Goal: Task Accomplishment & Management: Manage account settings

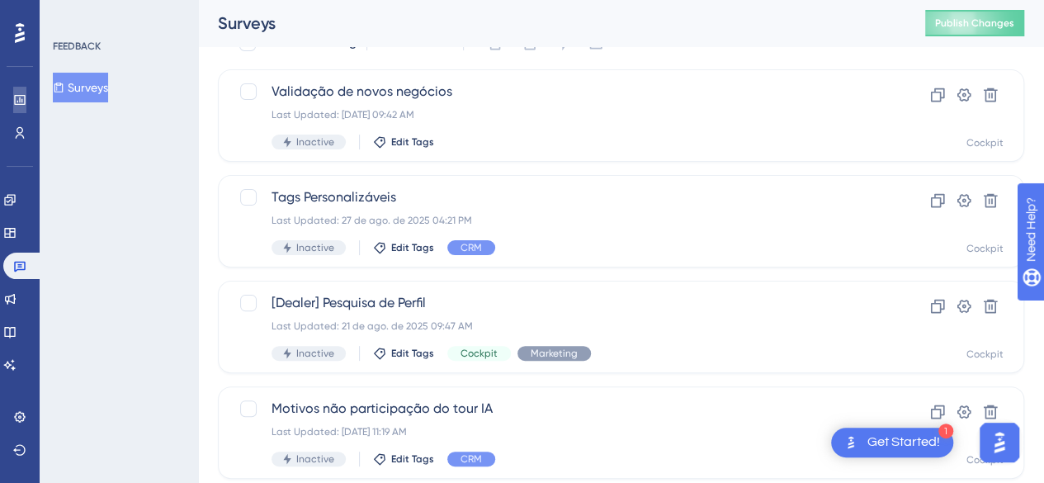
drag, startPoint x: 23, startPoint y: 92, endPoint x: 23, endPoint y: 115, distance: 23.9
click at [23, 92] on link at bounding box center [19, 100] width 13 height 26
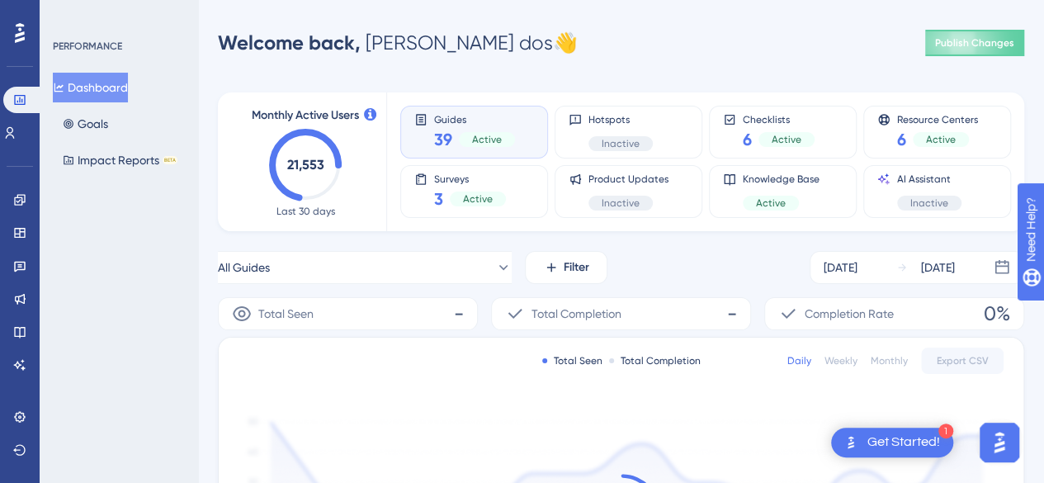
click at [482, 134] on span "Active" at bounding box center [487, 139] width 30 height 13
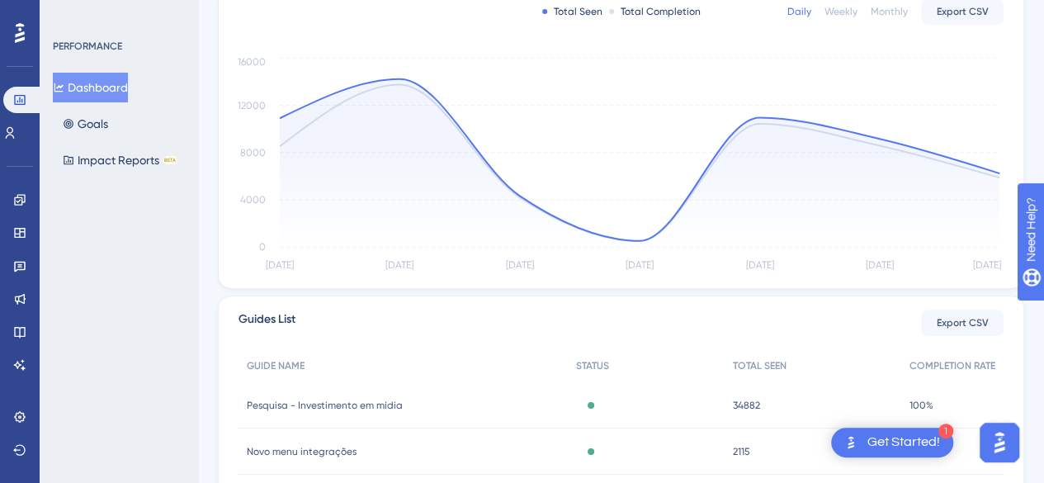
scroll to position [586, 0]
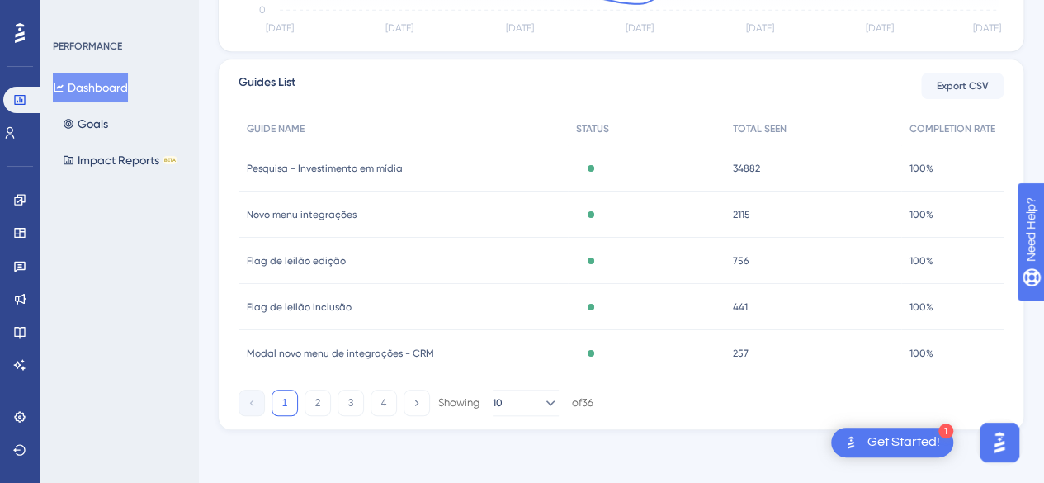
click at [312, 166] on span "Pesquisa - Investimento em mídia" at bounding box center [325, 168] width 156 height 13
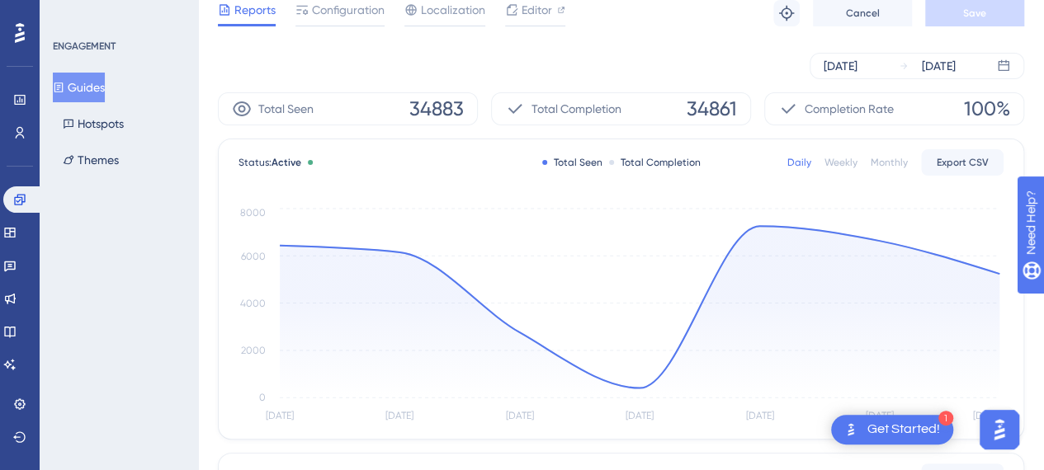
scroll to position [21, 0]
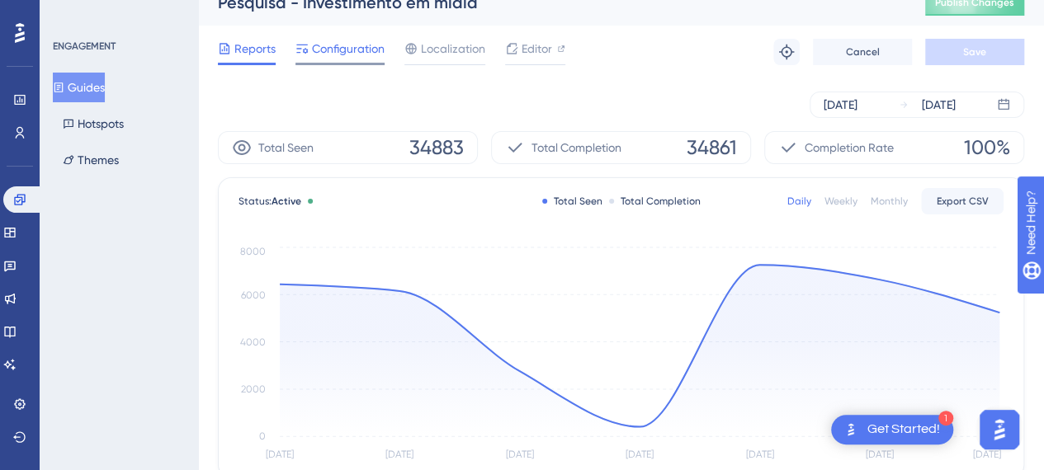
click at [318, 51] on span "Configuration" at bounding box center [348, 49] width 73 height 20
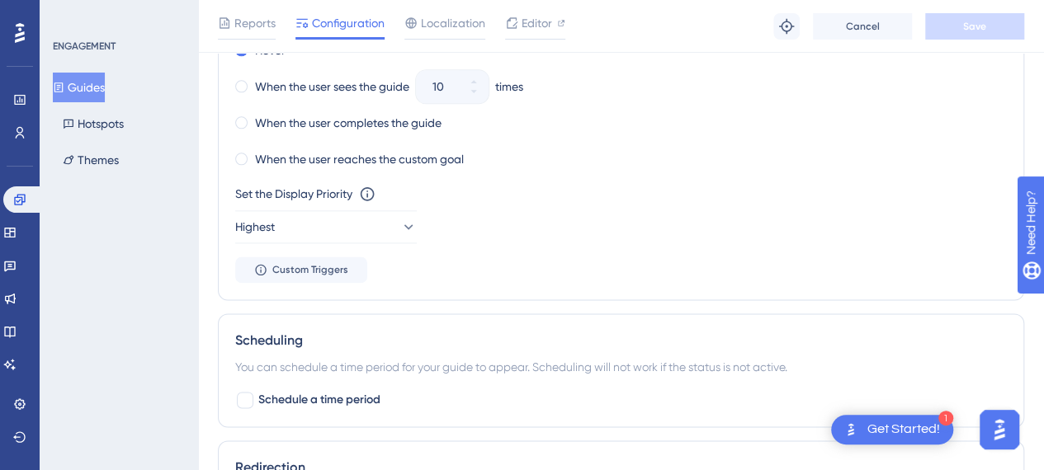
scroll to position [990, 0]
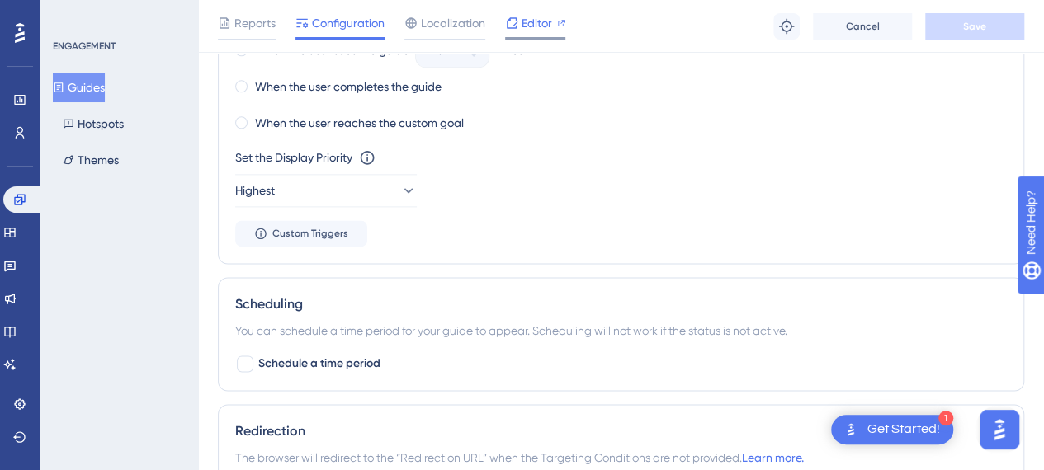
click at [543, 23] on span "Editor" at bounding box center [536, 23] width 31 height 20
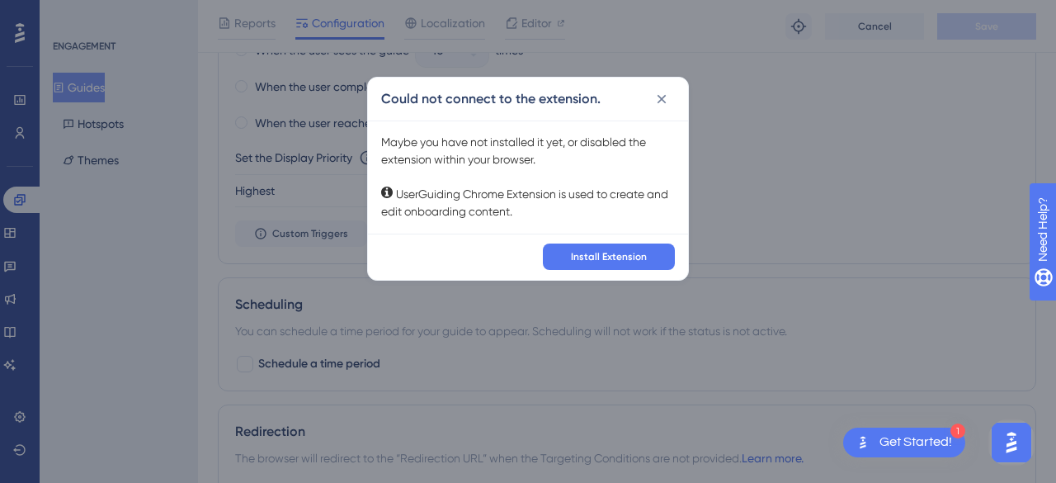
click at [677, 99] on div "Could not connect to the extension." at bounding box center [528, 99] width 320 height 43
click at [617, 257] on span "Install Extension" at bounding box center [609, 256] width 76 height 13
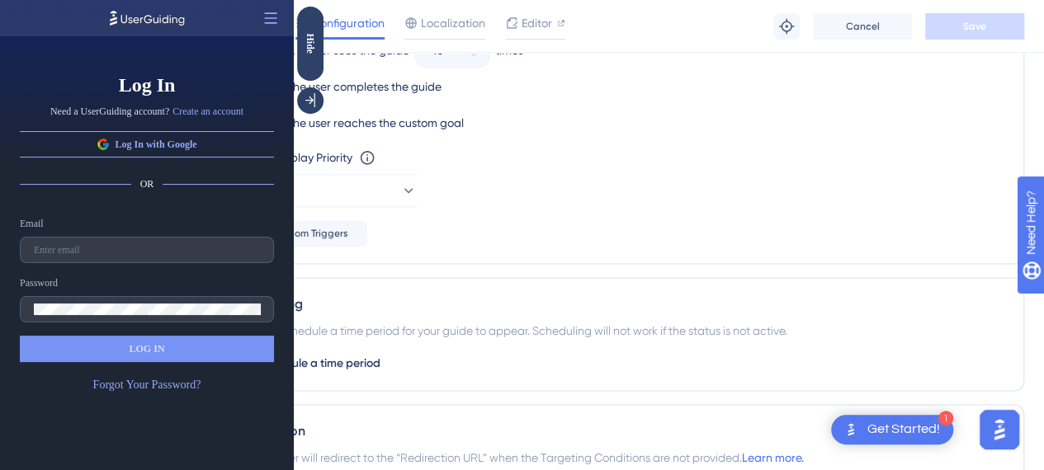
scroll to position [0, 0]
click at [147, 244] on input "text" at bounding box center [147, 250] width 226 height 12
click at [148, 244] on input "text" at bounding box center [147, 250] width 226 height 12
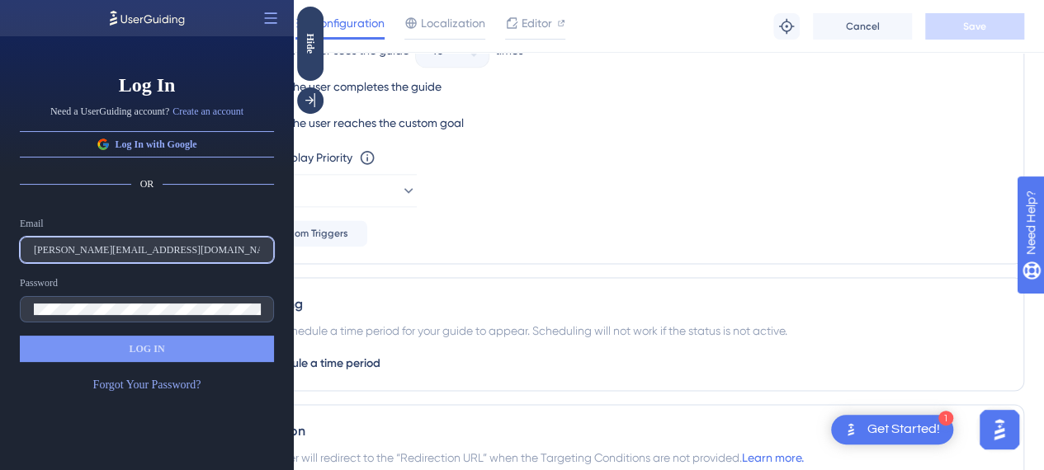
type input "beatriz.santos@webmotors.com.br"
click at [243, 328] on div "Email beatriz.santos@webmotors.com.br Password LOG IN Forgot Your Password?" at bounding box center [147, 306] width 254 height 178
click at [44, 301] on label at bounding box center [147, 309] width 254 height 26
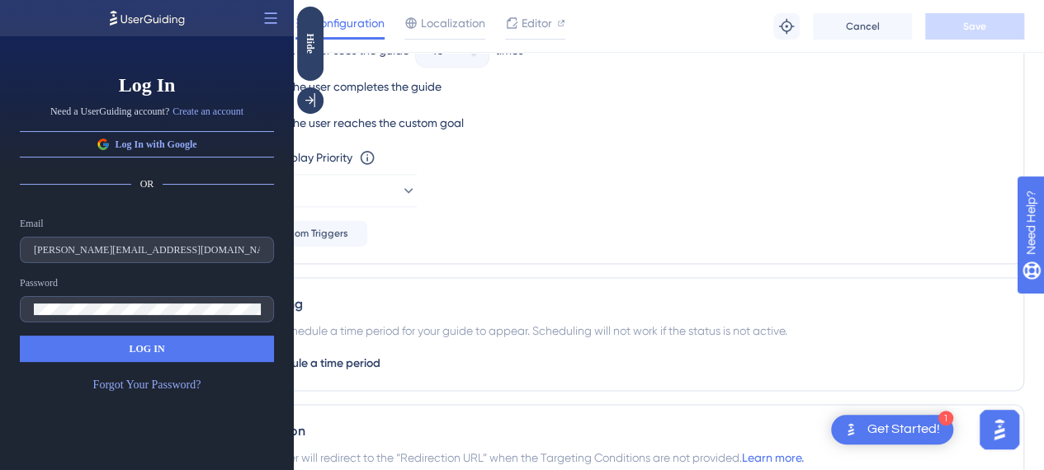
click at [72, 344] on button "LOG IN" at bounding box center [147, 349] width 254 height 26
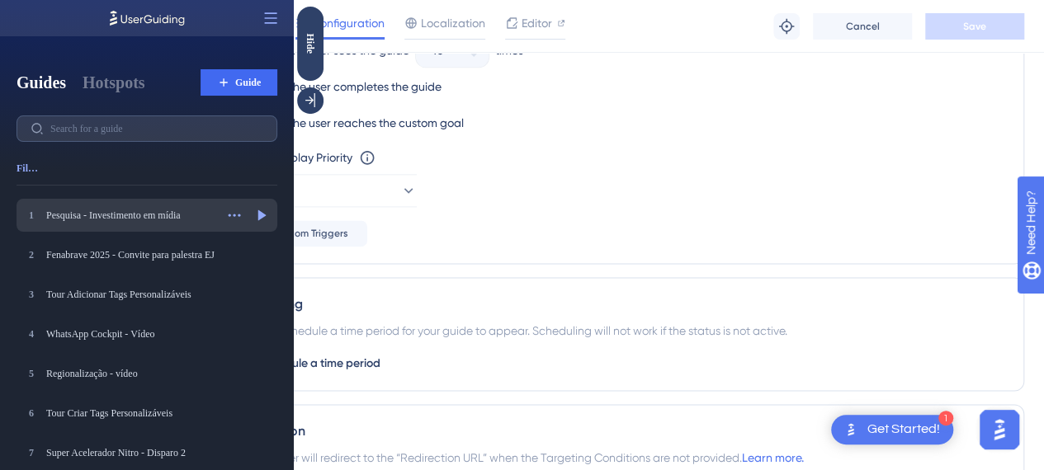
click at [101, 219] on div "Pesquisa - Investimento em mídia" at bounding box center [130, 215] width 168 height 13
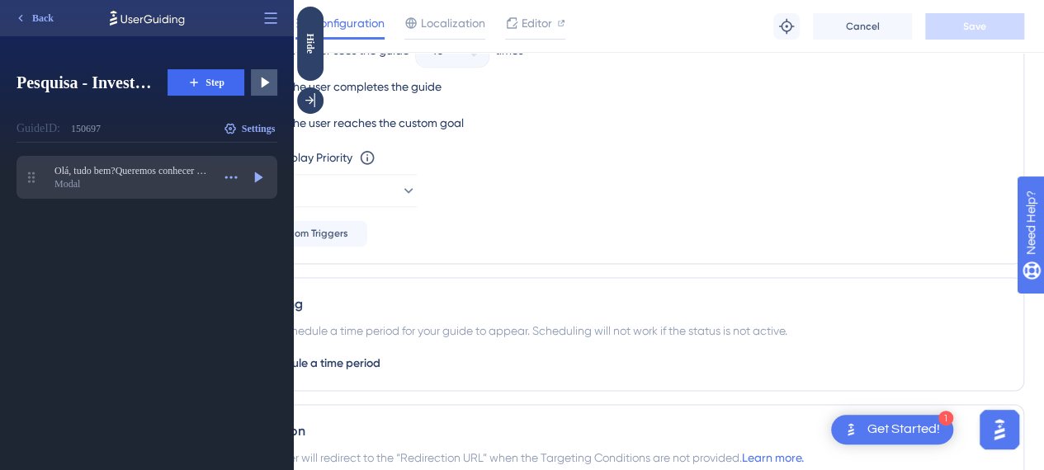
click at [173, 180] on div "Modal" at bounding box center [132, 183] width 157 height 13
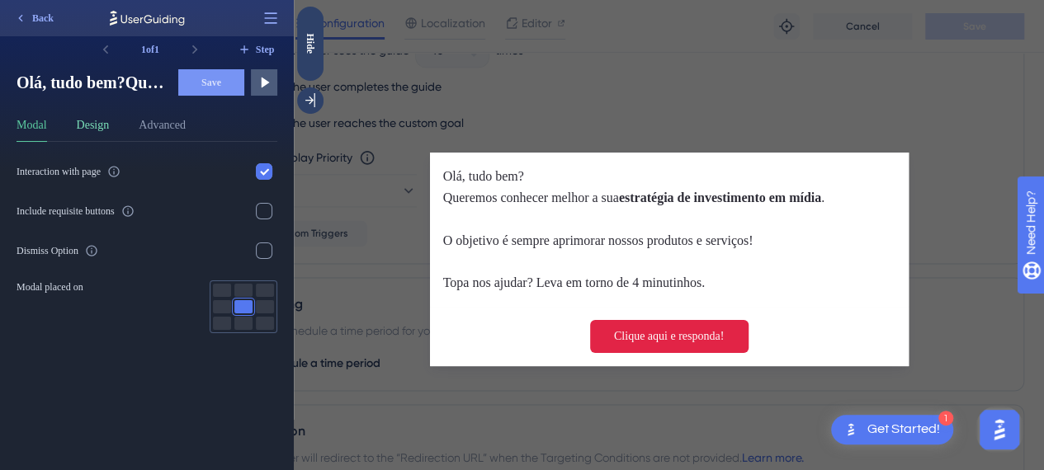
click at [99, 134] on button "Design" at bounding box center [93, 128] width 33 height 26
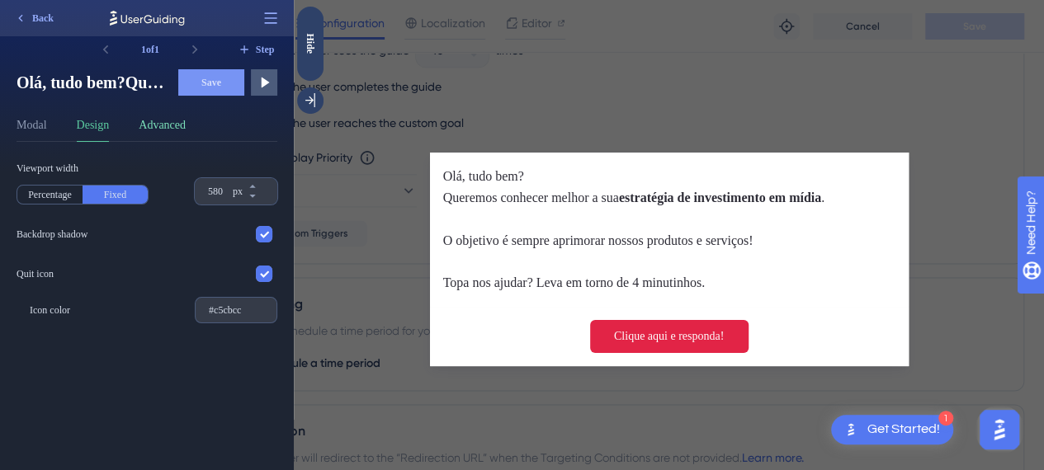
click at [179, 120] on button "Advanced" at bounding box center [162, 128] width 47 height 26
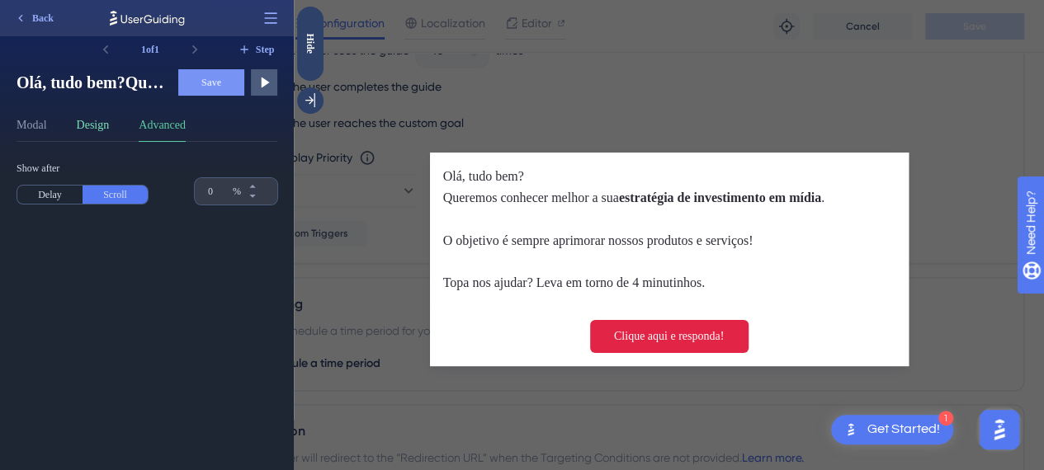
click at [80, 123] on button "Design" at bounding box center [93, 128] width 33 height 26
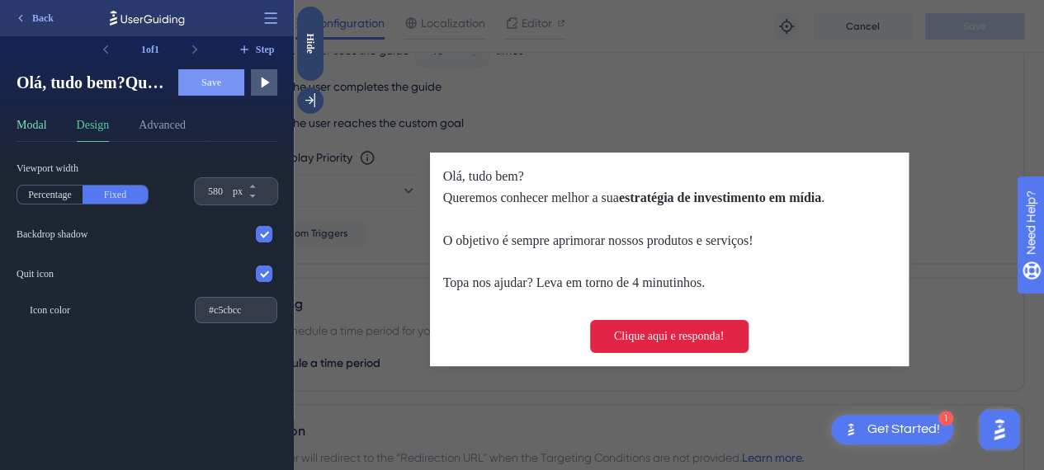
click at [22, 125] on button "Modal" at bounding box center [31, 128] width 31 height 26
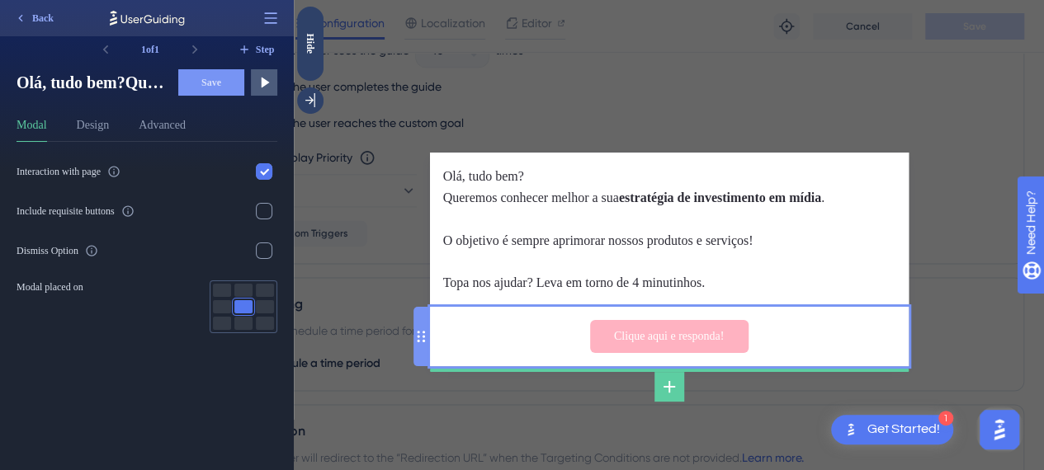
click at [672, 341] on input "Clique aqui e responda!" at bounding box center [669, 336] width 158 height 33
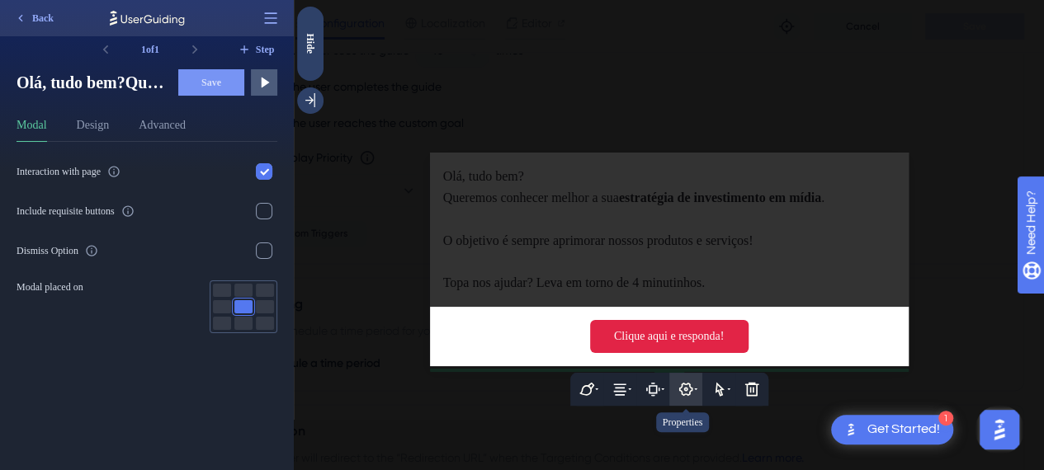
click at [692, 389] on icon at bounding box center [685, 389] width 16 height 16
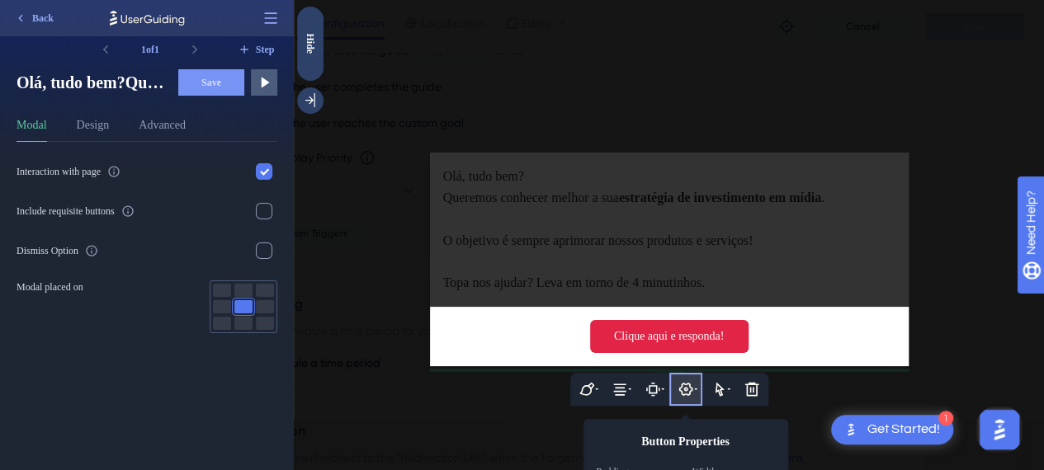
scroll to position [107, 0]
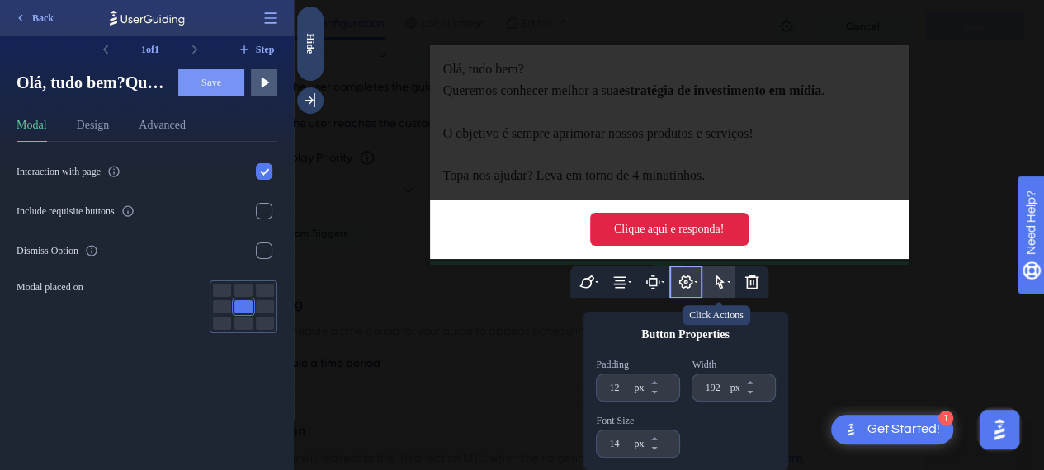
click at [718, 281] on icon at bounding box center [718, 282] width 16 height 16
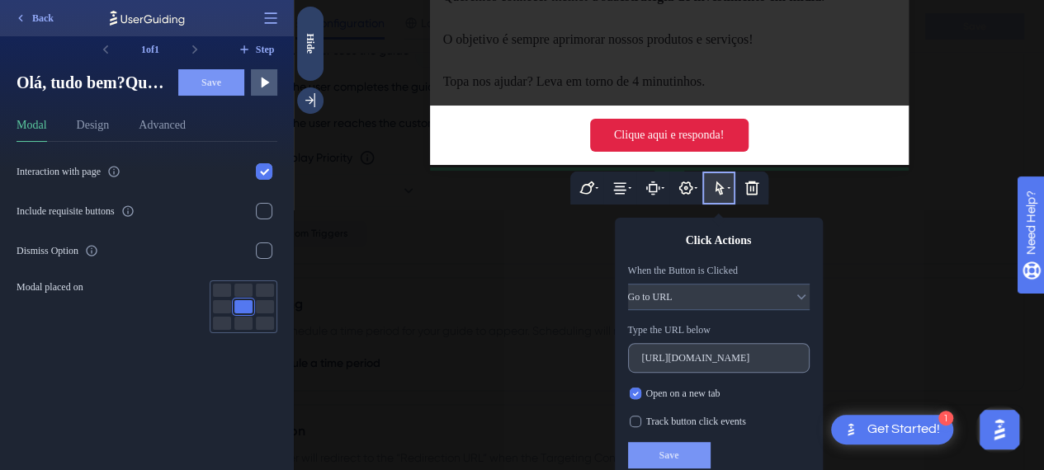
scroll to position [213, 0]
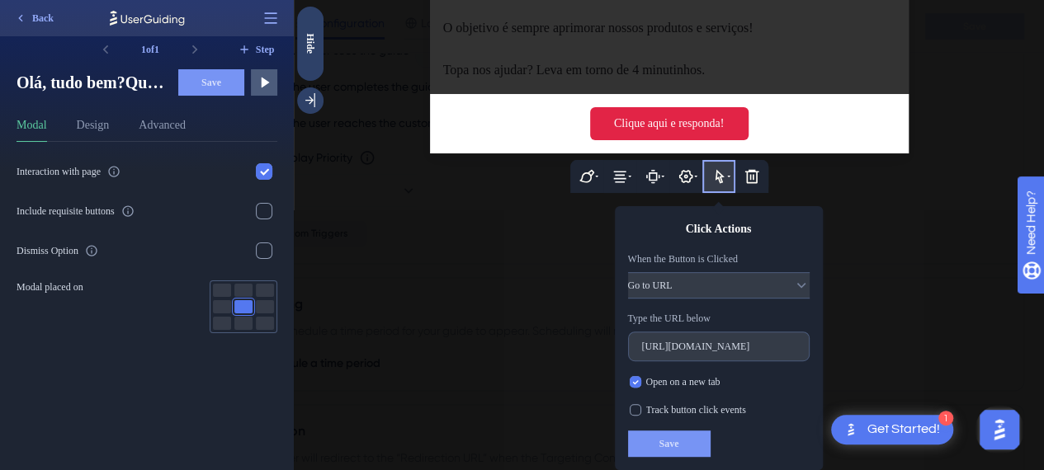
click at [540, 253] on div at bounding box center [669, 235] width 750 height 470
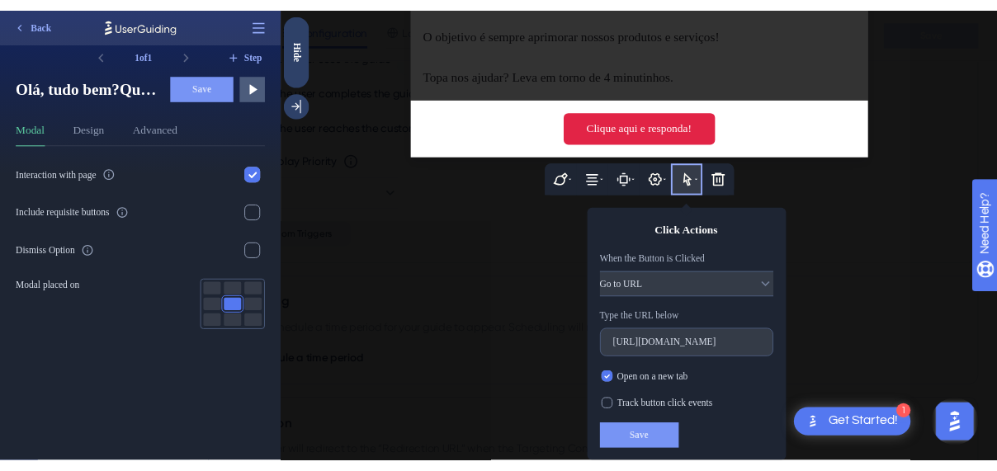
scroll to position [0, 0]
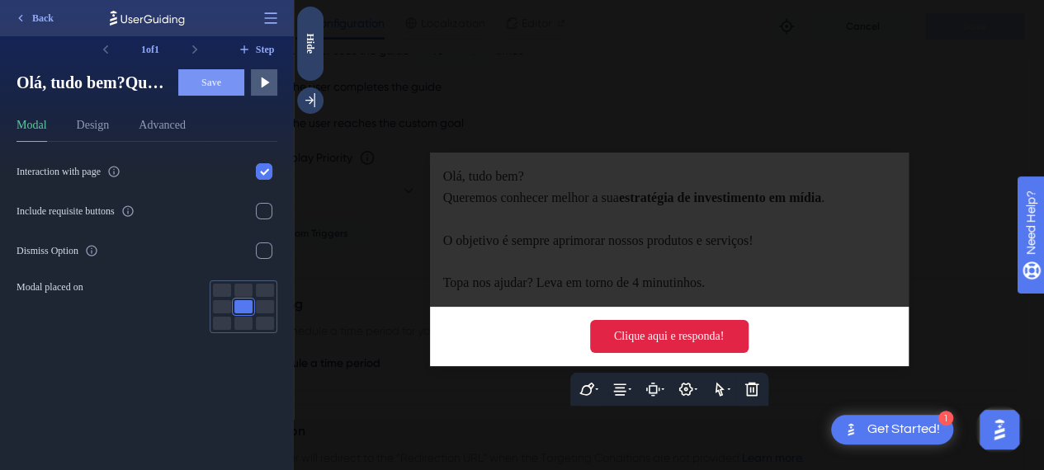
click at [668, 214] on div at bounding box center [669, 235] width 750 height 470
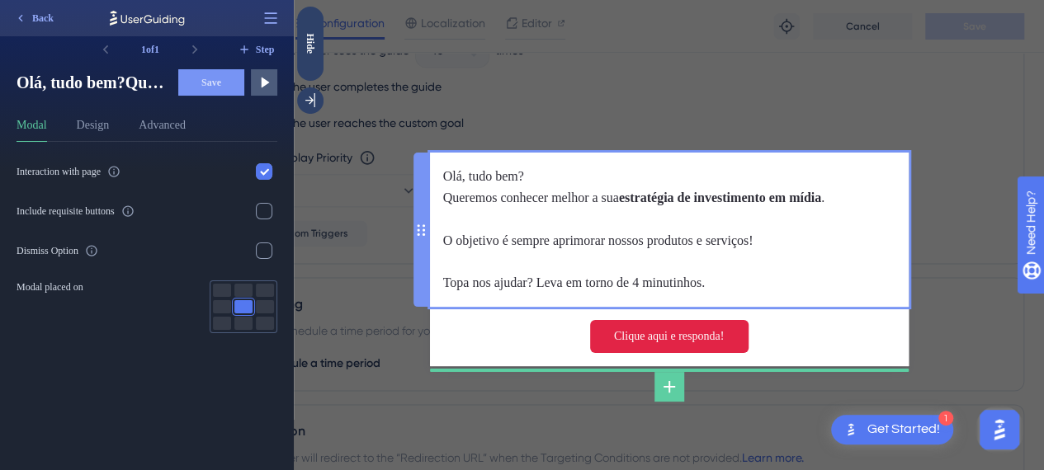
click at [519, 204] on div "Olá, tudo bem? Queremos conhecer melhor a sua estratégia de investimento em míd…" at bounding box center [668, 230] width 450 height 128
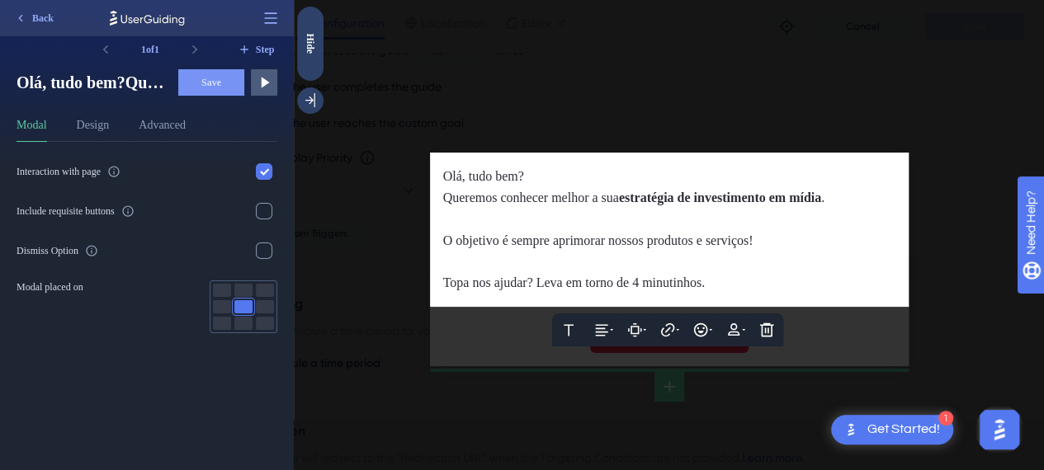
drag, startPoint x: 429, startPoint y: 218, endPoint x: 475, endPoint y: 217, distance: 46.2
click at [430, 218] on div "Text Alignment Paddings Hyperlink Emojis Personalization Delete Olá, tudo bem? …" at bounding box center [669, 230] width 478 height 154
click at [475, 217] on div at bounding box center [668, 219] width 450 height 21
click at [465, 188] on div "Queremos conhecer melhor a sua estratégia de investimento em mídia ." at bounding box center [668, 197] width 450 height 21
click at [411, 214] on div at bounding box center [669, 235] width 750 height 470
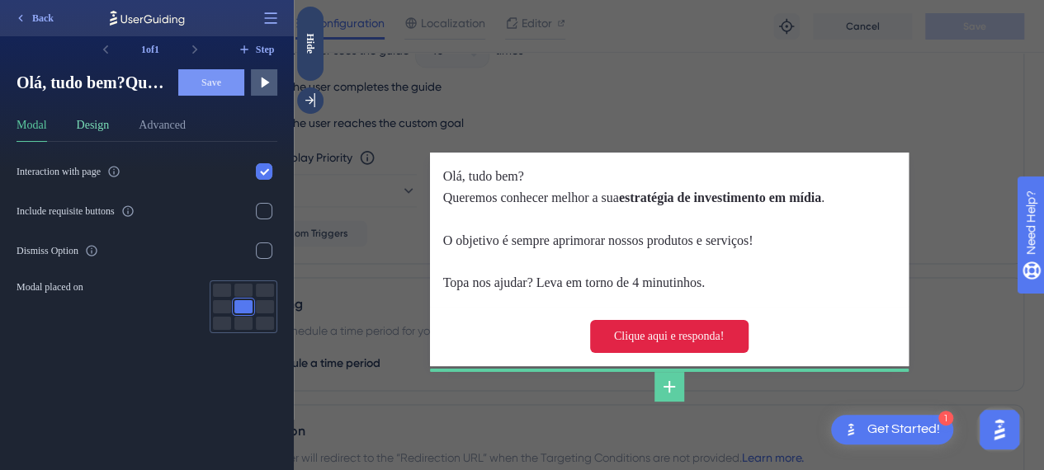
click at [109, 130] on button "Design" at bounding box center [93, 128] width 33 height 26
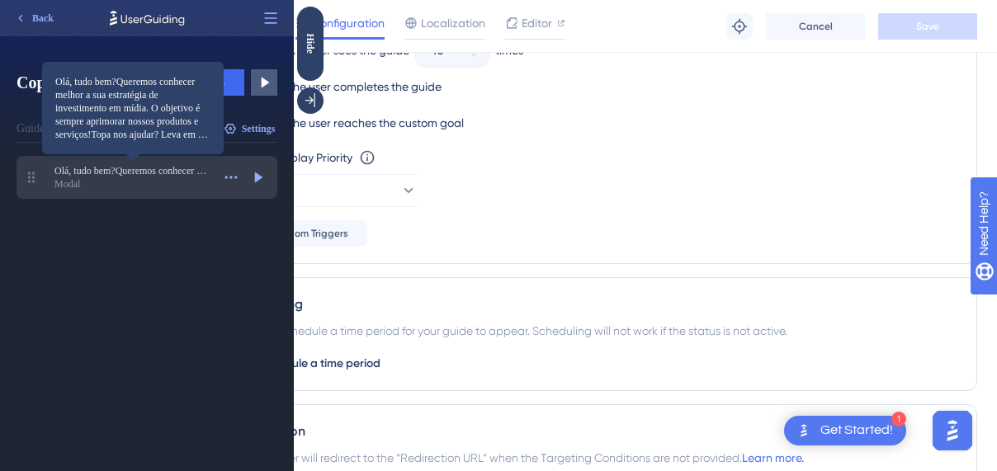
click at [74, 118] on div "151208 Copy" at bounding box center [86, 128] width 45 height 21
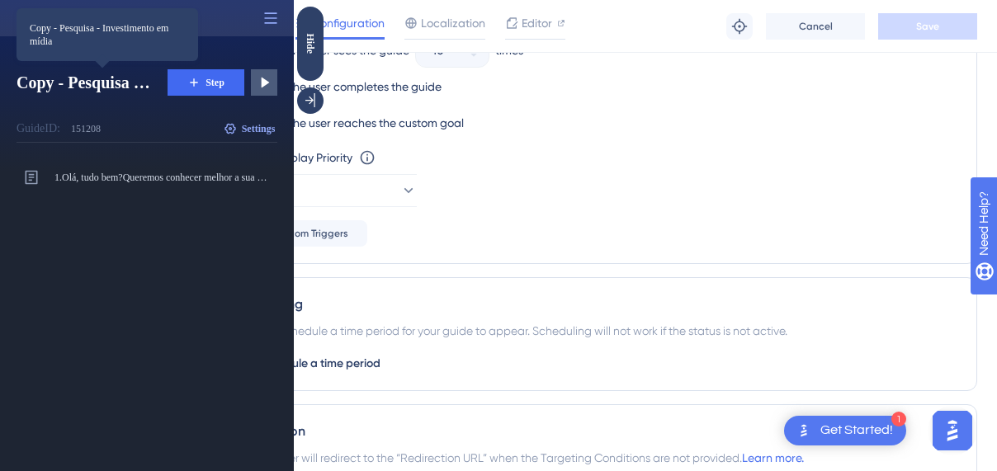
click at [92, 71] on span "Copy - Pesquisa - Investimento em mídia" at bounding box center [85, 82] width 138 height 23
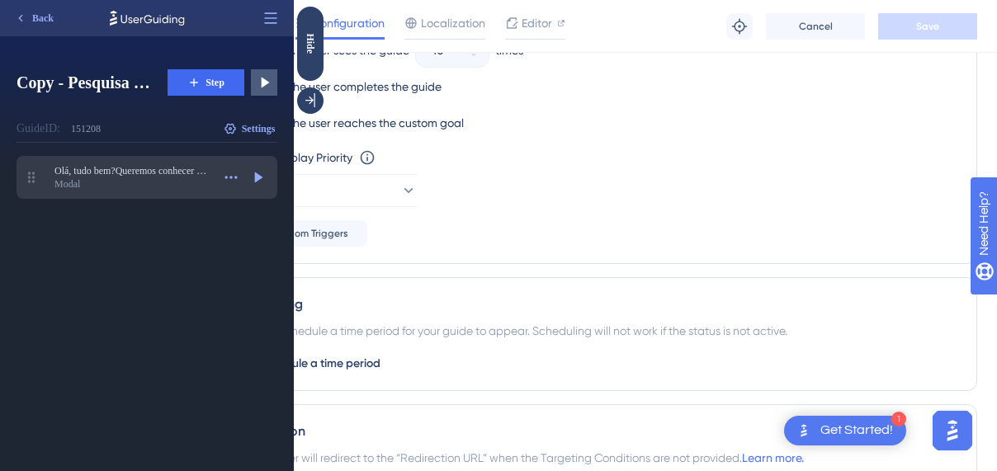
click at [140, 172] on span "Olá, tudo bem?Queremos conhecer melhor a sua estratégia de investimento em mídi…" at bounding box center [132, 170] width 157 height 13
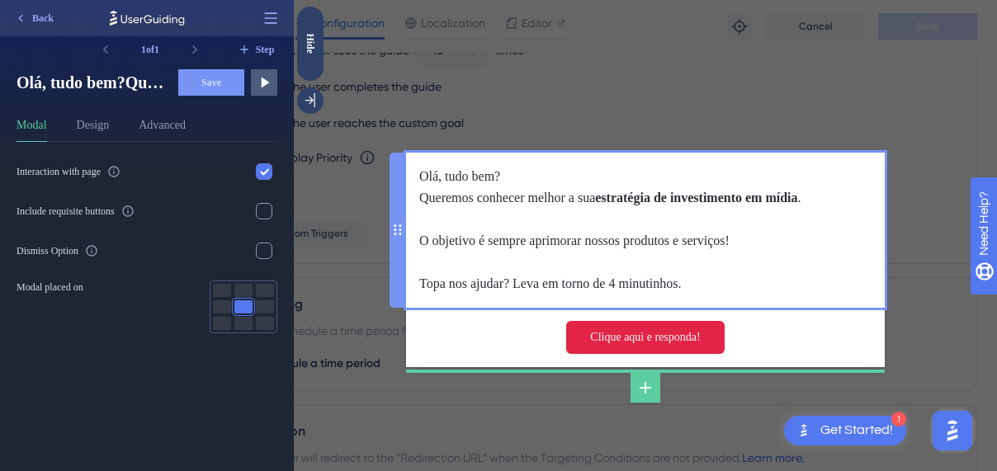
click at [475, 177] on div "Olá, tudo bem? Queremos conhecer melhor a sua estratégia de investimento em míd…" at bounding box center [644, 230] width 450 height 128
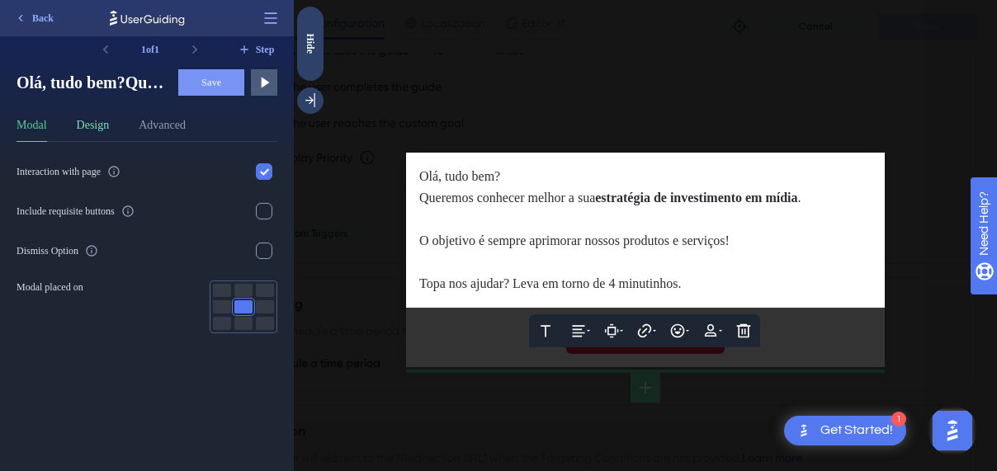
click at [104, 123] on button "Design" at bounding box center [93, 128] width 33 height 26
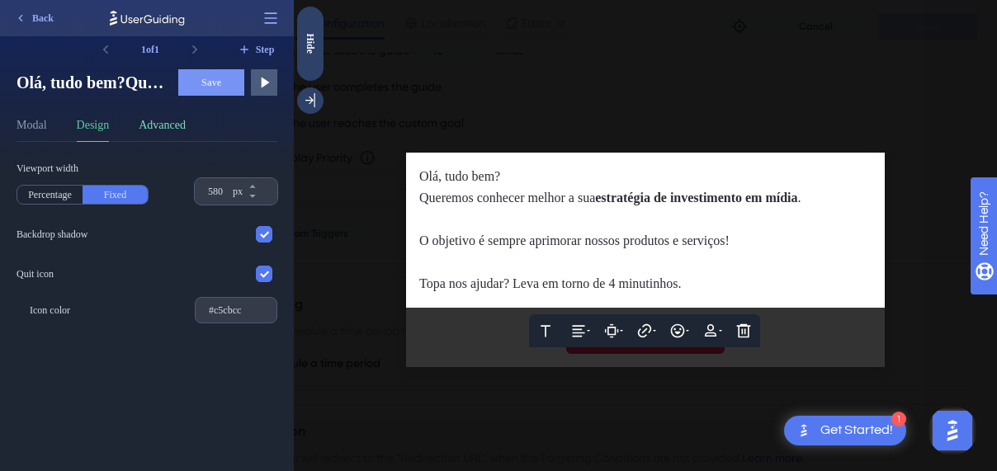
click at [170, 128] on button "Advanced" at bounding box center [162, 128] width 47 height 26
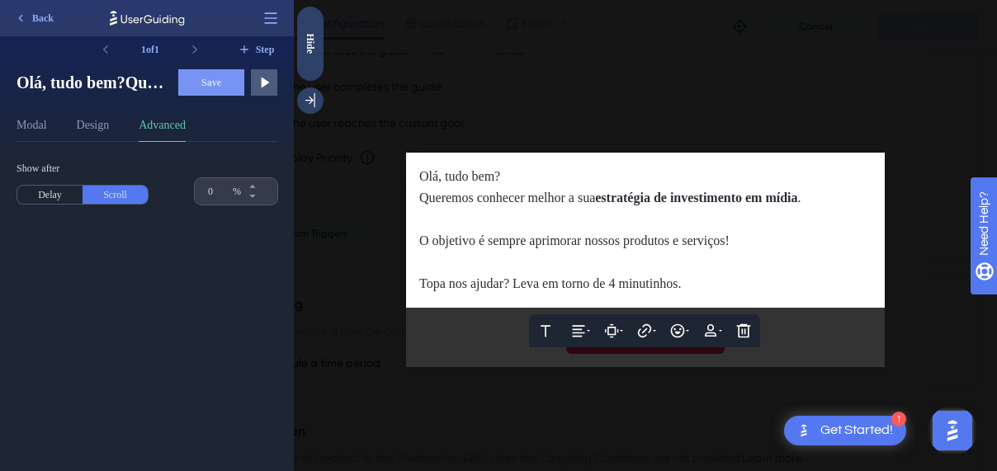
click at [116, 121] on div "Modal Design Advanced" at bounding box center [146, 128] width 261 height 26
click at [509, 191] on span "Queremos conhecer melhor a sua" at bounding box center [507, 198] width 176 height 14
click at [439, 186] on div "Olá, tudo bem?" at bounding box center [644, 176] width 450 height 21
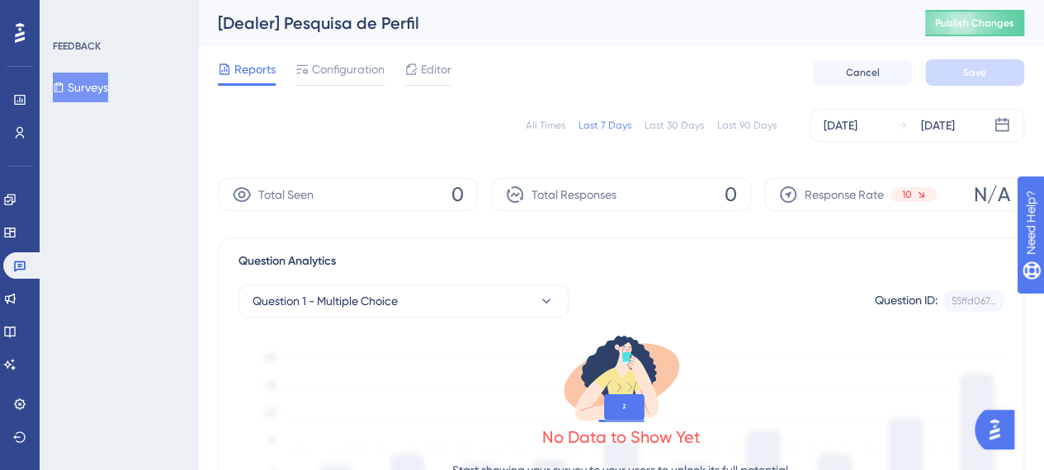
click at [20, 38] on icon at bounding box center [20, 33] width 10 height 20
click at [24, 94] on icon at bounding box center [19, 99] width 13 height 13
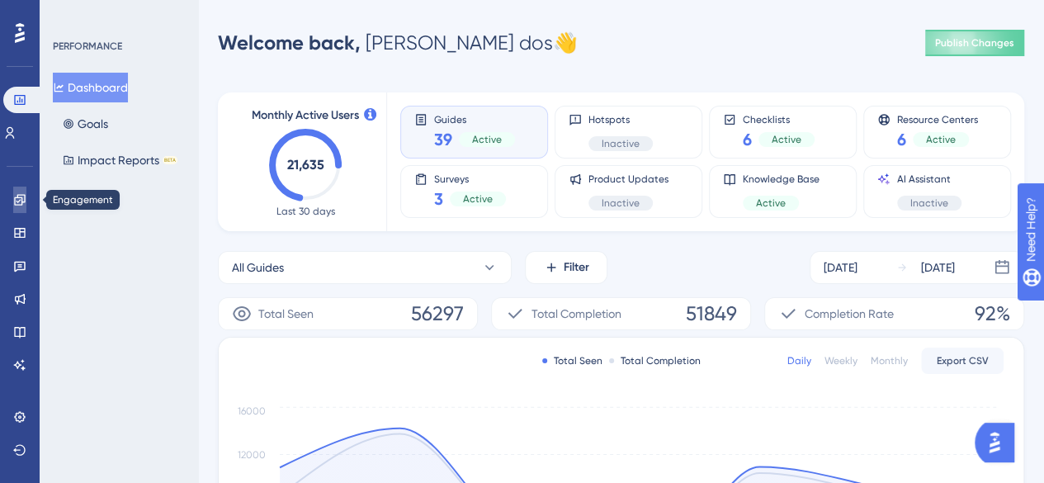
click at [21, 196] on icon at bounding box center [19, 199] width 13 height 13
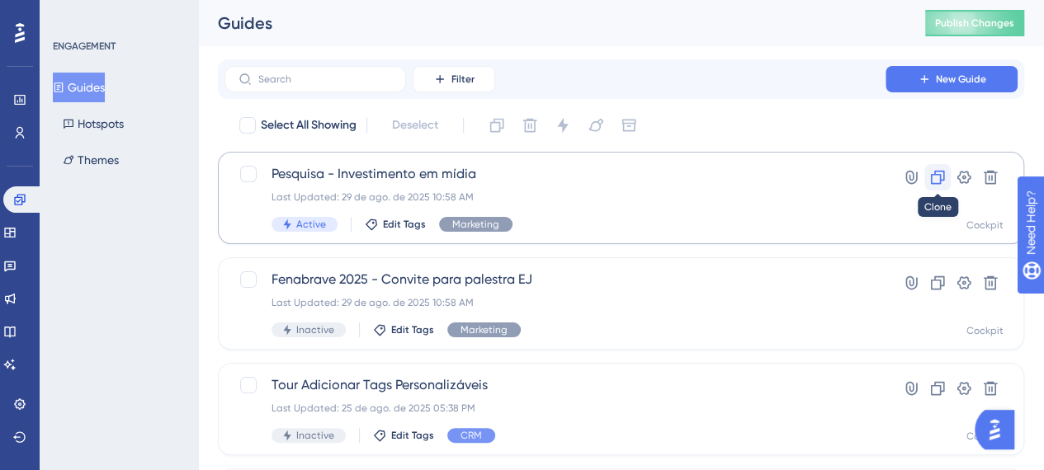
click at [936, 178] on icon at bounding box center [937, 177] width 16 height 16
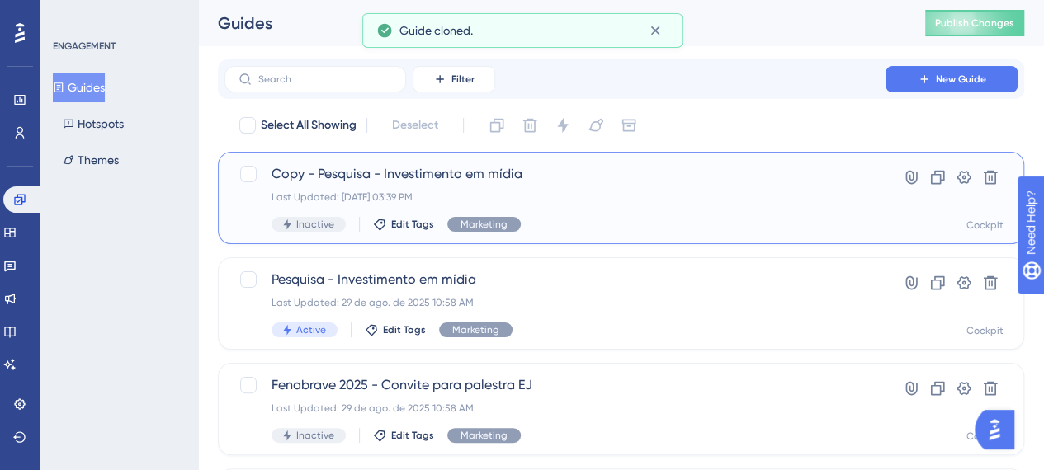
click at [361, 167] on span "Copy - Pesquisa - Investimento em mídia" at bounding box center [554, 174] width 567 height 20
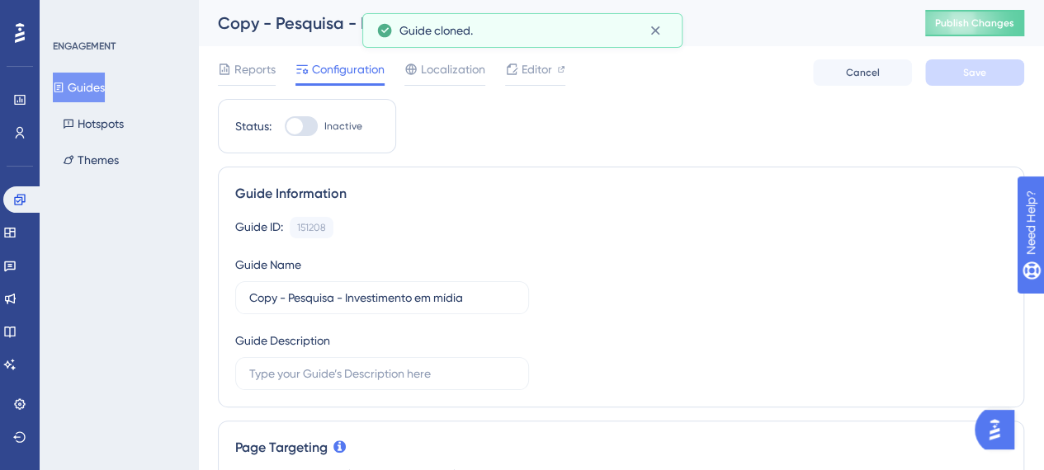
click at [314, 27] on div "Copy - Pesquisa - Investimento em mídia" at bounding box center [551, 23] width 666 height 23
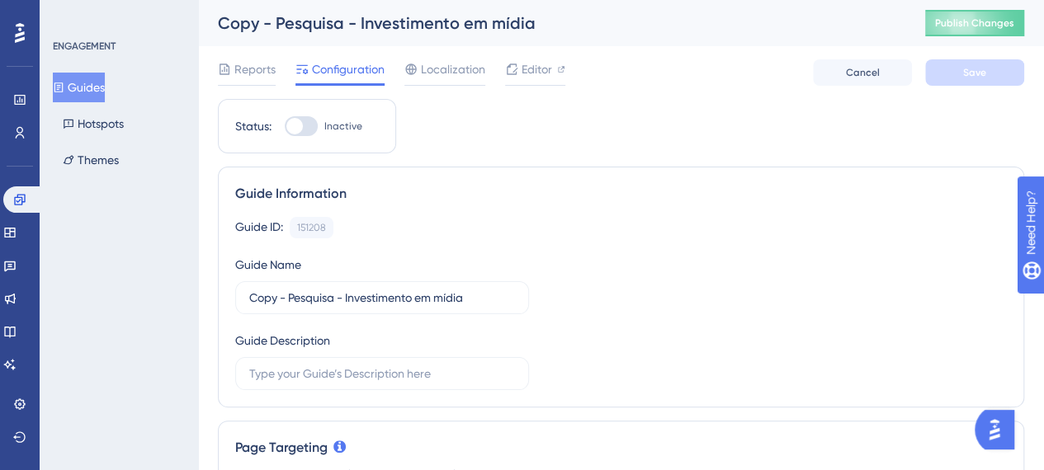
click at [303, 21] on div "Copy - Pesquisa - Investimento em mídia" at bounding box center [551, 23] width 666 height 23
click at [358, 21] on div "Copy - Pesquisa - Investimento em mídia" at bounding box center [551, 23] width 666 height 23
click at [287, 24] on div "Copy - Pesquisa - Investimento em mídia" at bounding box center [551, 23] width 666 height 23
click at [257, 34] on div "Copy - Pesquisa - Investimento em mídia" at bounding box center [551, 23] width 666 height 23
click at [252, 22] on div "Copy - Pesquisa - Investimento em mídia" at bounding box center [551, 23] width 666 height 23
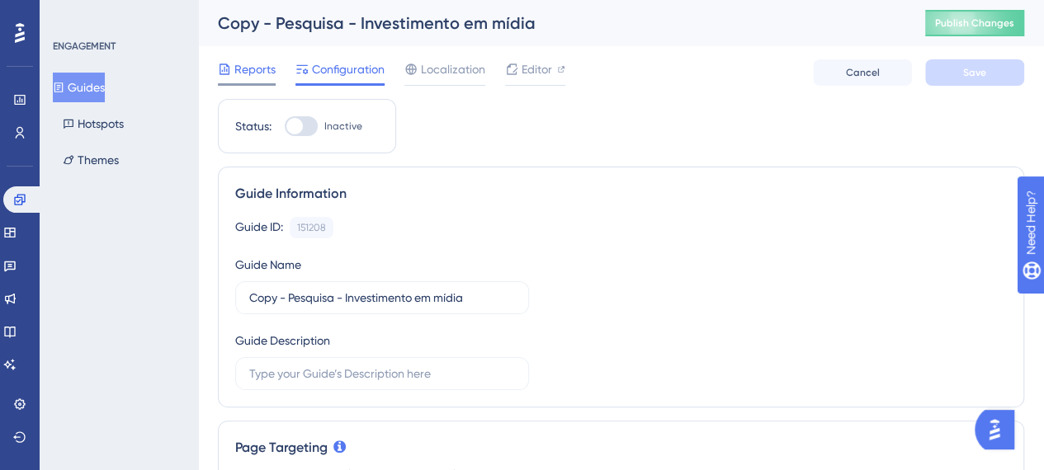
click at [256, 72] on span "Reports" at bounding box center [254, 69] width 41 height 20
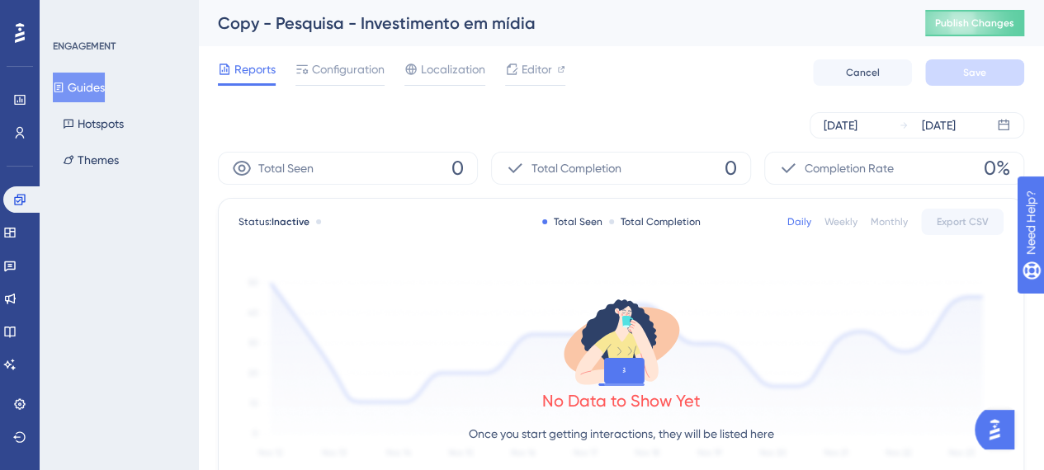
click at [273, 27] on div "Copy - Pesquisa - Investimento em mídia" at bounding box center [551, 23] width 666 height 23
click at [316, 32] on div "Copy - Pesquisa - Investimento em mídia" at bounding box center [551, 23] width 666 height 23
click at [87, 89] on button "Guides" at bounding box center [79, 88] width 52 height 30
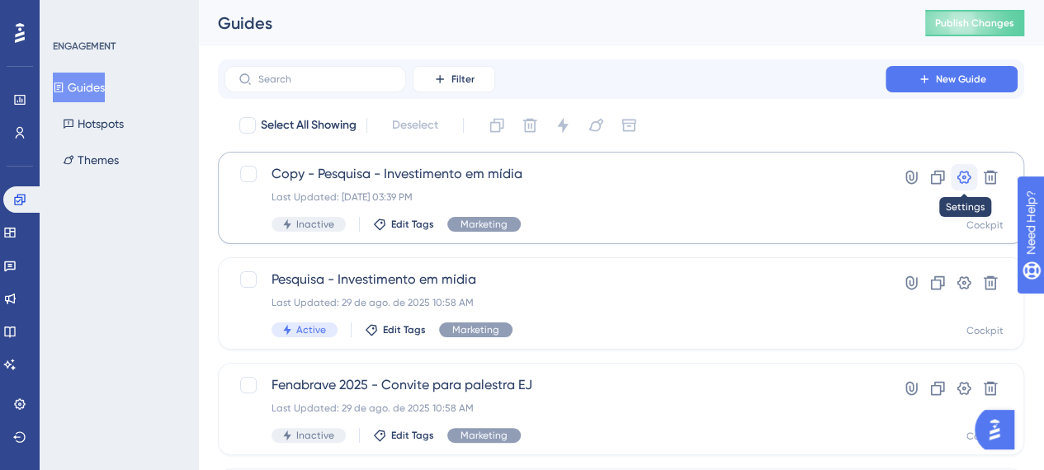
click at [962, 175] on icon at bounding box center [963, 177] width 16 height 16
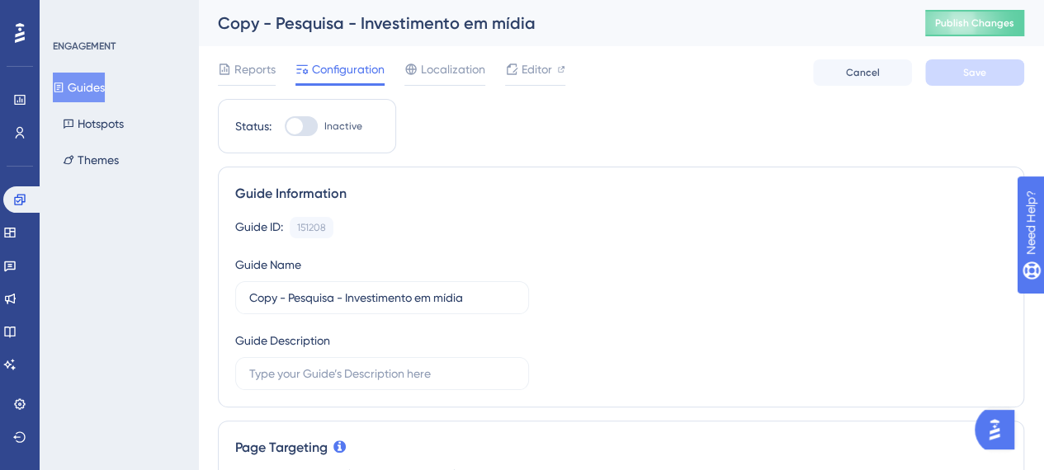
click at [351, 34] on div "Copy - Pesquisa - Investimento em mídia" at bounding box center [551, 23] width 666 height 23
click at [357, 25] on div "Copy - Pesquisa - Investimento em mídia" at bounding box center [551, 23] width 666 height 23
click at [480, 23] on div "Copy - Pesquisa - Investimento em mídia" at bounding box center [551, 23] width 666 height 23
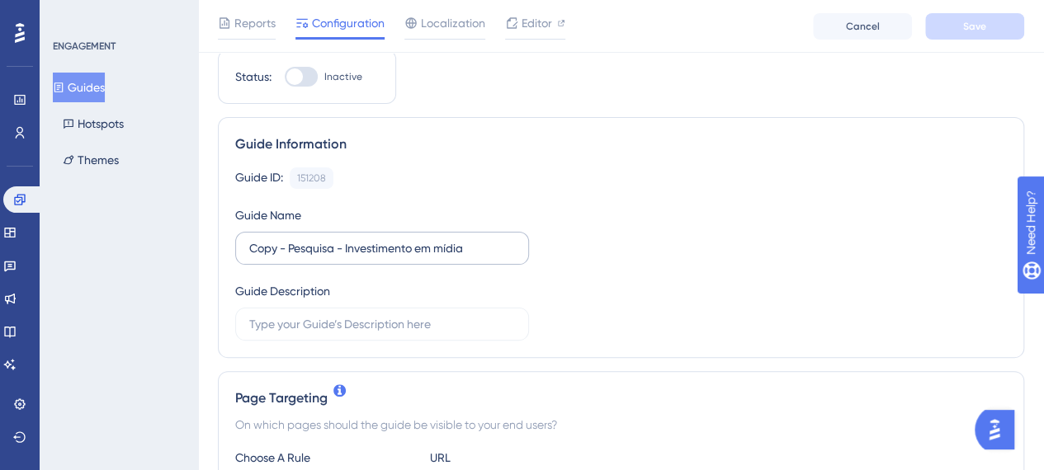
scroll to position [82, 0]
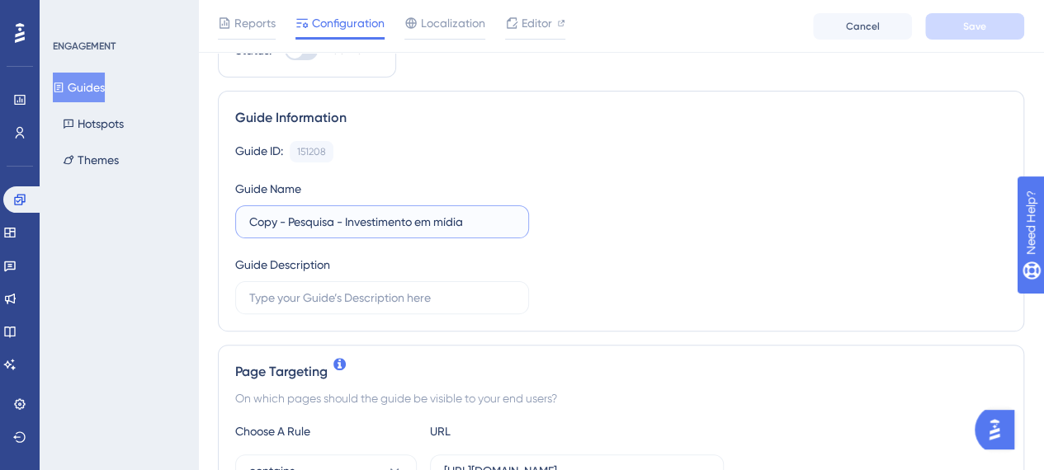
click at [310, 221] on input "Copy - Pesquisa - Investimento em mídia" at bounding box center [382, 222] width 266 height 18
drag, startPoint x: 290, startPoint y: 215, endPoint x: 211, endPoint y: 217, distance: 78.4
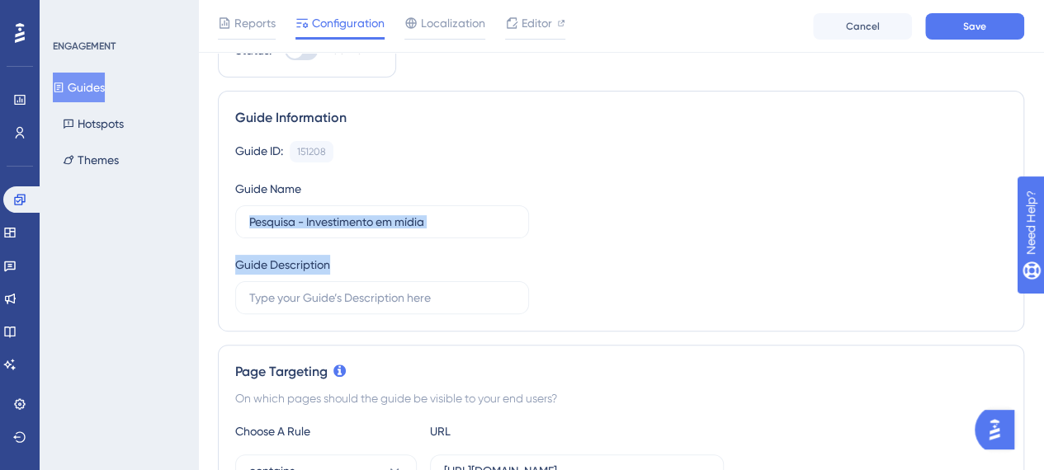
drag, startPoint x: 246, startPoint y: 219, endPoint x: 599, endPoint y: 252, distance: 354.7
click at [599, 252] on div "Guide ID: 151208 Copy Guide Name Pesquisa - Investimento em mídia Guide Descrip…" at bounding box center [620, 227] width 771 height 173
click at [528, 243] on div "Guide ID: 151208 Copy Guide Name Pesquisa - Investimento em mídia Guide Descrip…" at bounding box center [620, 227] width 771 height 173
click at [506, 230] on label "Pesquisa - Investimento em mídia" at bounding box center [382, 221] width 294 height 33
click at [506, 230] on input "Pesquisa - Investimento em mídia" at bounding box center [382, 222] width 266 height 18
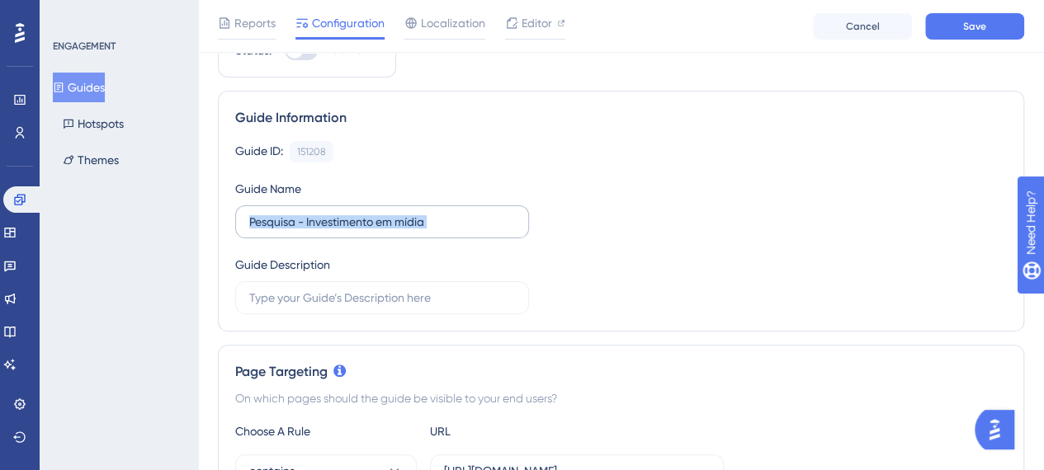
click at [506, 230] on label "Pesquisa - Investimento em mídia" at bounding box center [382, 221] width 294 height 33
click at [506, 230] on input "Pesquisa - Investimento em mídia" at bounding box center [382, 222] width 266 height 18
click at [506, 230] on label "Pesquisa - Investimento em mídia" at bounding box center [382, 221] width 294 height 33
click at [506, 230] on input "Pesquisa - Investimento em mídia" at bounding box center [382, 222] width 266 height 18
click at [506, 230] on label "Pesquisa - Investimento em mídia" at bounding box center [382, 221] width 294 height 33
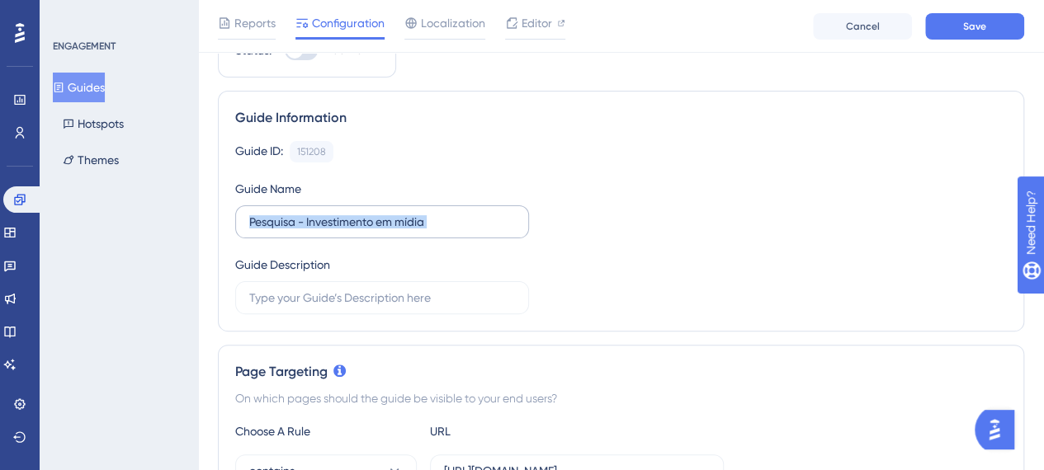
click at [506, 230] on input "Pesquisa - Investimento em mídia" at bounding box center [382, 222] width 266 height 18
click at [504, 224] on input "Pesquisa - Investimento em mídia" at bounding box center [382, 222] width 266 height 18
click at [503, 224] on input "Pesquisa - Investimento em mídia" at bounding box center [382, 222] width 266 height 18
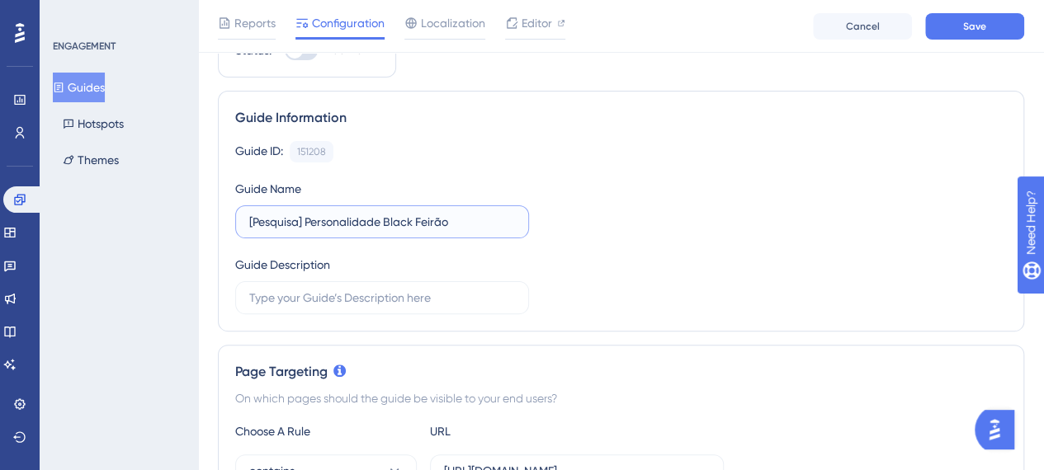
type input "[Pesquisa] Personalidade Black Feirão"
click at [586, 222] on div "Guide ID: 151208 Copy Guide Name [Pesquisa] Personalidade Black Feirão Guide De…" at bounding box center [620, 227] width 771 height 173
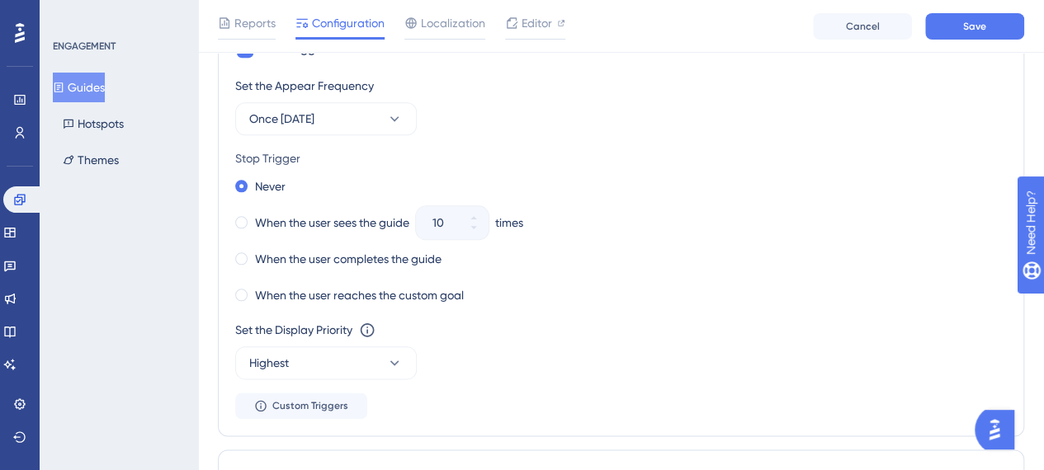
scroll to position [825, 0]
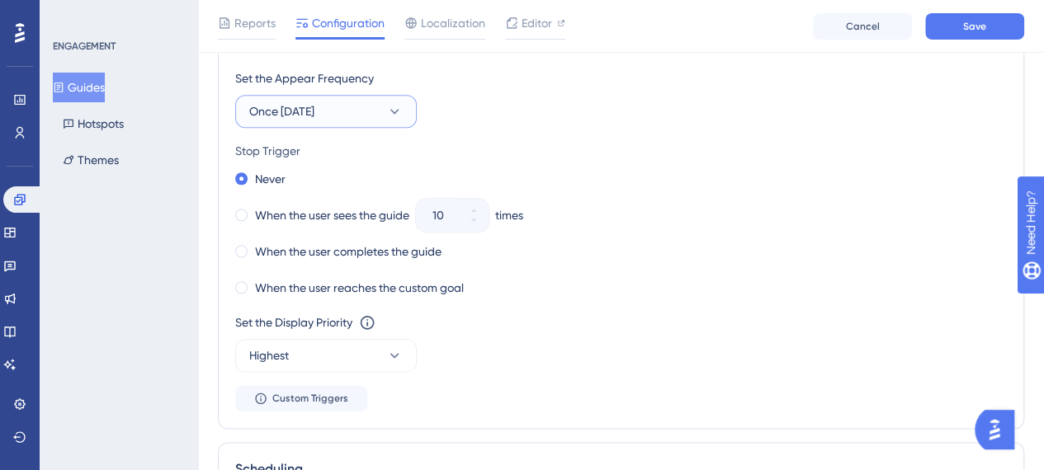
click at [355, 115] on button "Once in 1 day" at bounding box center [325, 111] width 181 height 33
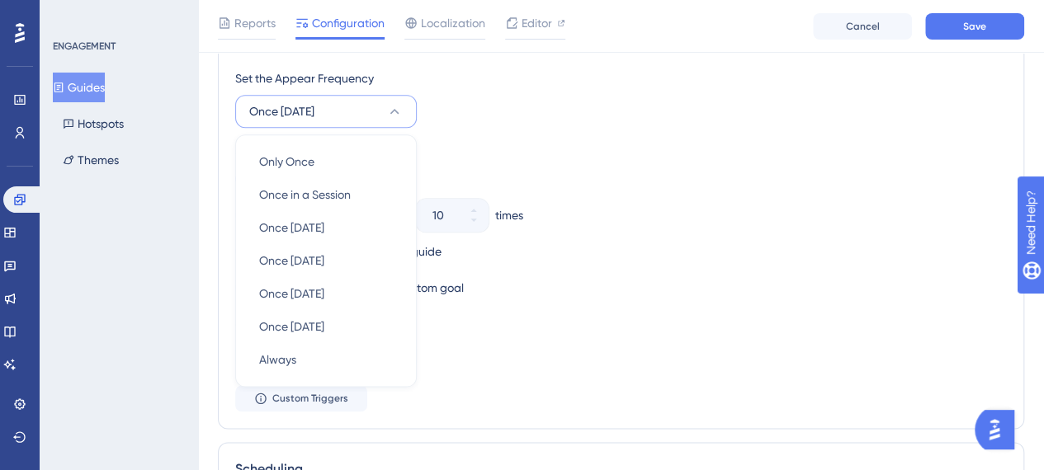
scroll to position [846, 0]
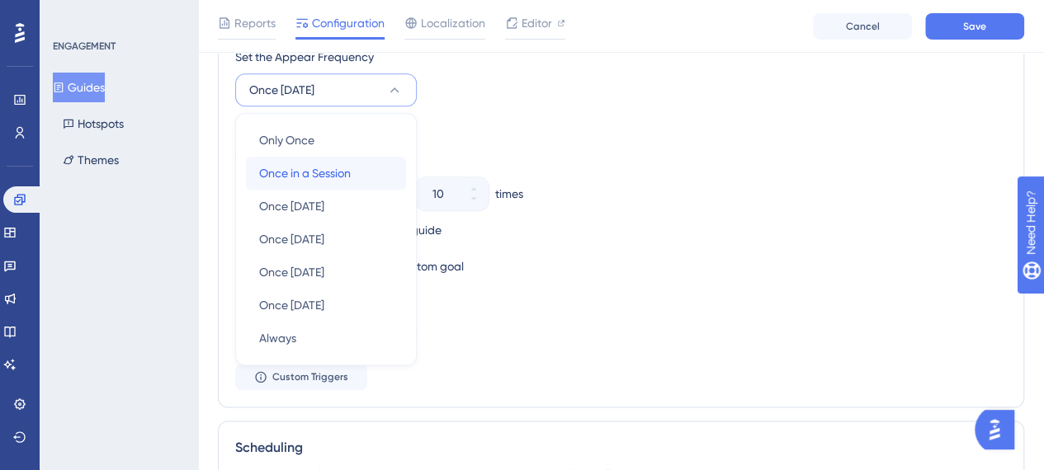
click at [338, 163] on span "Once in a Session" at bounding box center [305, 173] width 92 height 20
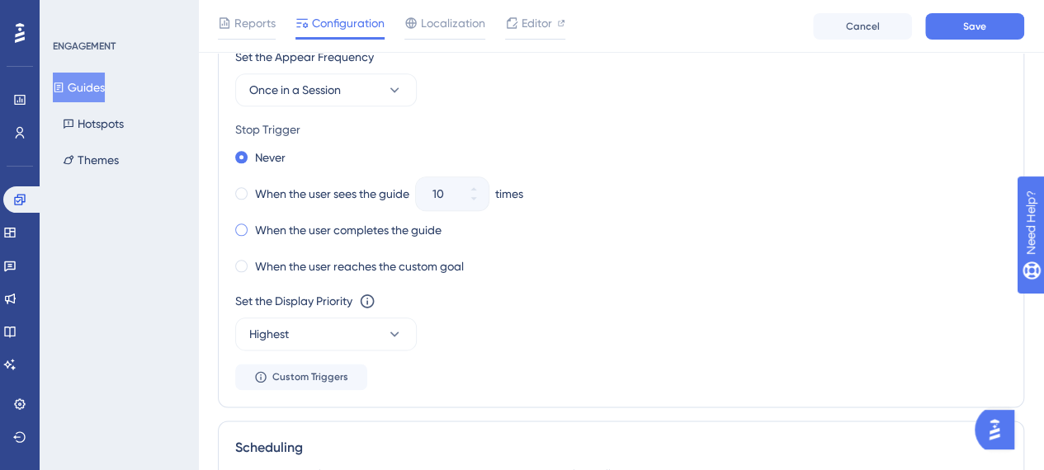
click at [313, 231] on label "When the user completes the guide" at bounding box center [348, 230] width 186 height 20
click at [312, 263] on label "When the user reaches the custom goal" at bounding box center [359, 267] width 209 height 20
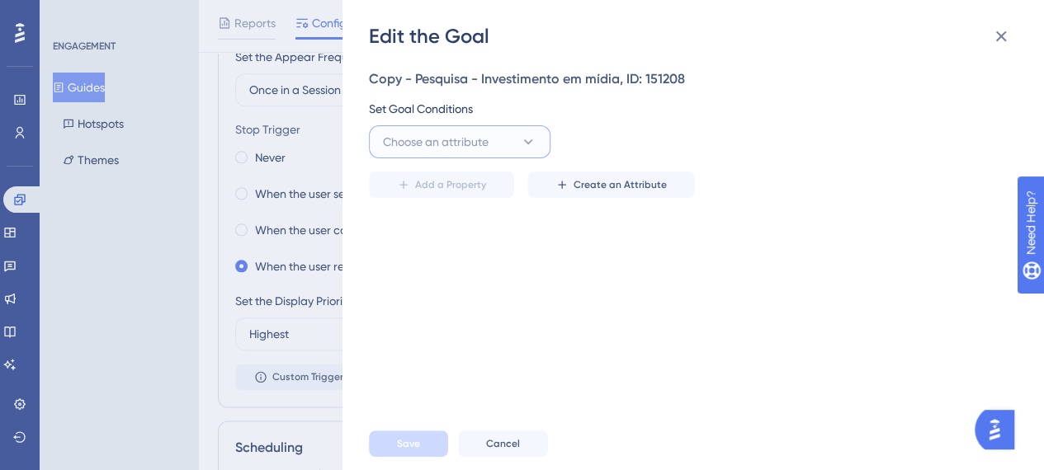
click at [484, 149] on span "Choose an attribute" at bounding box center [436, 142] width 106 height 20
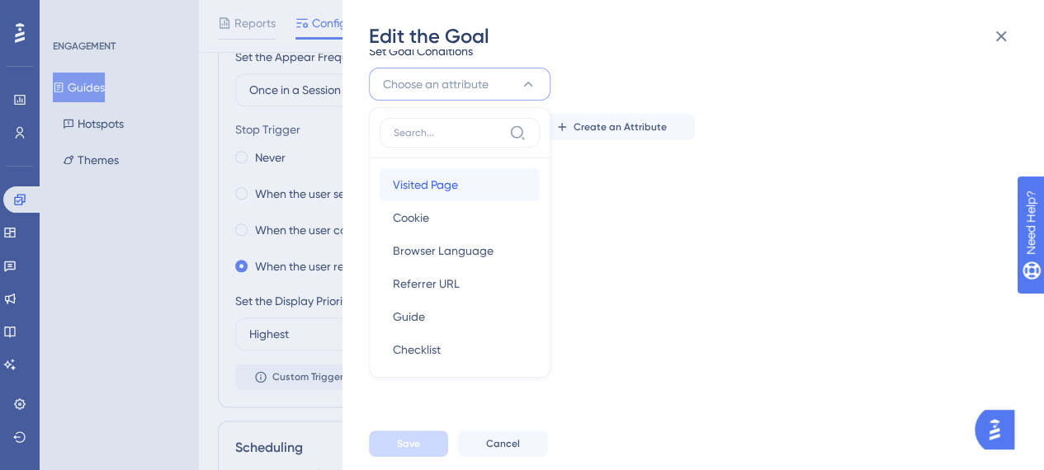
click at [464, 172] on div "Visited Page Visited Page" at bounding box center [460, 184] width 134 height 33
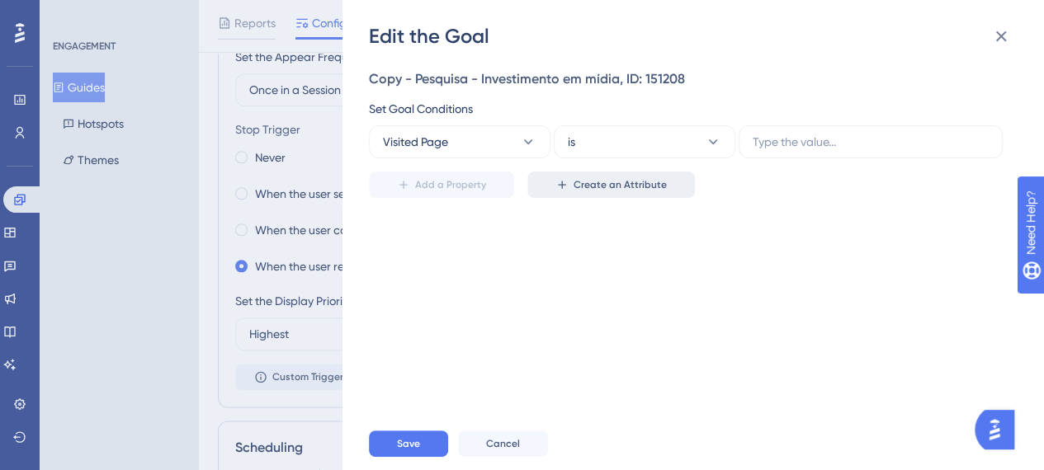
scroll to position [0, 0]
click at [650, 148] on button "is" at bounding box center [644, 141] width 181 height 33
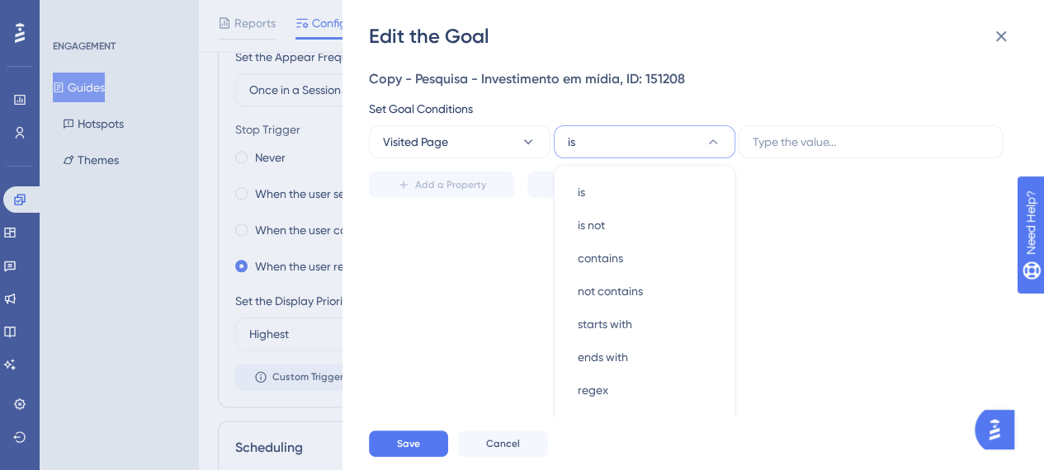
scroll to position [53, 0]
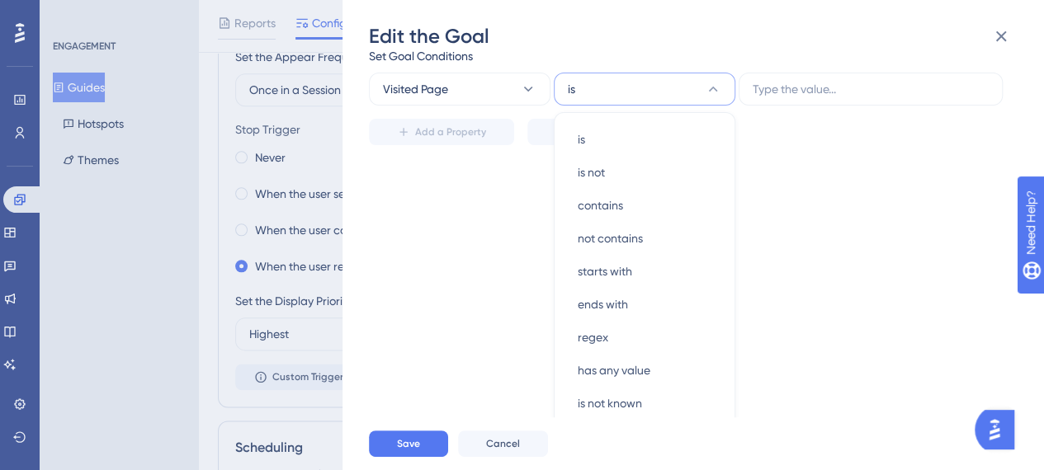
click at [813, 115] on div "Add a Property Create an Attribute" at bounding box center [688, 126] width 639 height 40
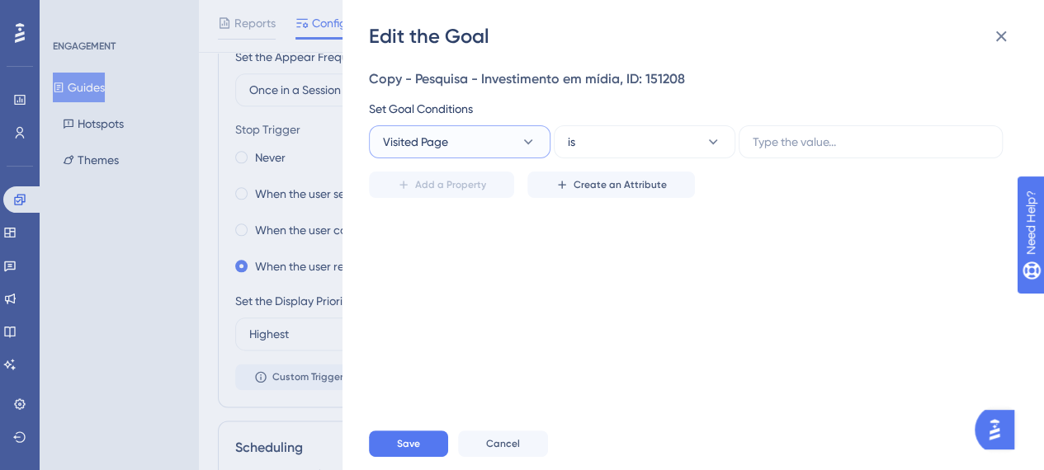
click at [523, 125] on button "Visited Page" at bounding box center [459, 141] width 181 height 33
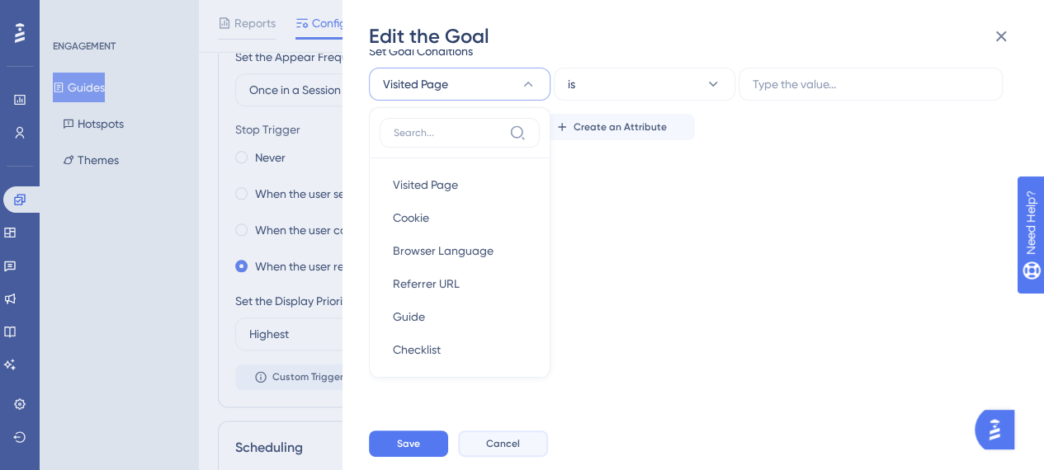
click at [502, 450] on span "Cancel" at bounding box center [503, 443] width 34 height 13
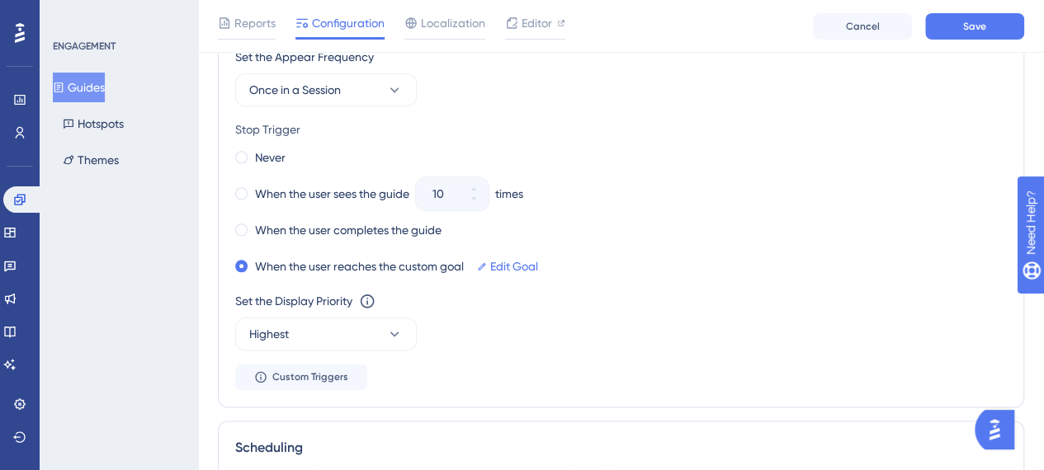
click at [272, 137] on div "Stop Trigger Never When the user sees the guide 10 times When the user complete…" at bounding box center [620, 199] width 771 height 158
click at [271, 148] on label "Never" at bounding box center [270, 158] width 31 height 20
click at [299, 223] on label "When the user completes the guide" at bounding box center [348, 230] width 186 height 20
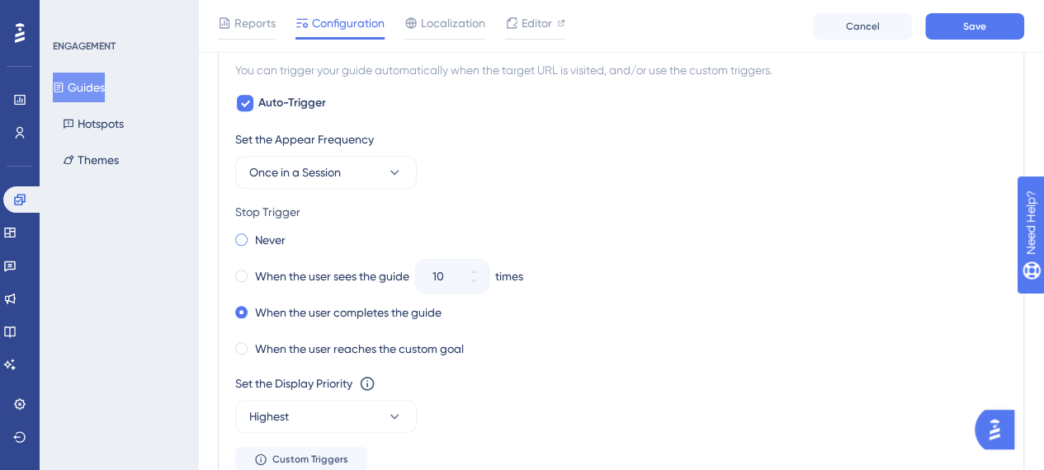
click at [271, 241] on label "Never" at bounding box center [270, 240] width 31 height 20
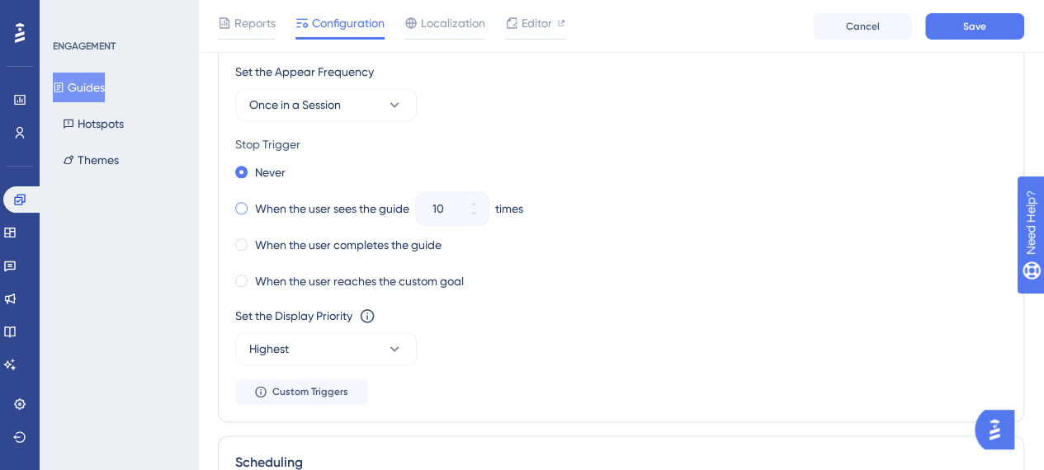
scroll to position [846, 0]
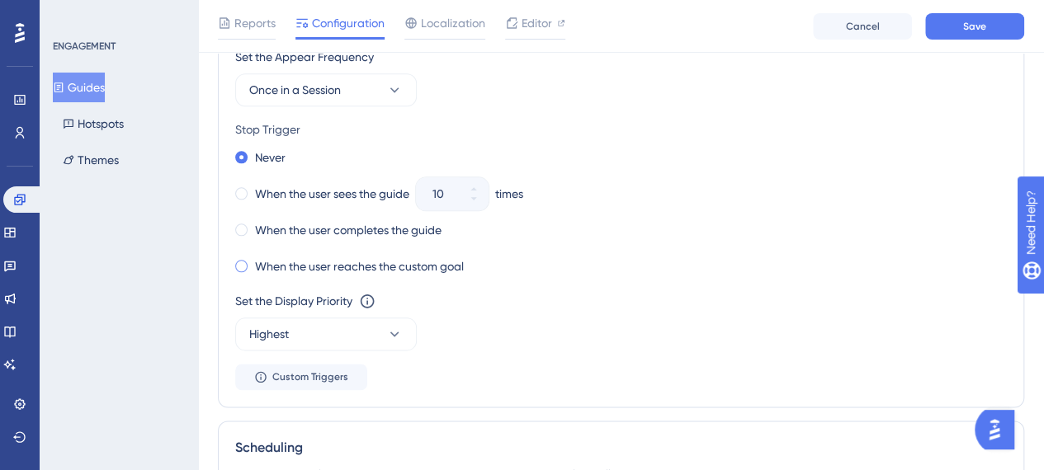
click at [365, 257] on label "When the user reaches the custom goal" at bounding box center [359, 267] width 209 height 20
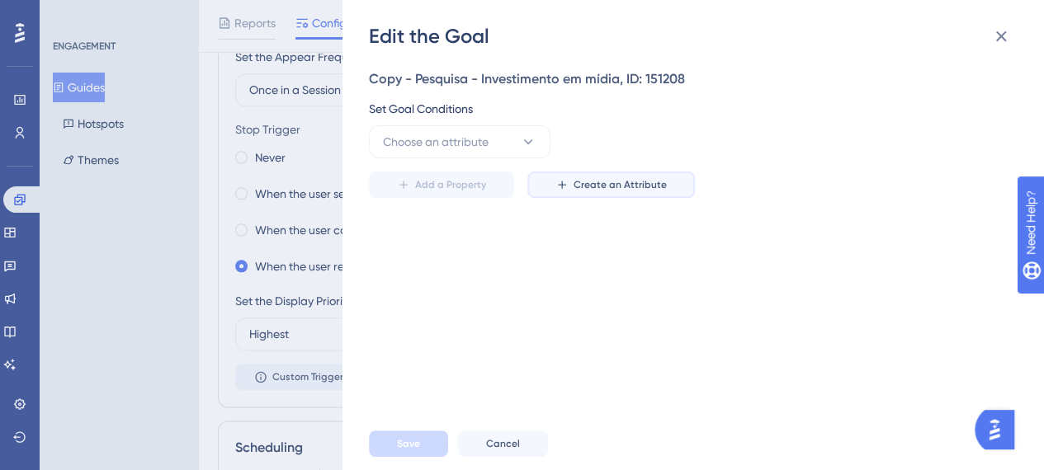
click at [568, 185] on button "Create an Attribute" at bounding box center [610, 185] width 167 height 26
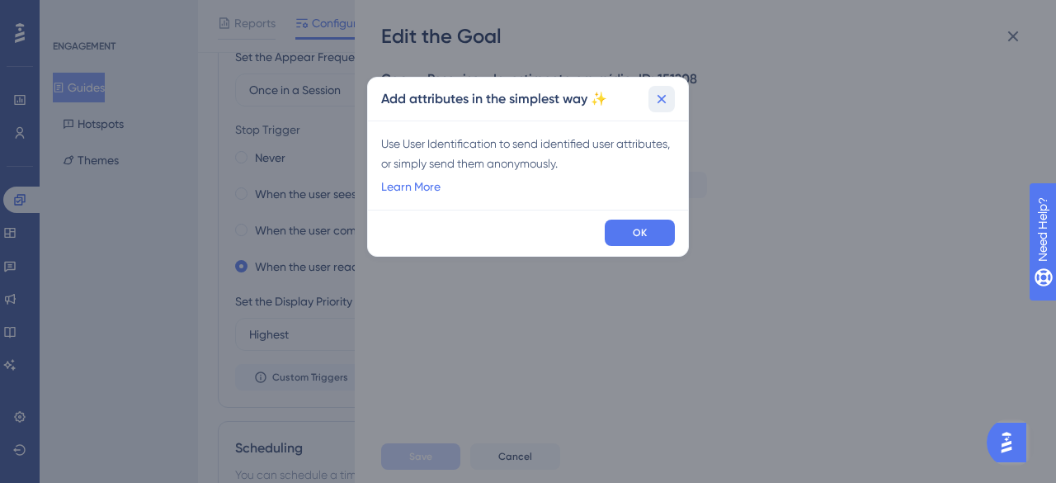
click at [665, 91] on icon at bounding box center [661, 99] width 16 height 16
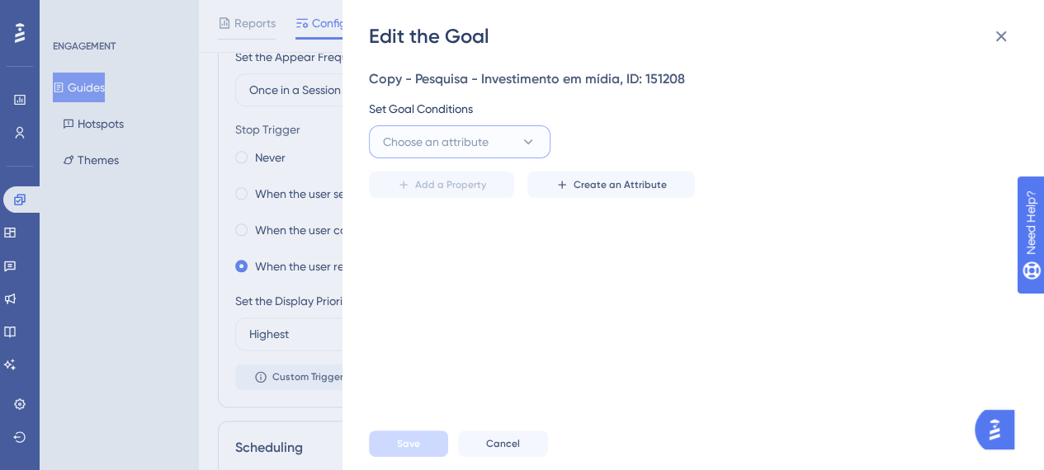
click at [521, 129] on button "Choose an attribute" at bounding box center [459, 141] width 181 height 33
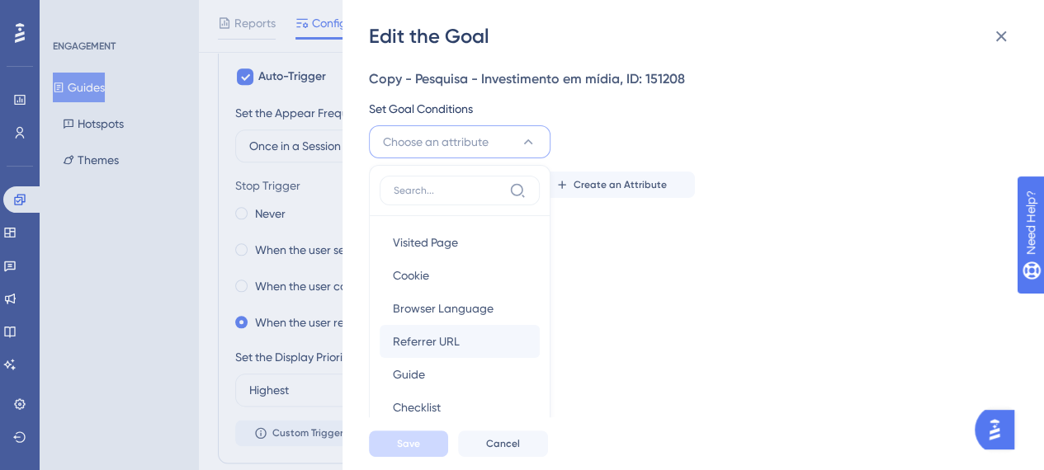
scroll to position [764, 0]
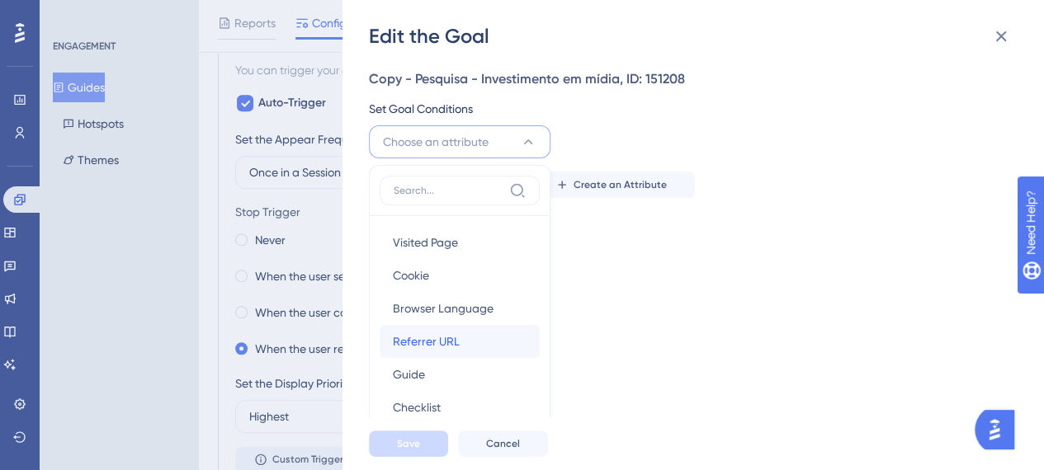
click at [474, 337] on div "Referrer URL Referrer URL" at bounding box center [460, 341] width 134 height 33
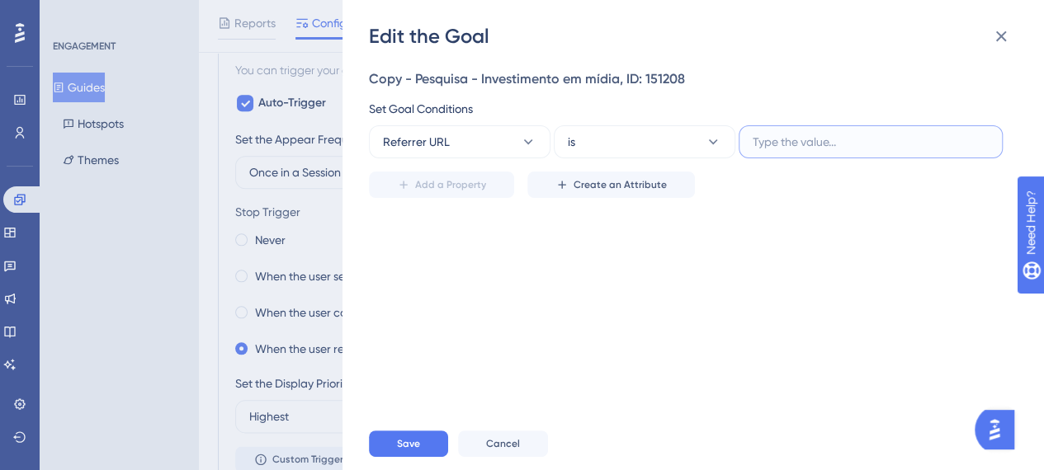
click at [804, 146] on input "text" at bounding box center [870, 142] width 236 height 18
click at [685, 149] on button "is" at bounding box center [644, 141] width 181 height 33
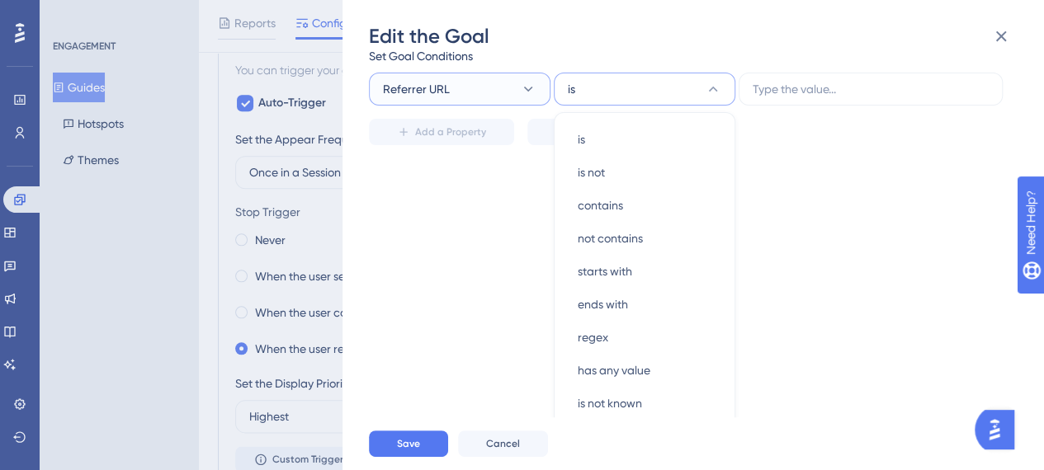
click at [505, 88] on button "Referrer URL" at bounding box center [459, 89] width 181 height 33
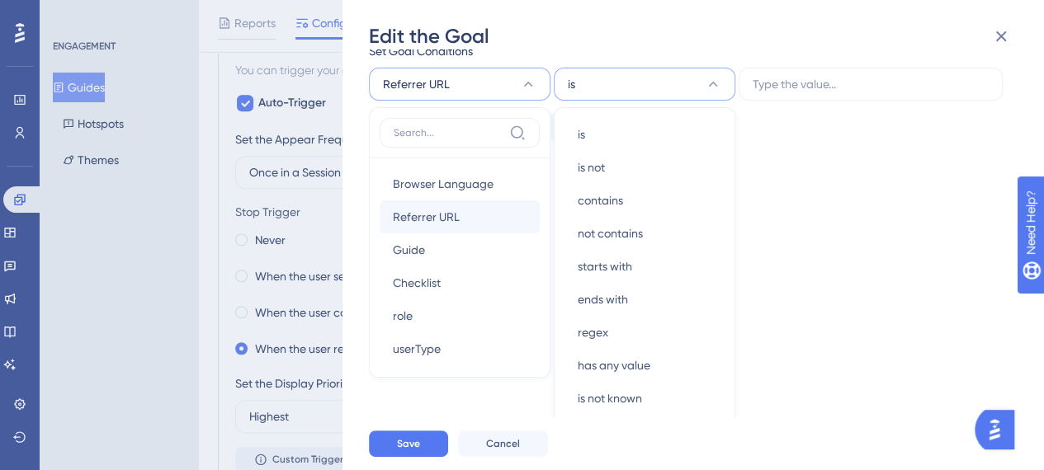
scroll to position [82, 0]
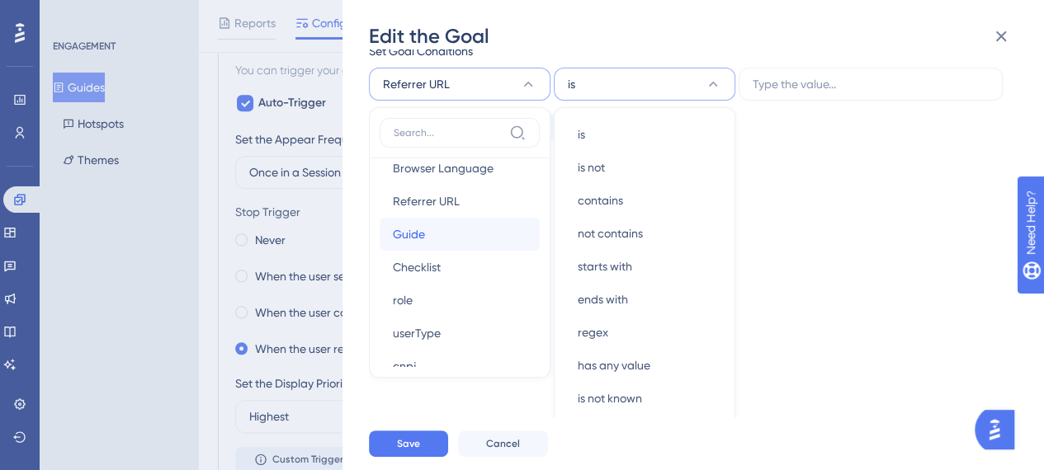
click at [455, 232] on div "Guide Guide" at bounding box center [460, 234] width 134 height 33
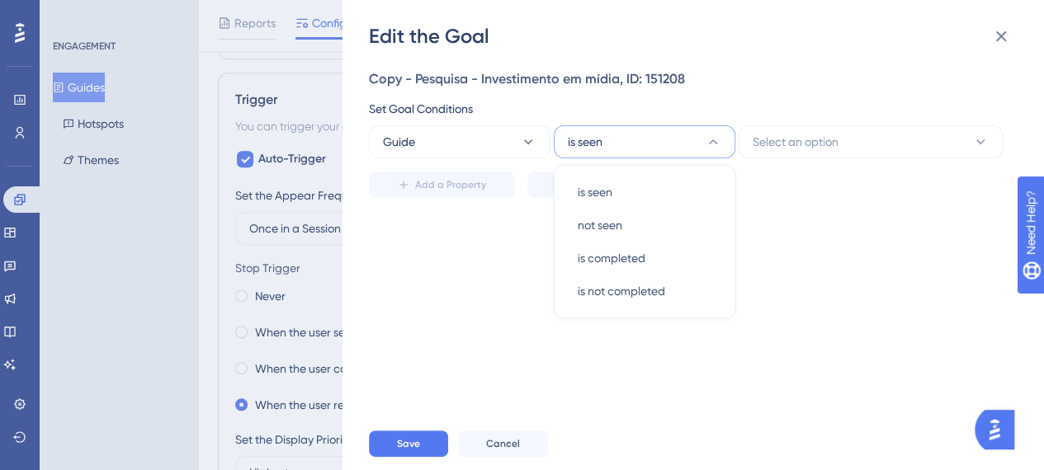
scroll to position [681, 0]
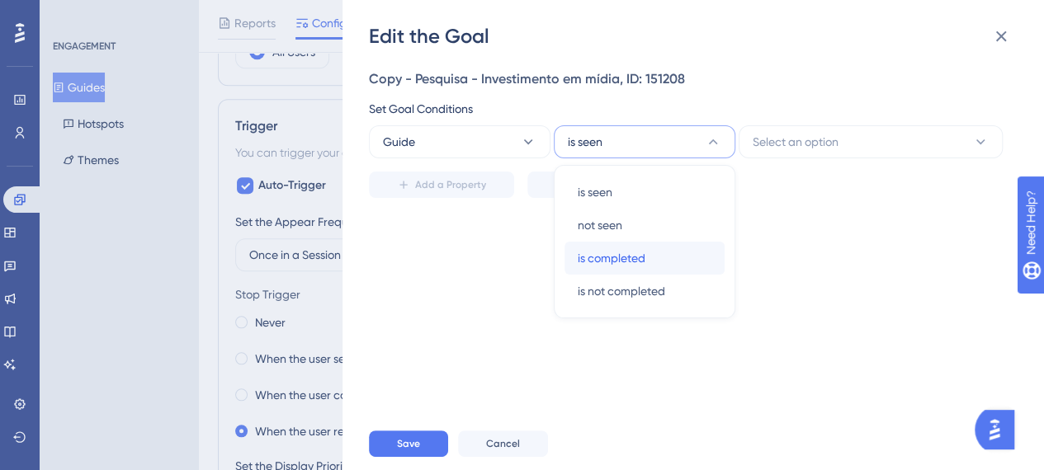
click at [648, 259] on div "is completed is completed" at bounding box center [644, 258] width 134 height 33
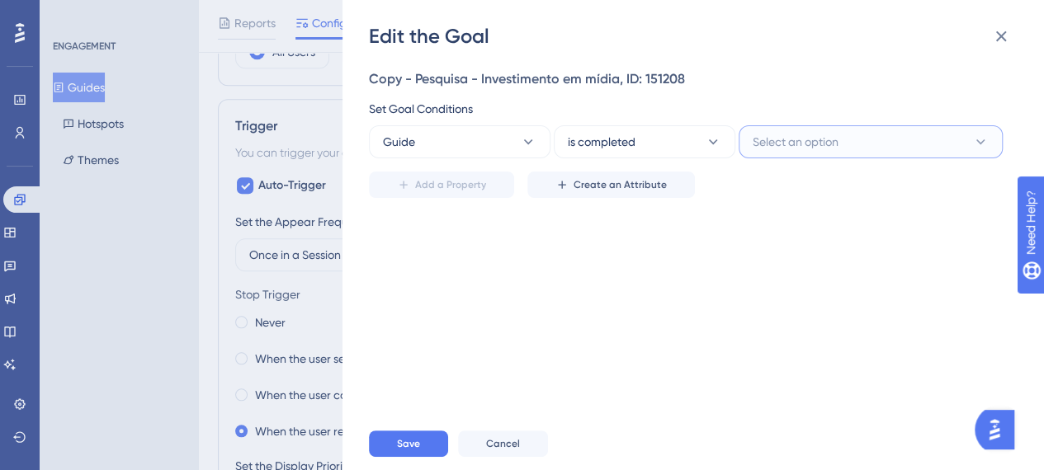
click at [808, 146] on span "Select an option" at bounding box center [795, 142] width 86 height 20
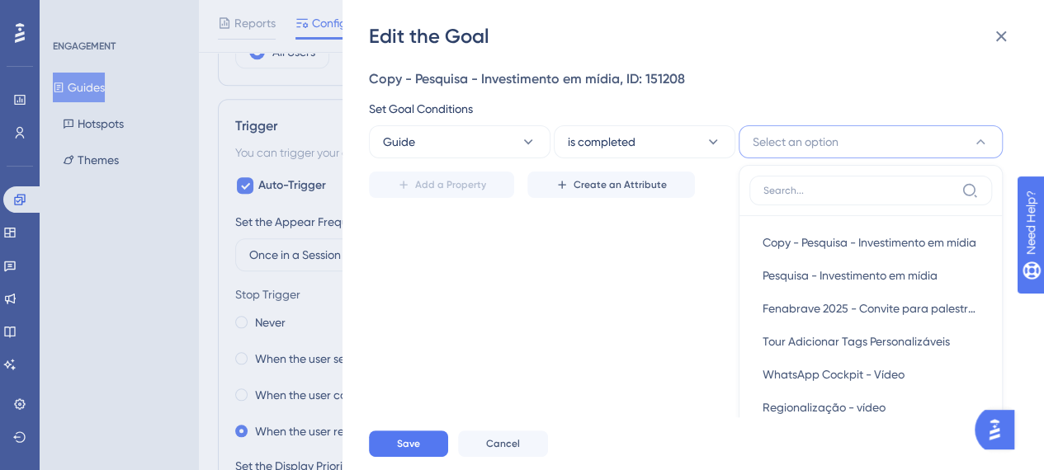
scroll to position [20, 0]
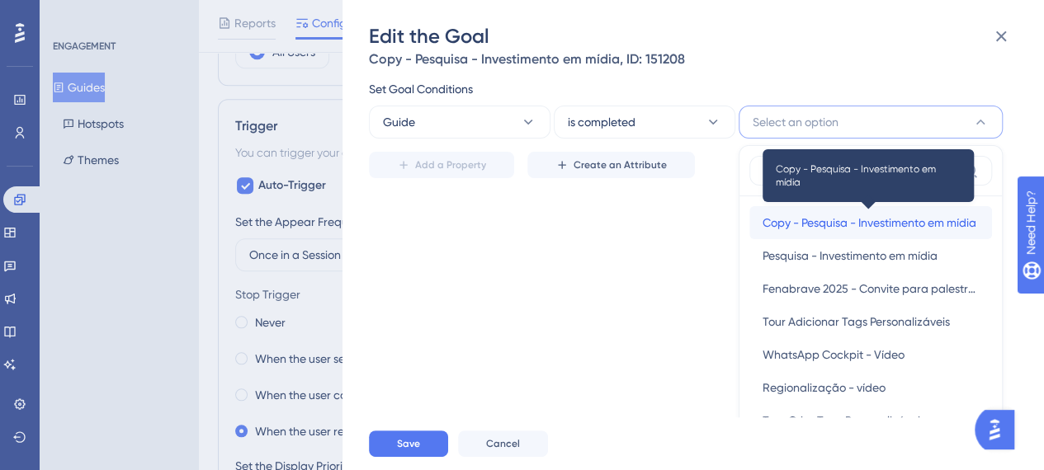
click at [814, 229] on span "Copy - Pesquisa - Investimento em mídia" at bounding box center [869, 223] width 214 height 20
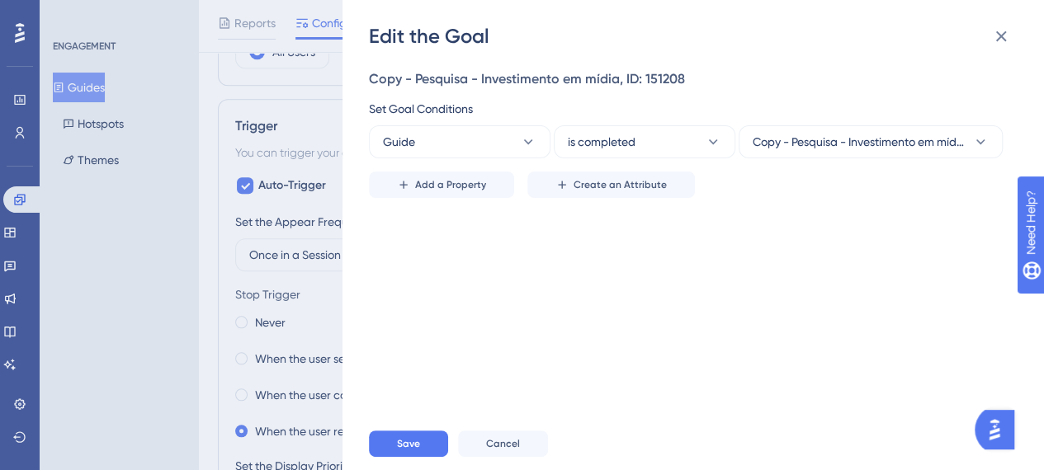
scroll to position [0, 0]
click at [508, 131] on button "Guide" at bounding box center [459, 141] width 181 height 33
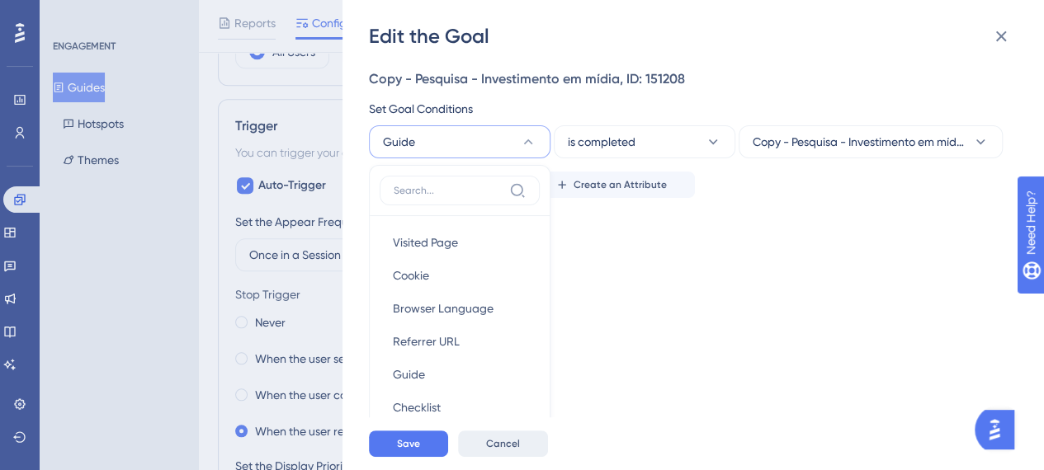
click at [513, 446] on div "Save Cancel" at bounding box center [719, 443] width 701 height 53
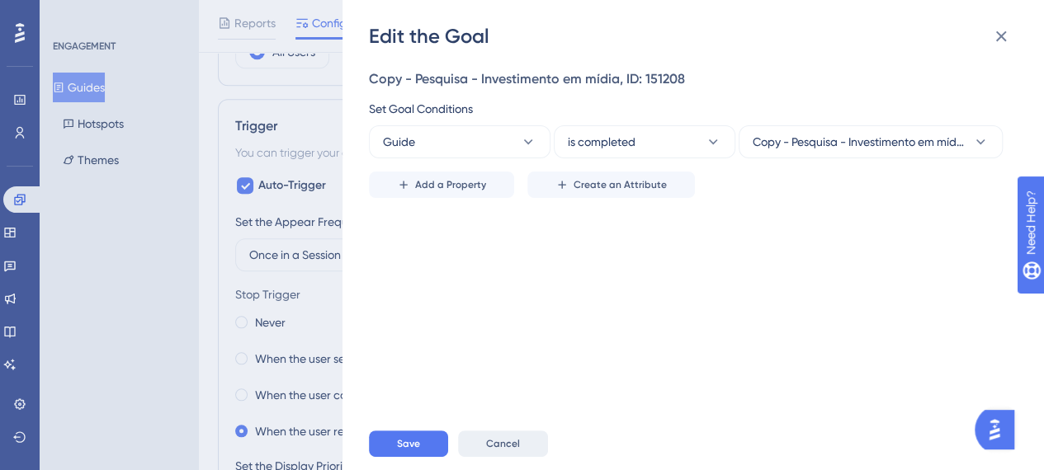
click at [518, 453] on button "Cancel" at bounding box center [503, 444] width 90 height 26
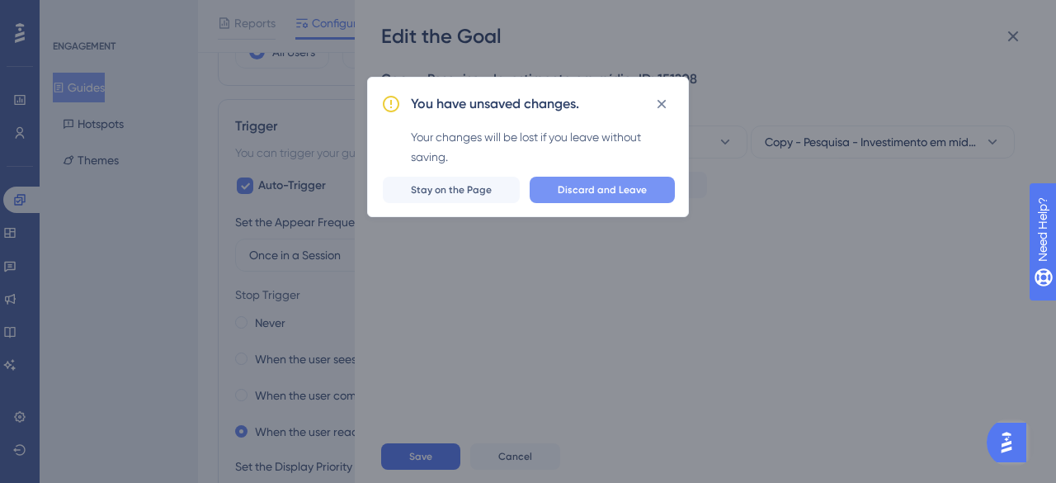
click at [594, 196] on button "Discard and Leave" at bounding box center [602, 190] width 145 height 26
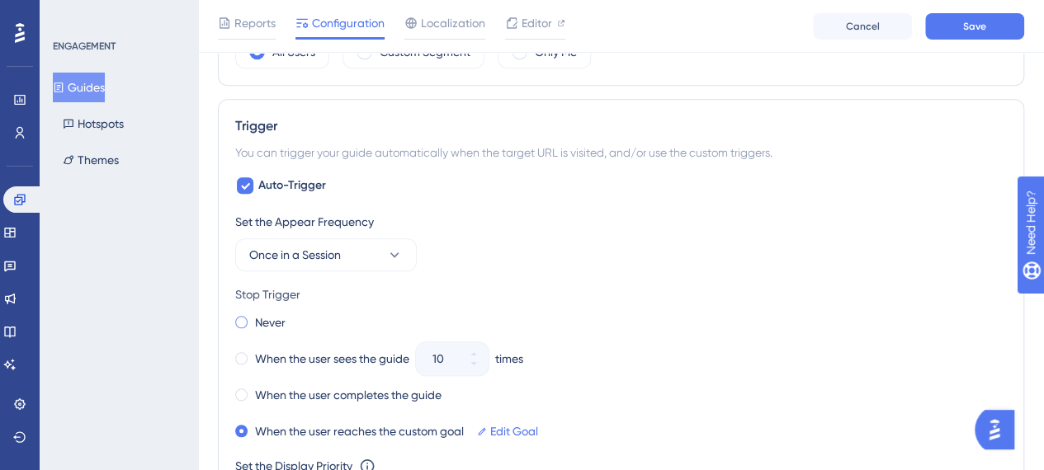
click at [262, 315] on label "Never" at bounding box center [270, 323] width 31 height 20
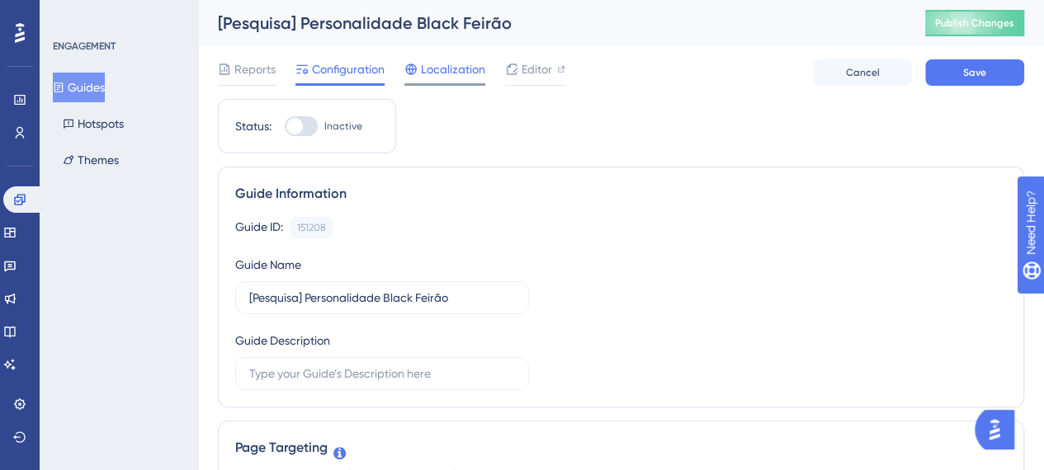
click at [464, 78] on span "Localization" at bounding box center [453, 69] width 64 height 20
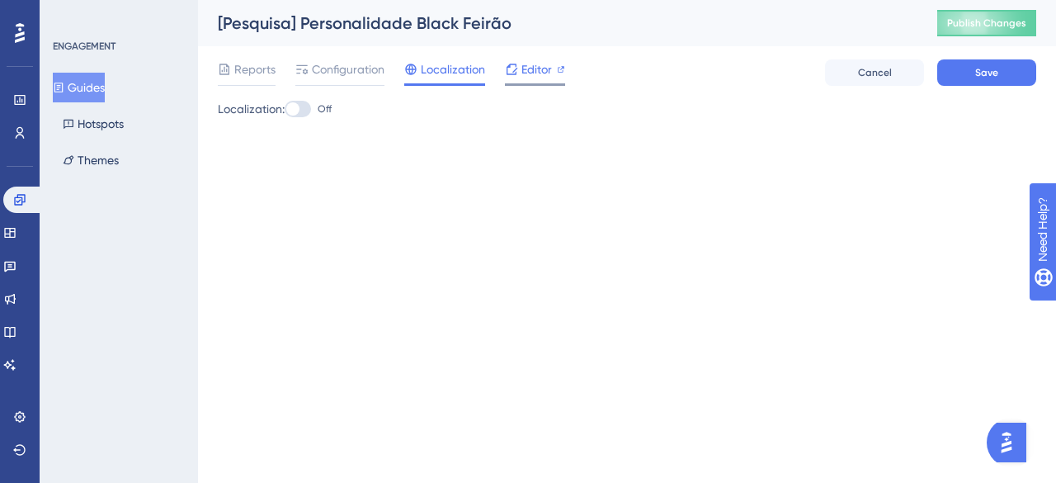
click at [531, 65] on span "Editor" at bounding box center [536, 69] width 31 height 20
click at [534, 66] on span "Editor" at bounding box center [536, 69] width 31 height 20
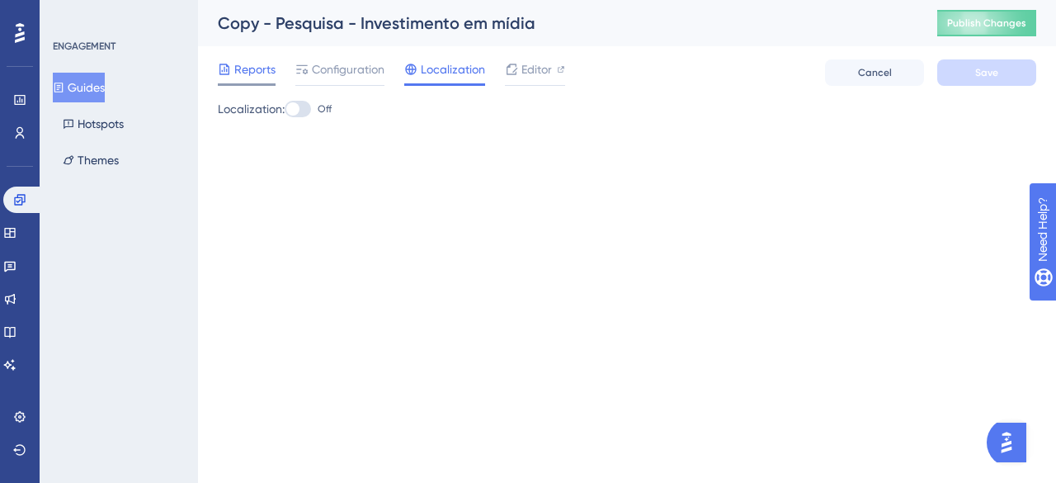
click at [243, 72] on span "Reports" at bounding box center [254, 69] width 41 height 20
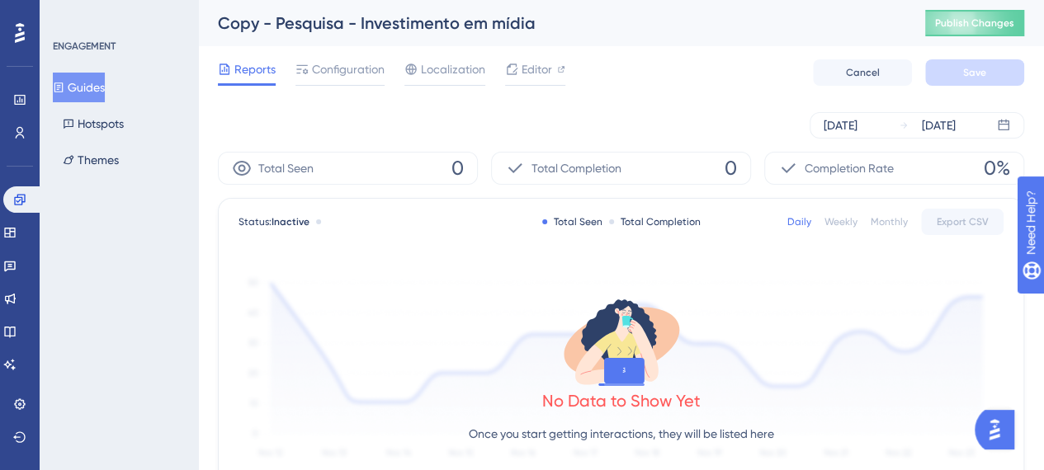
click at [370, 23] on div "Copy - Pesquisa - Investimento em mídia" at bounding box center [551, 23] width 666 height 23
click at [308, 95] on div "Reports Configuration Localization Editor Cancel Save" at bounding box center [621, 72] width 806 height 53
click at [321, 74] on span "Configuration" at bounding box center [348, 69] width 73 height 20
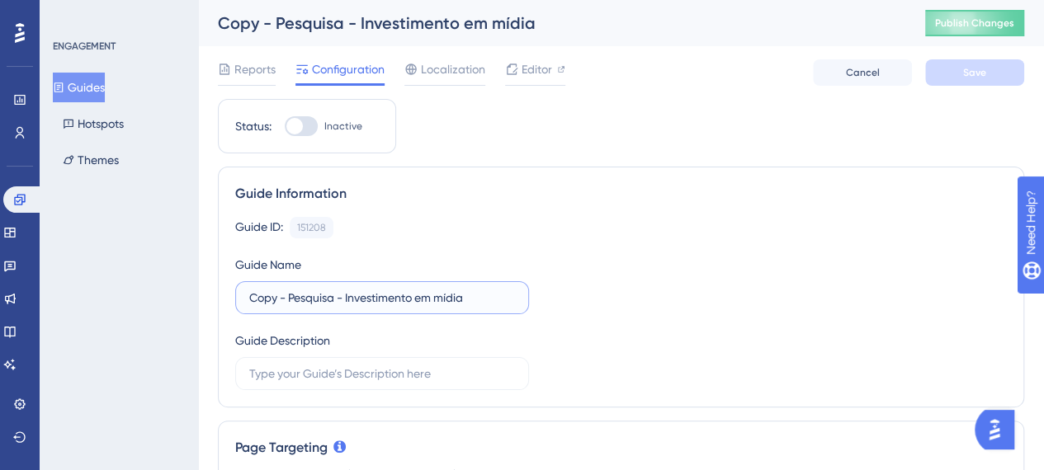
drag, startPoint x: 371, startPoint y: 301, endPoint x: 363, endPoint y: 299, distance: 8.6
click at [371, 301] on input "Copy - Pesquisa - Investimento em mídia" at bounding box center [382, 298] width 266 height 18
drag, startPoint x: 494, startPoint y: 295, endPoint x: 142, endPoint y: 285, distance: 352.4
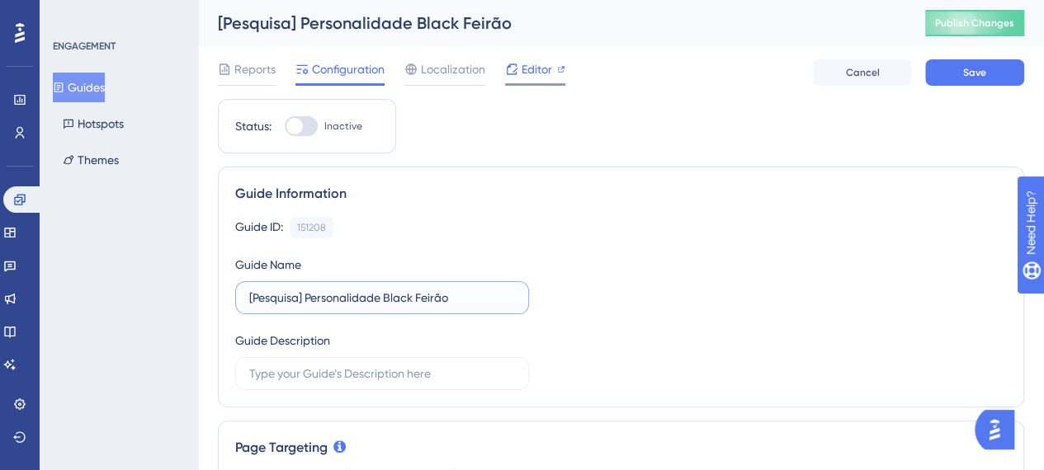
type input "[Pesquisa] Personalidade Black Feirão"
click at [557, 75] on div at bounding box center [561, 69] width 8 height 20
click at [985, 31] on button "Publish Changes" at bounding box center [974, 23] width 99 height 26
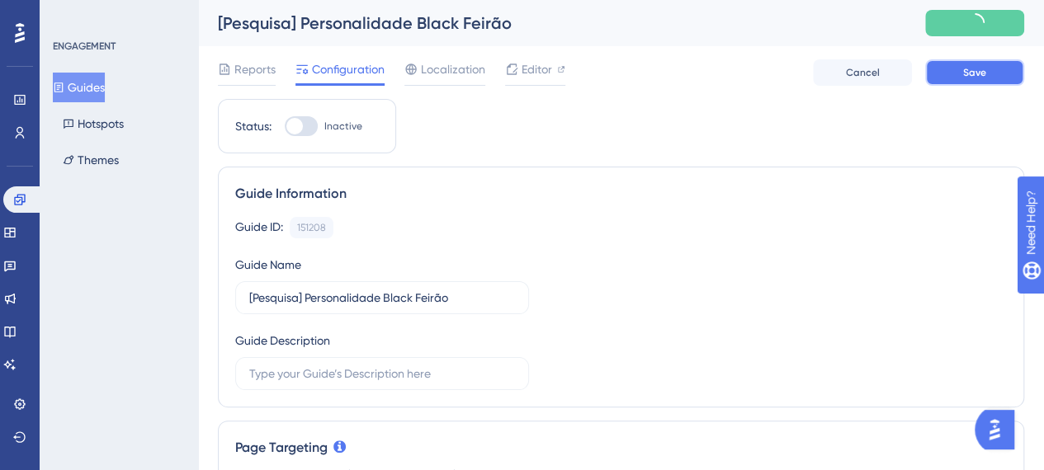
click at [979, 77] on span "Save" at bounding box center [974, 72] width 23 height 13
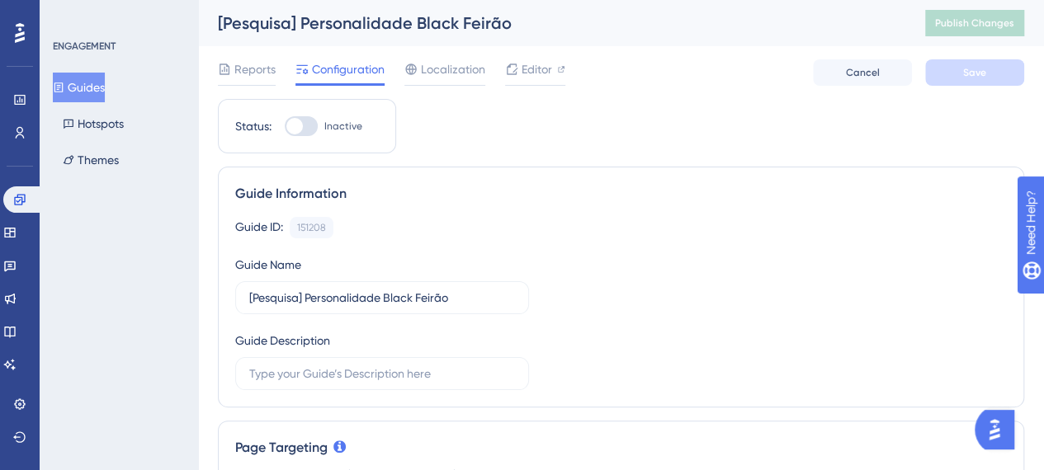
click at [309, 120] on div at bounding box center [301, 126] width 33 height 20
click at [285, 126] on input "Inactive" at bounding box center [284, 126] width 1 height 1
checkbox input "true"
click at [959, 75] on button "Save" at bounding box center [974, 72] width 99 height 26
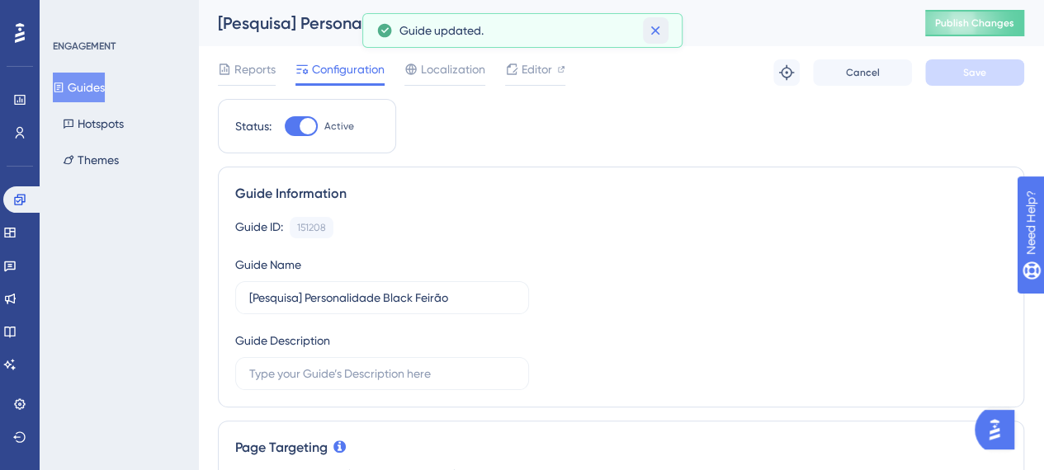
click at [655, 31] on icon at bounding box center [655, 30] width 9 height 9
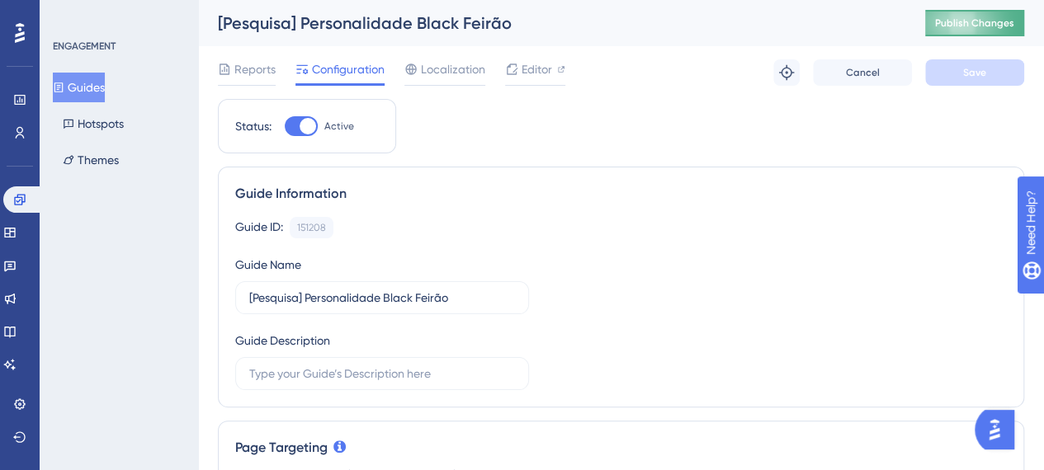
click at [947, 31] on button "Publish Changes" at bounding box center [974, 23] width 99 height 26
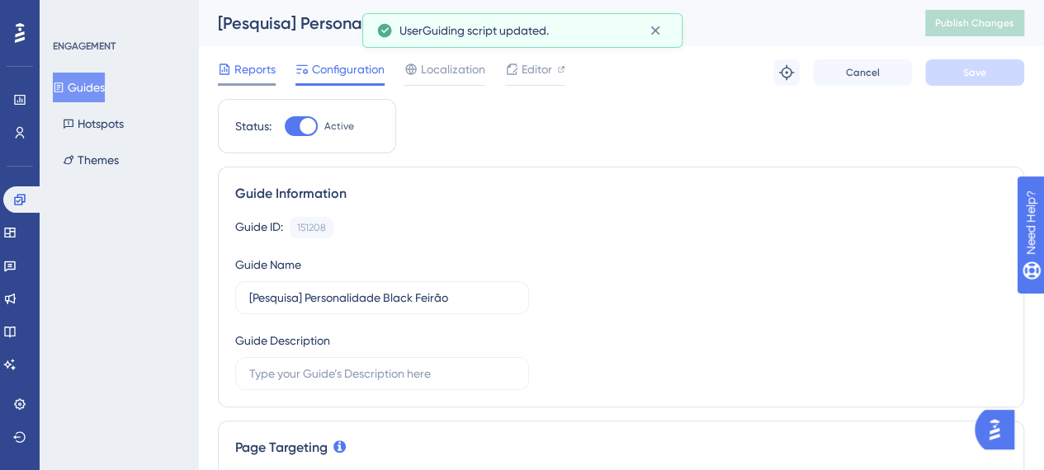
click at [243, 74] on span "Reports" at bounding box center [254, 69] width 41 height 20
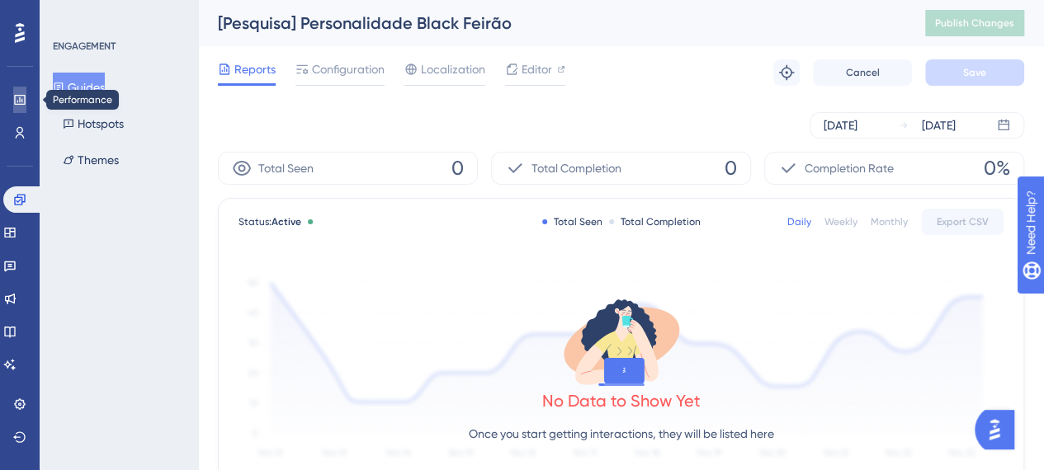
click at [13, 99] on link at bounding box center [19, 100] width 13 height 26
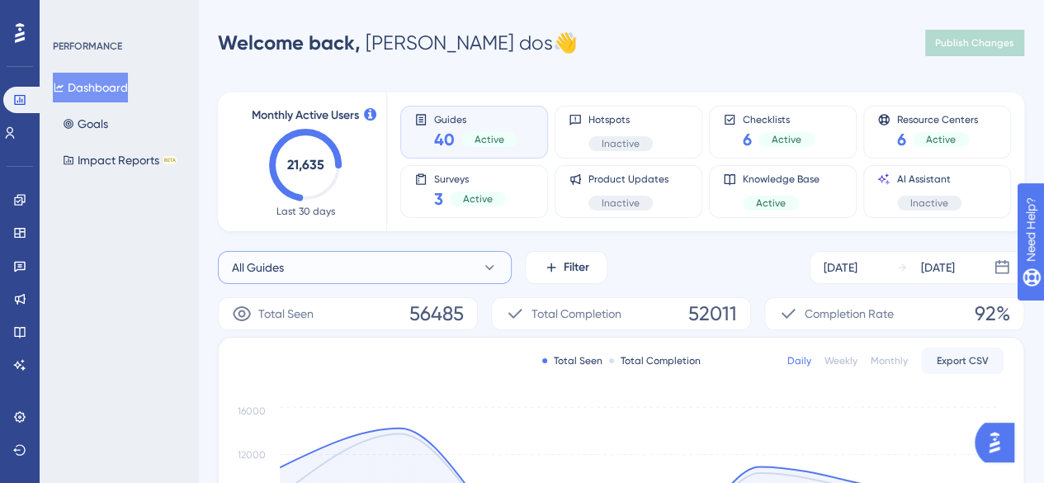
click at [487, 273] on icon at bounding box center [489, 267] width 16 height 16
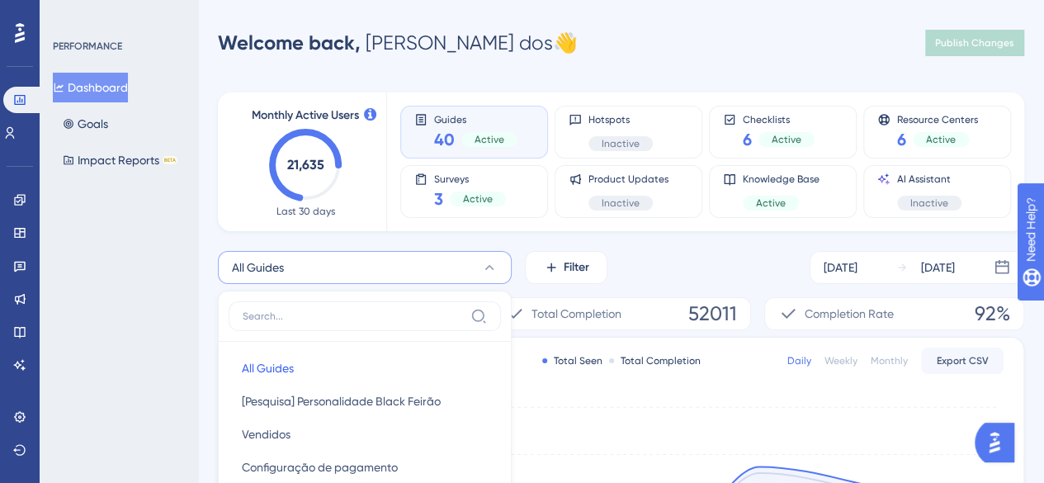
scroll to position [211, 0]
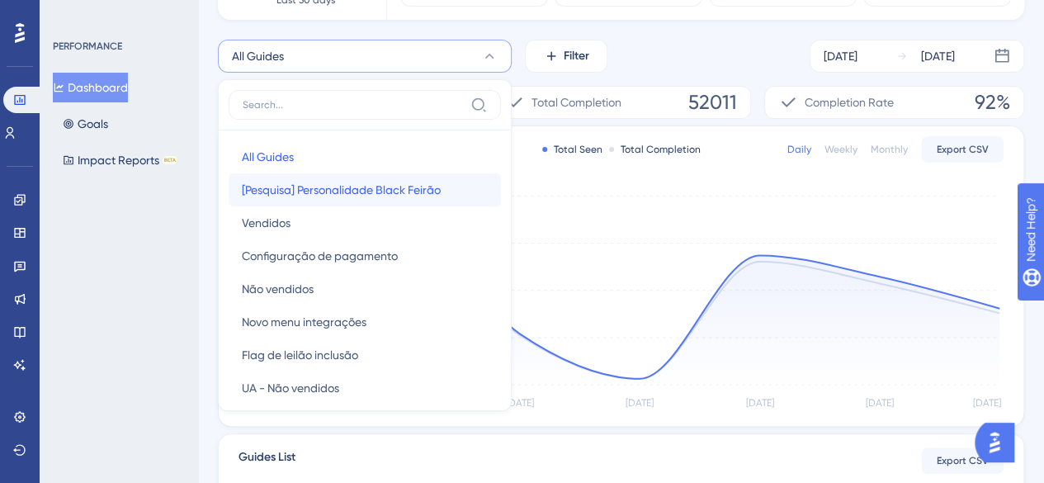
click at [394, 197] on span "[Pesquisa] Personalidade Black Feirão" at bounding box center [341, 190] width 199 height 20
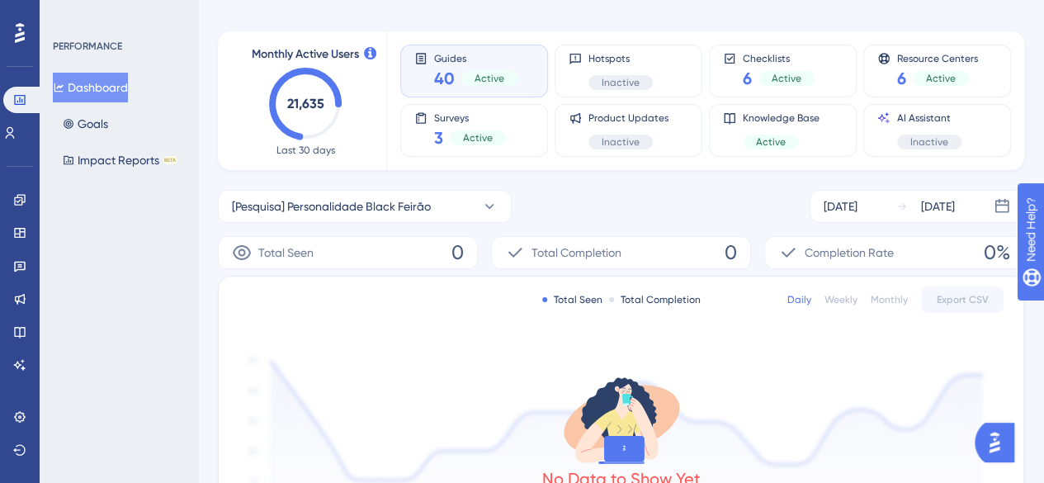
scroll to position [0, 0]
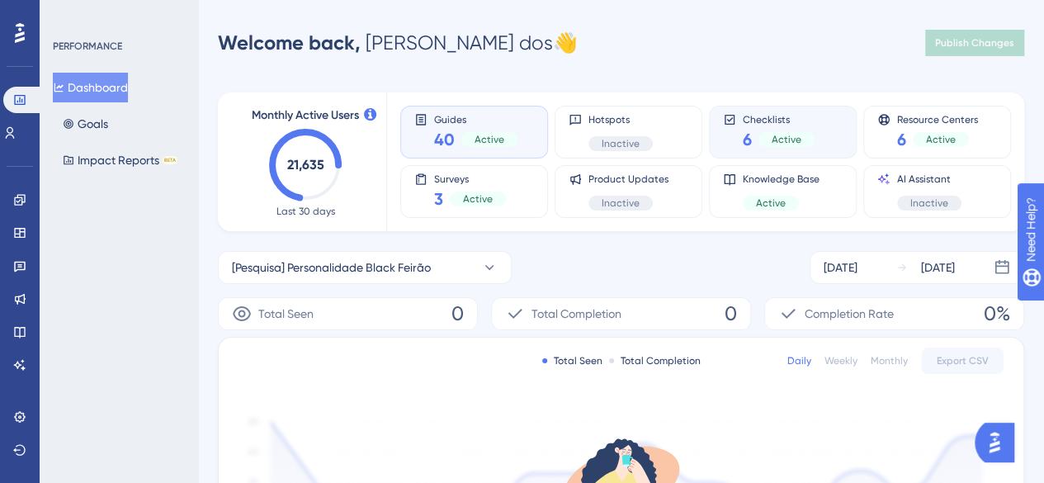
click at [768, 136] on div "Active" at bounding box center [786, 139] width 56 height 15
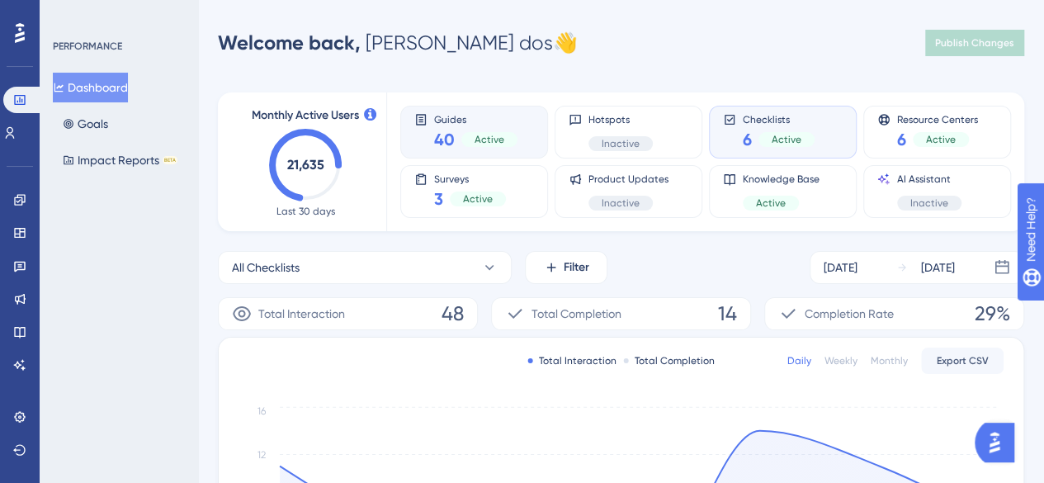
click at [460, 130] on div "40 Active" at bounding box center [475, 139] width 83 height 23
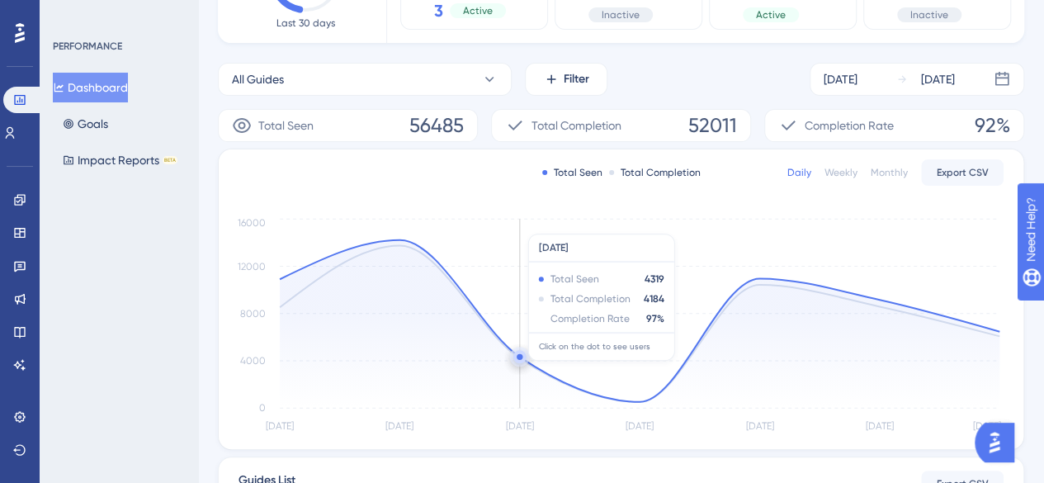
scroll to position [82, 0]
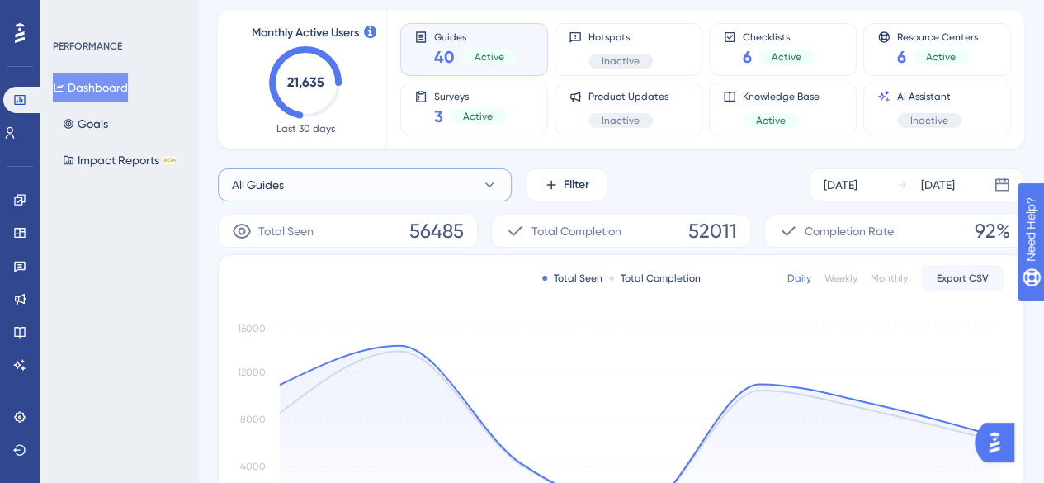
click at [452, 186] on button "All Guides" at bounding box center [365, 184] width 294 height 33
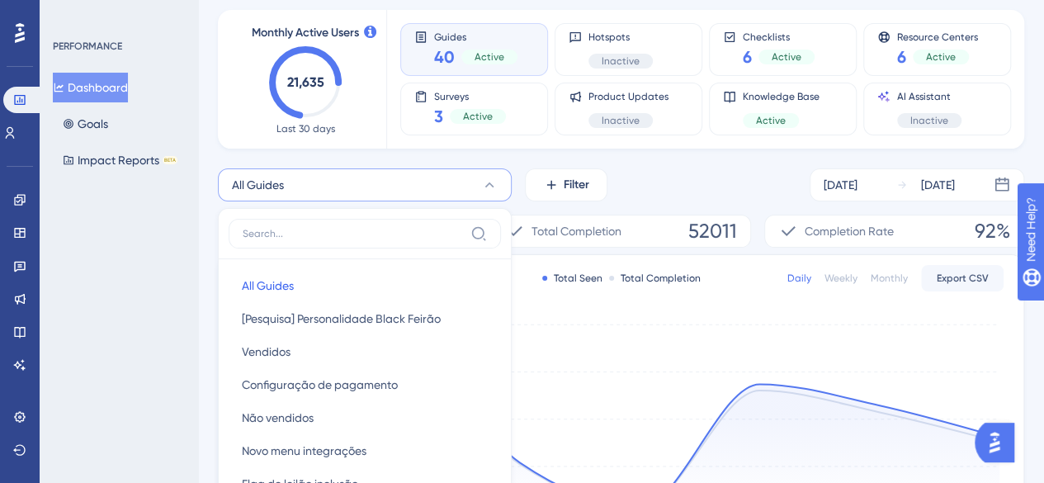
scroll to position [181, 0]
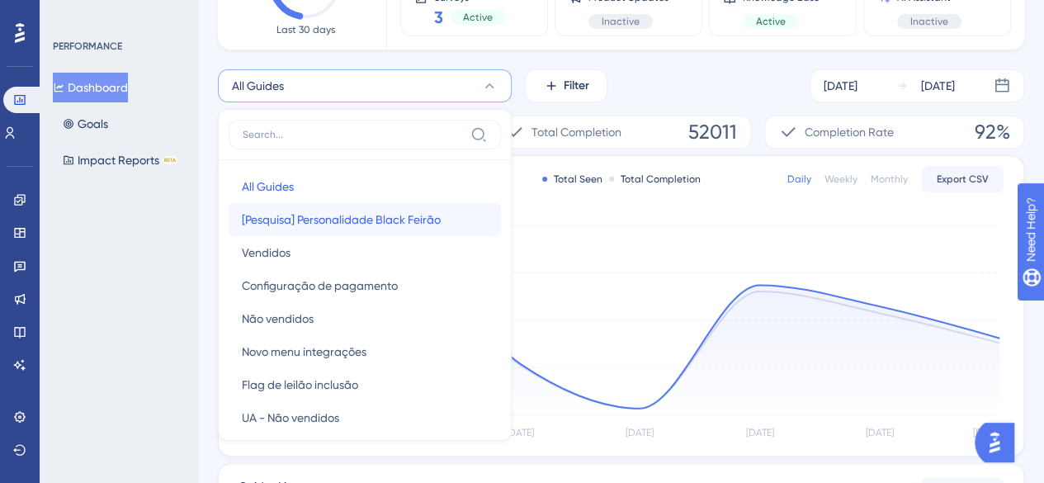
click at [406, 212] on span "[Pesquisa] Personalidade Black Feirão" at bounding box center [341, 220] width 199 height 20
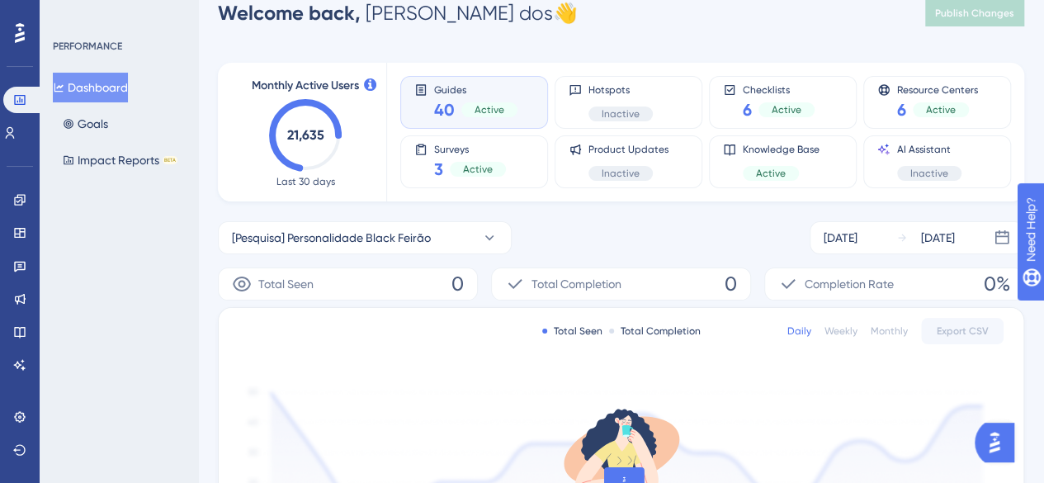
scroll to position [0, 0]
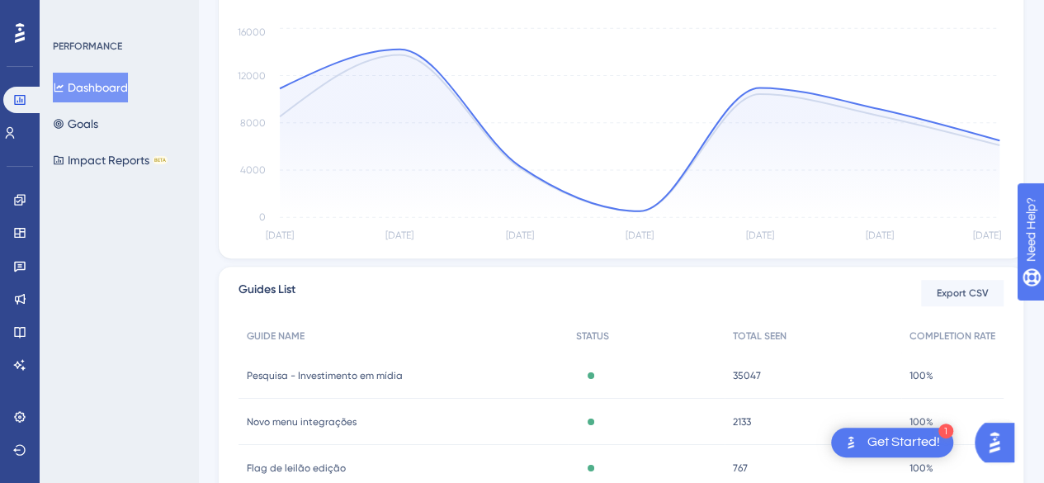
scroll to position [577, 0]
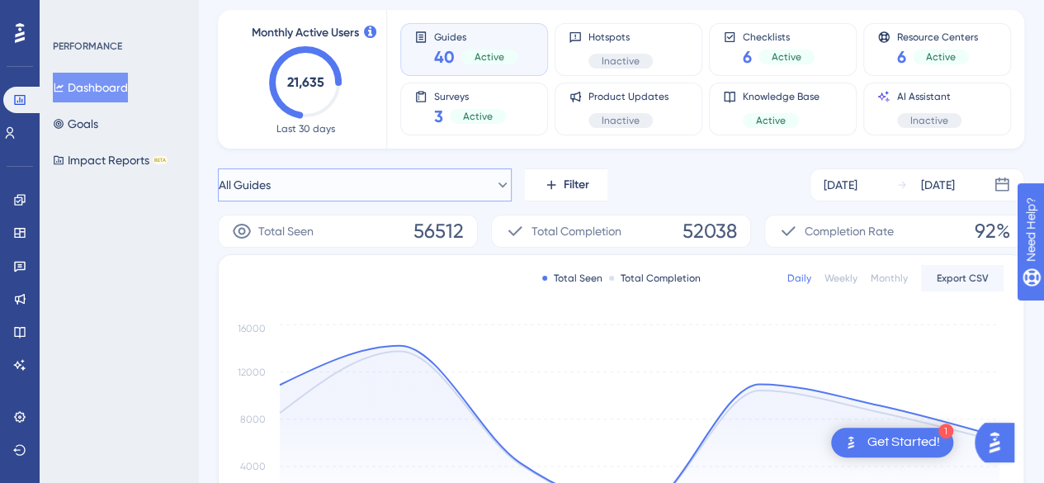
click at [403, 191] on button "All Guides" at bounding box center [365, 184] width 294 height 33
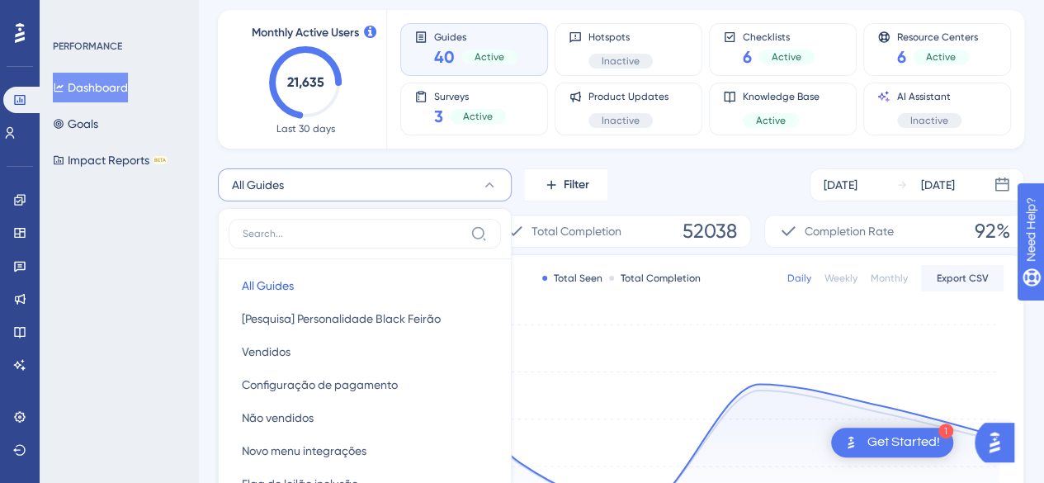
scroll to position [151, 0]
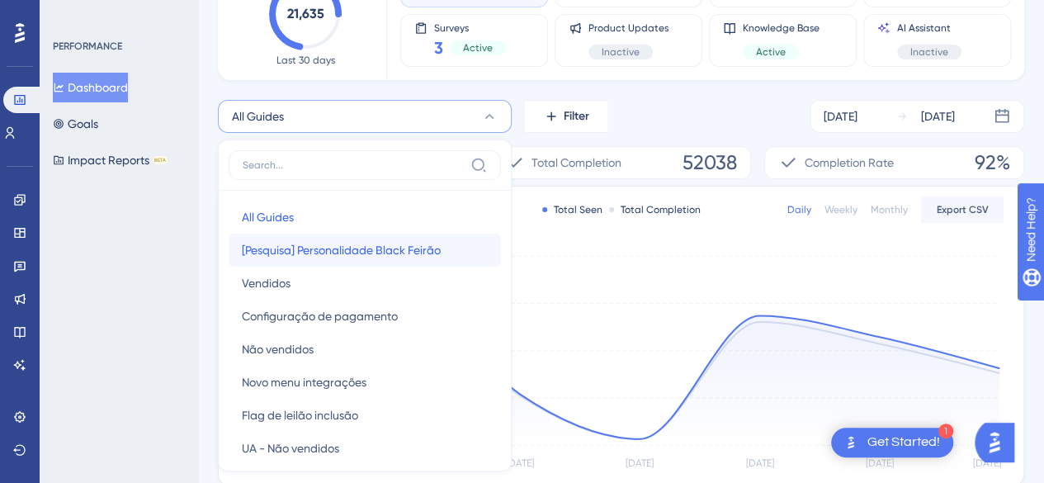
click at [328, 238] on button "[Pesquisa] Personalidade Black Feirão [Pesquisa] Personalidade Black Feirão" at bounding box center [365, 249] width 272 height 33
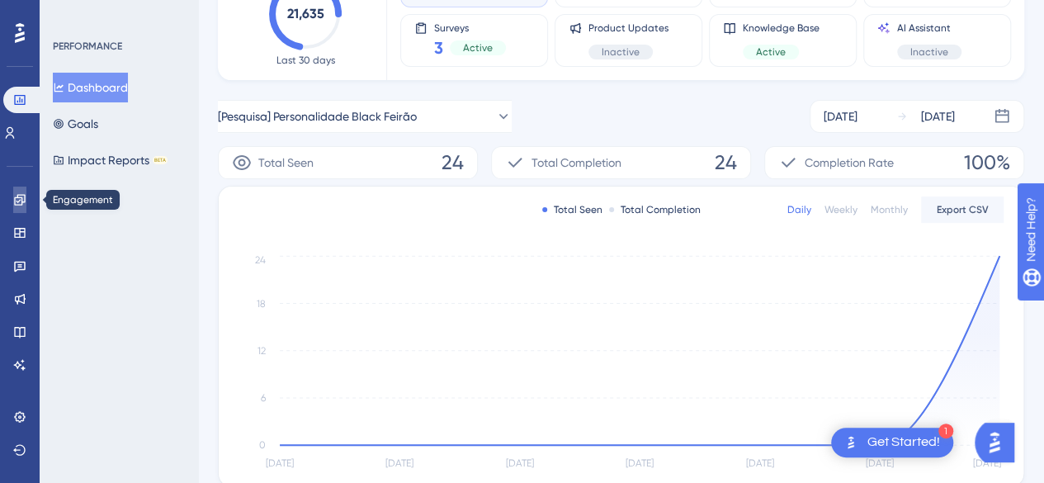
click at [17, 200] on icon at bounding box center [19, 199] width 13 height 13
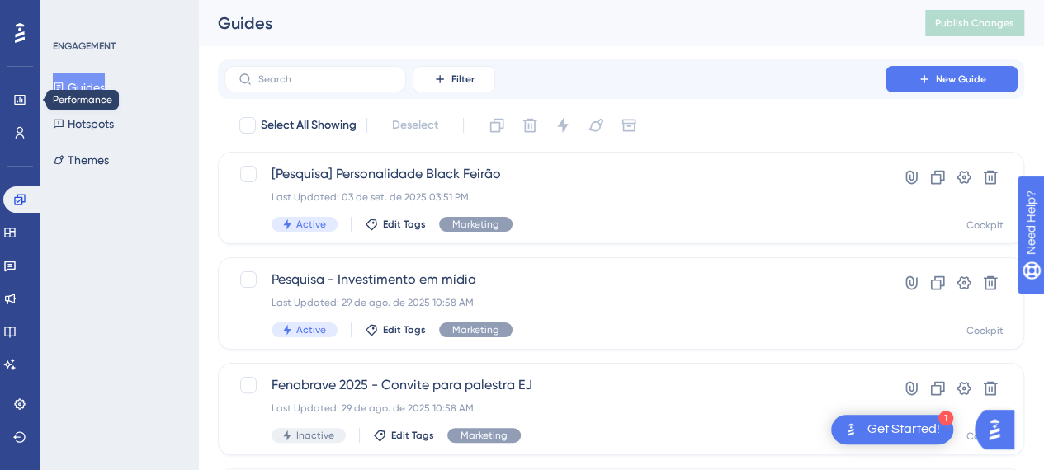
click at [79, 87] on button "Guides" at bounding box center [79, 88] width 52 height 30
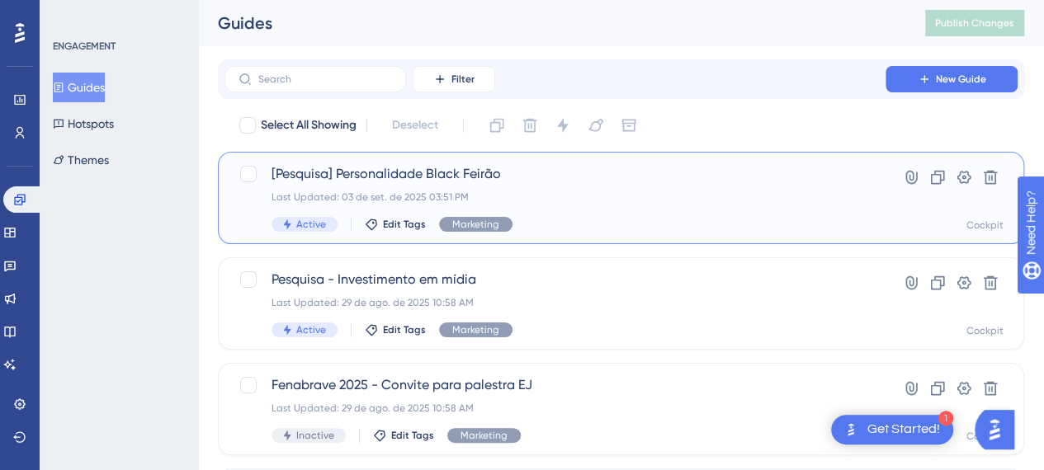
click at [452, 168] on span "[Pesquisa] Personalidade Black Feirão" at bounding box center [554, 174] width 567 height 20
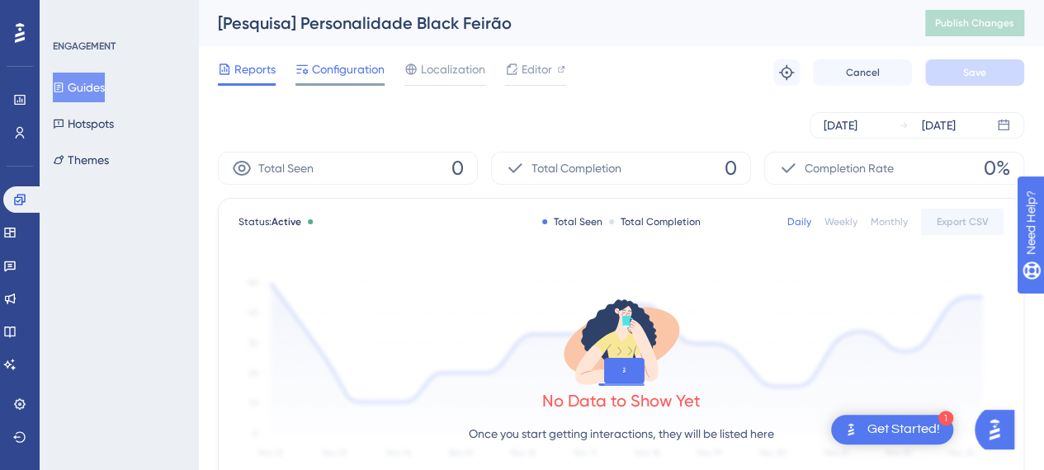
click at [318, 65] on span "Configuration" at bounding box center [348, 69] width 73 height 20
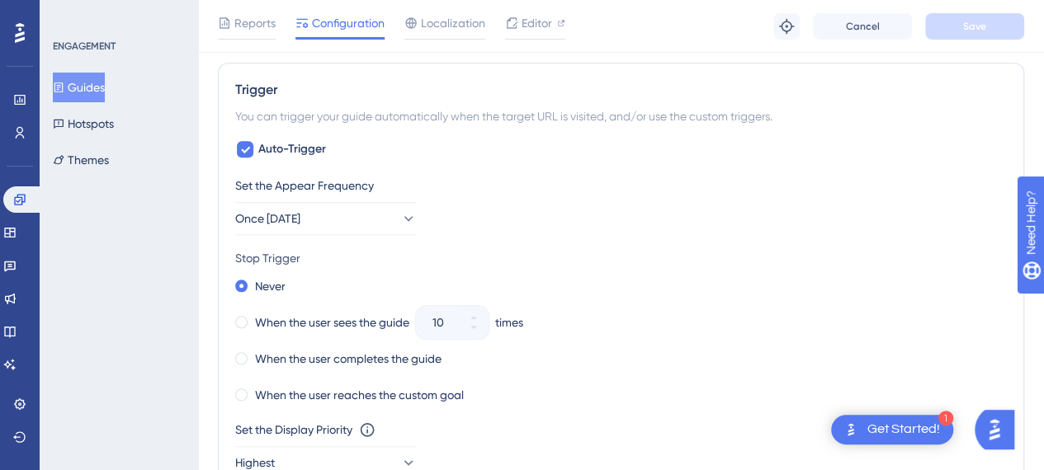
scroll to position [742, 0]
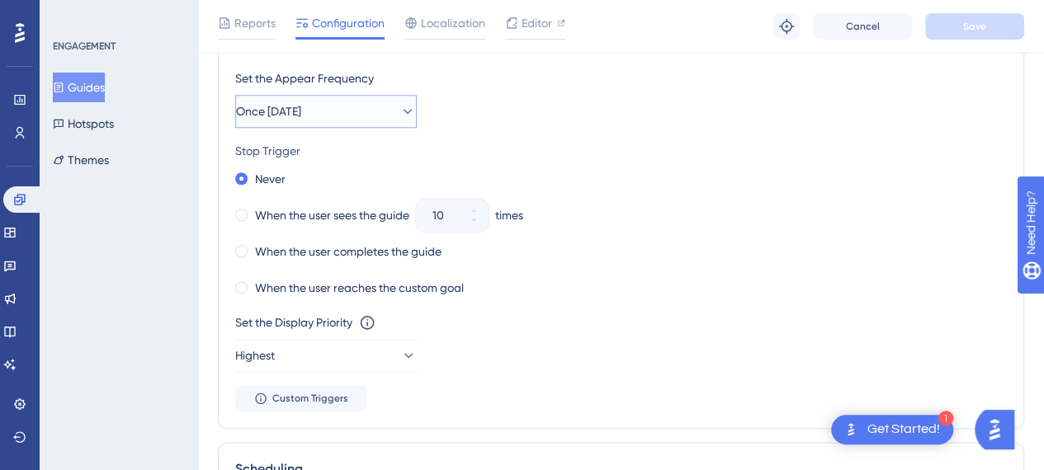
click at [399, 115] on icon at bounding box center [407, 111] width 16 height 16
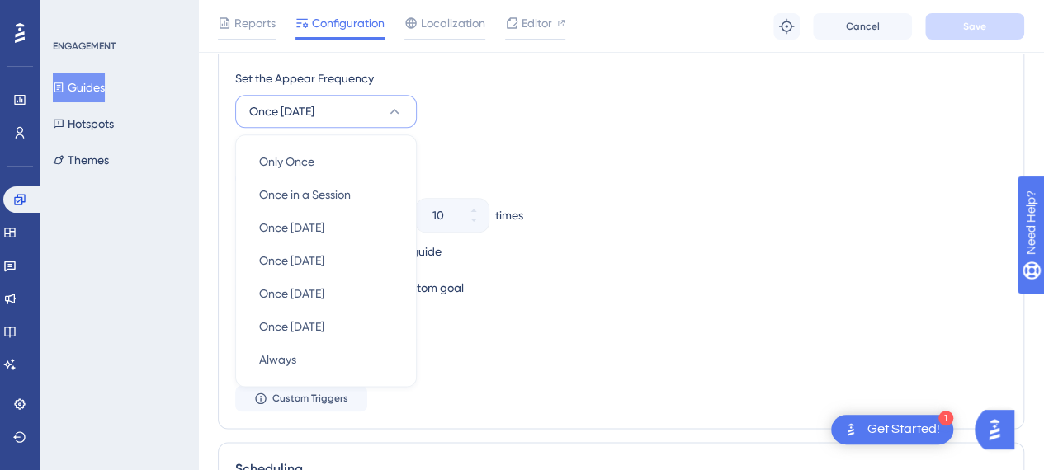
scroll to position [846, 0]
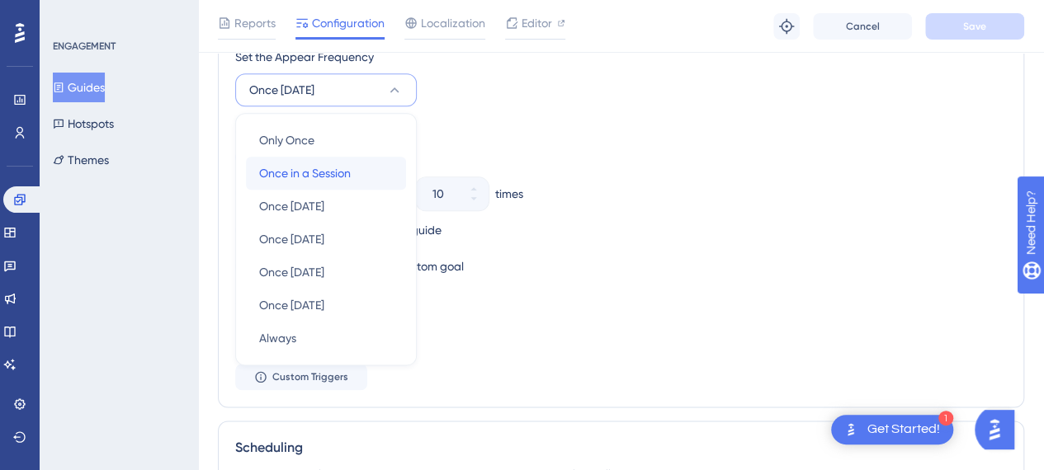
click at [336, 166] on span "Once in a Session" at bounding box center [305, 173] width 92 height 20
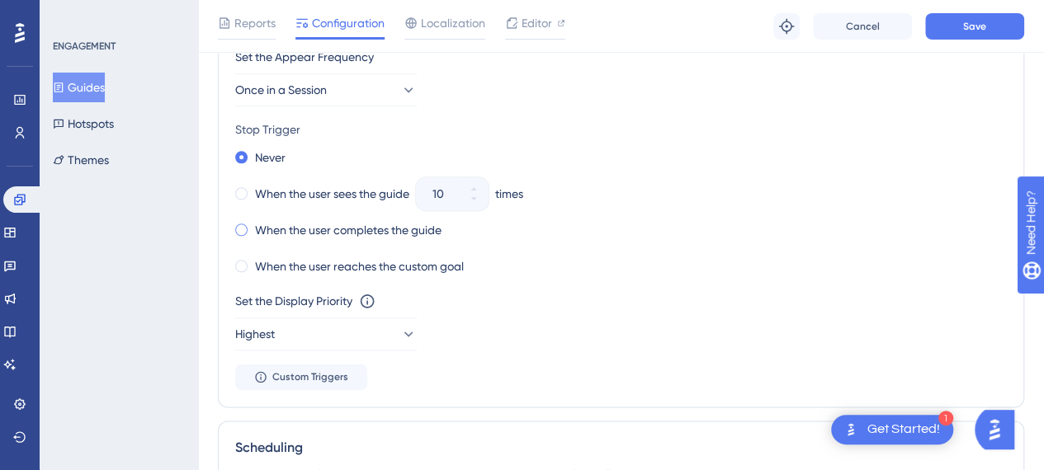
click at [315, 224] on label "When the user completes the guide" at bounding box center [348, 230] width 186 height 20
click at [260, 151] on label "Never" at bounding box center [270, 158] width 31 height 20
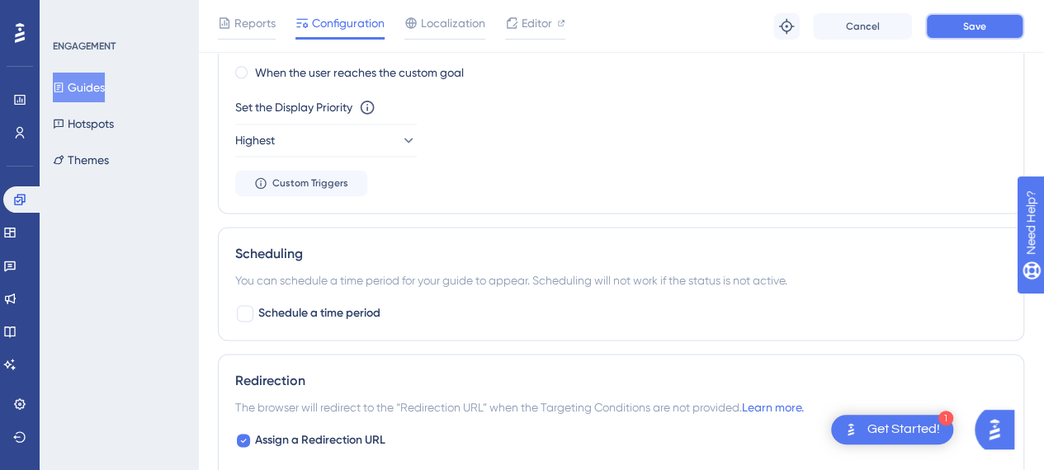
click at [977, 22] on span "Save" at bounding box center [974, 26] width 23 height 13
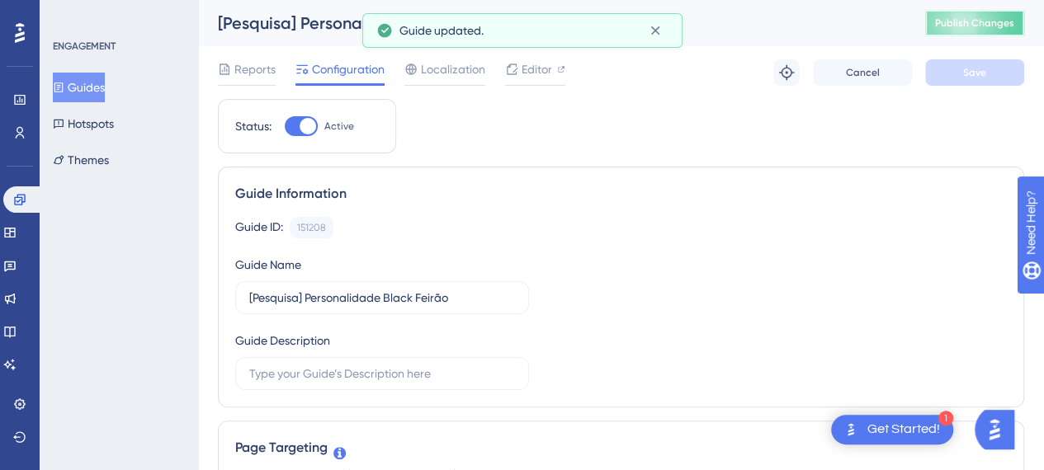
click at [989, 28] on span "Publish Changes" at bounding box center [974, 22] width 79 height 13
click at [260, 64] on span "Reports" at bounding box center [254, 69] width 41 height 20
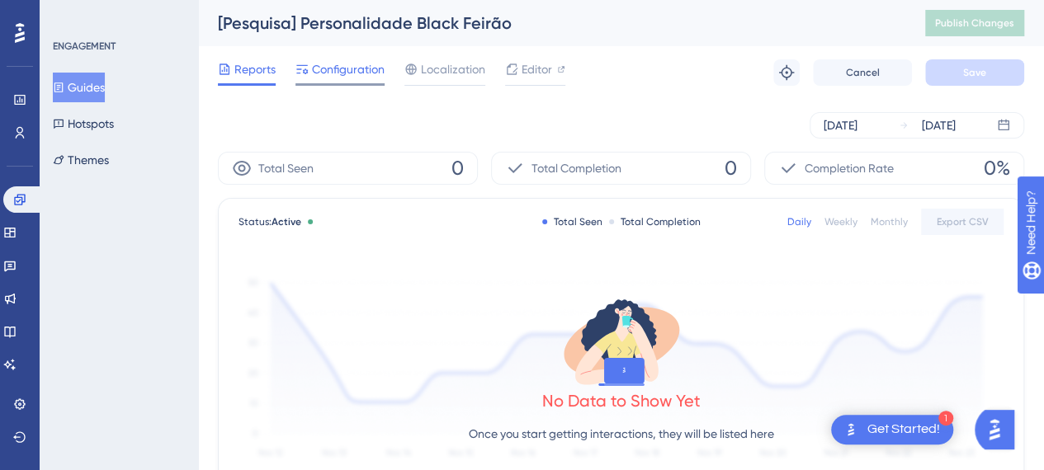
click at [339, 74] on span "Configuration" at bounding box center [348, 69] width 73 height 20
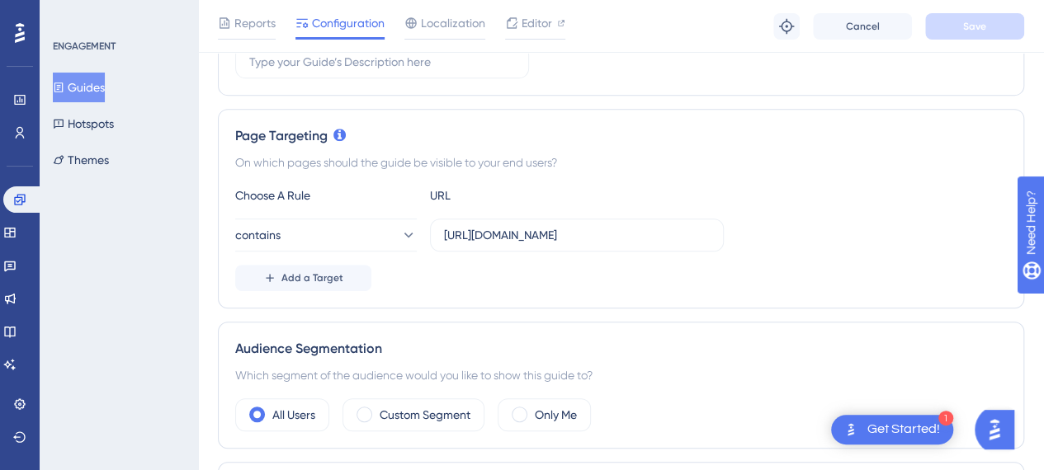
scroll to position [412, 0]
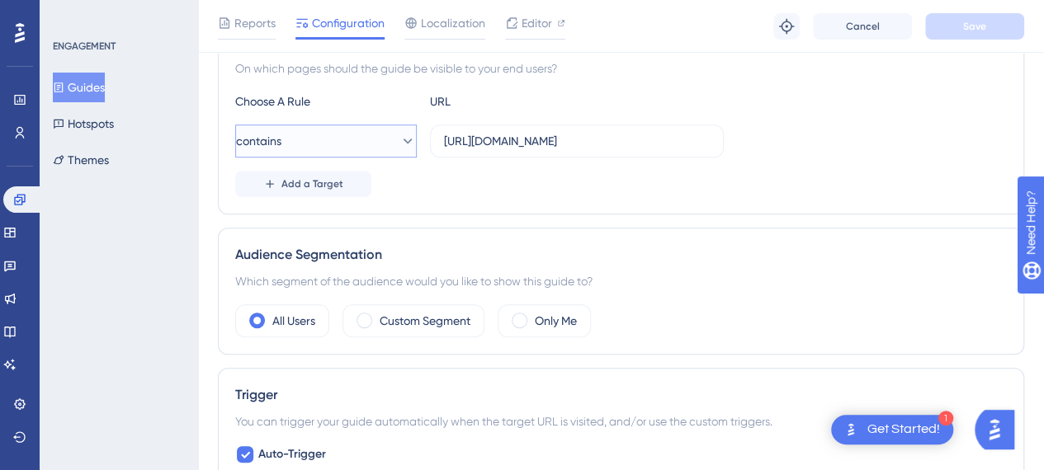
click at [399, 141] on icon at bounding box center [407, 141] width 16 height 16
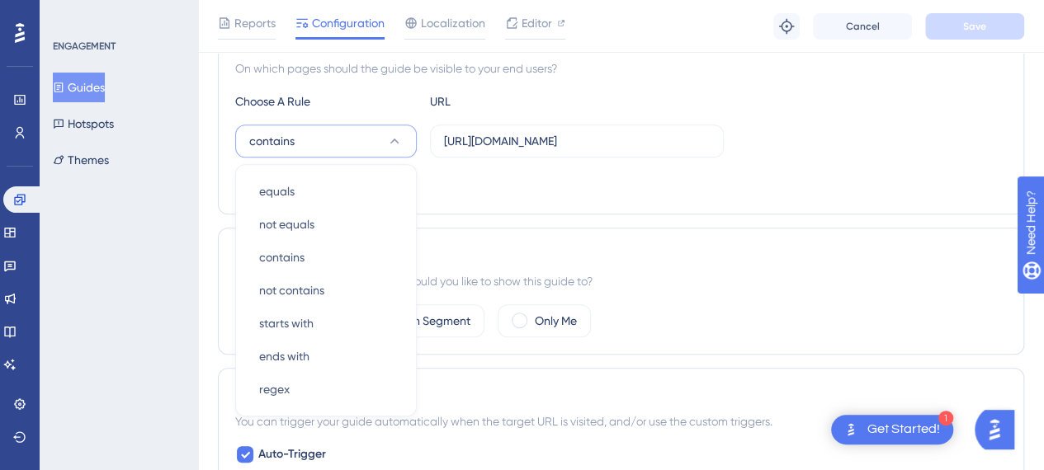
scroll to position [465, 0]
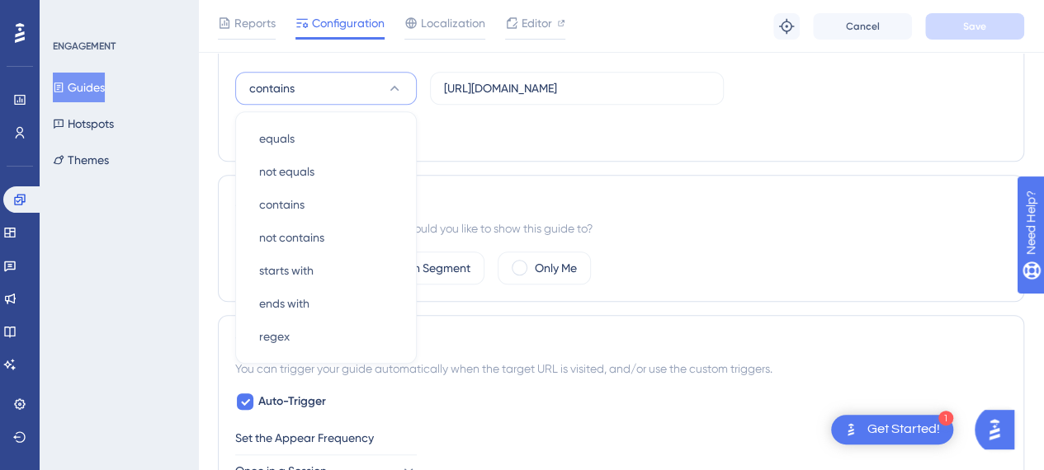
click at [568, 136] on div "Add a Target" at bounding box center [620, 131] width 771 height 26
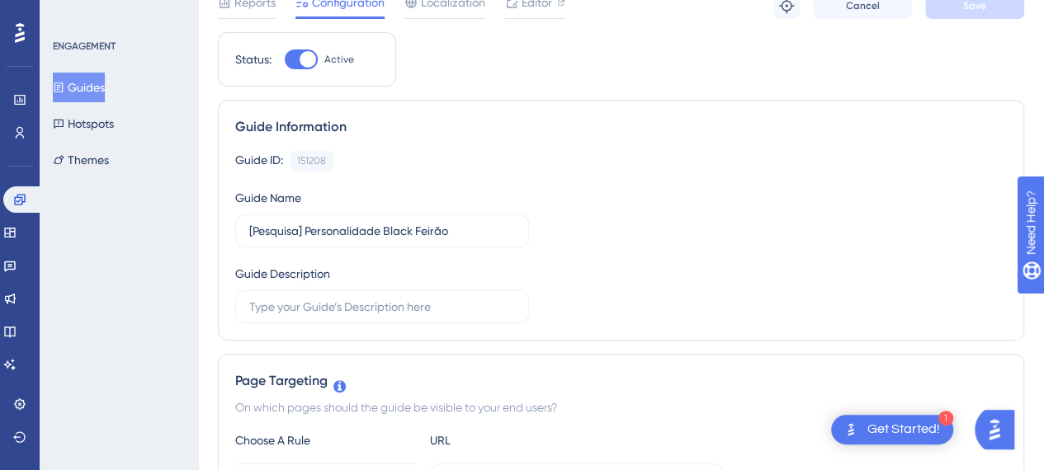
scroll to position [0, 0]
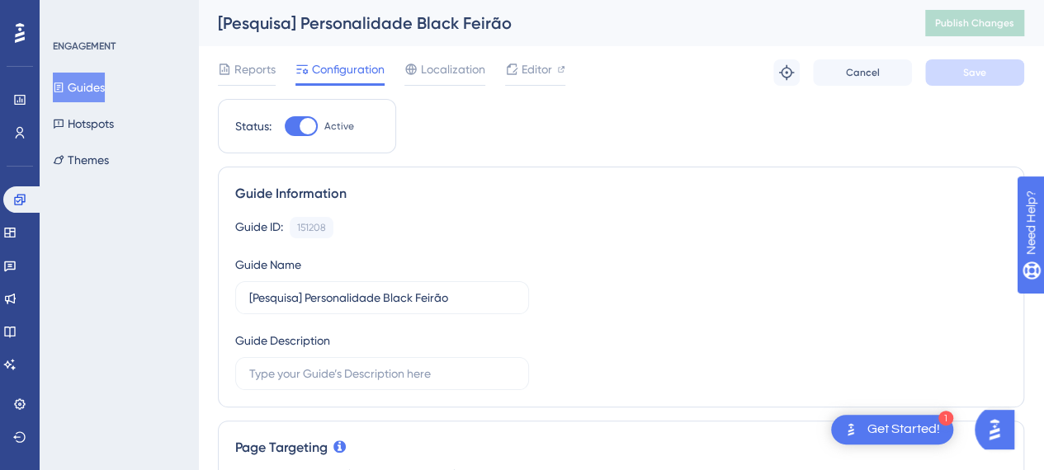
click at [73, 95] on button "Guides" at bounding box center [79, 88] width 52 height 30
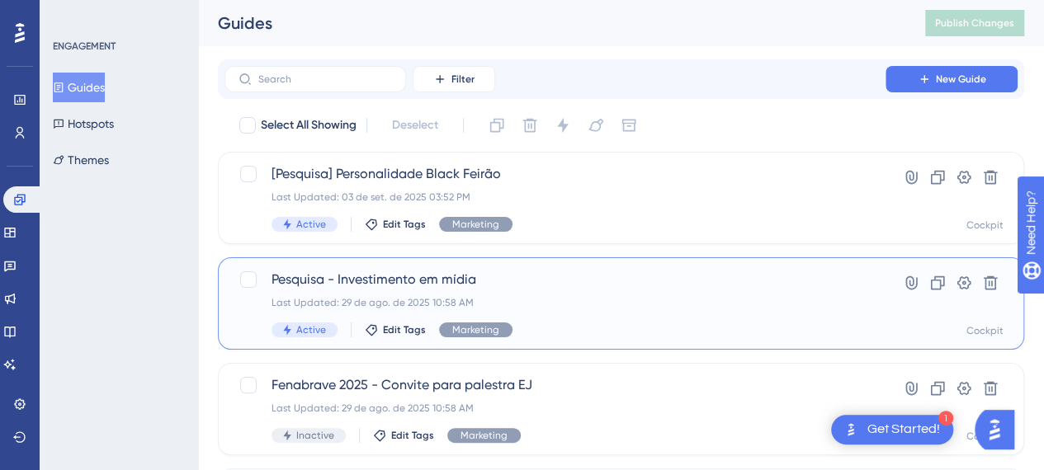
click at [332, 277] on span "Pesquisa - Investimento em mídia" at bounding box center [554, 280] width 567 height 20
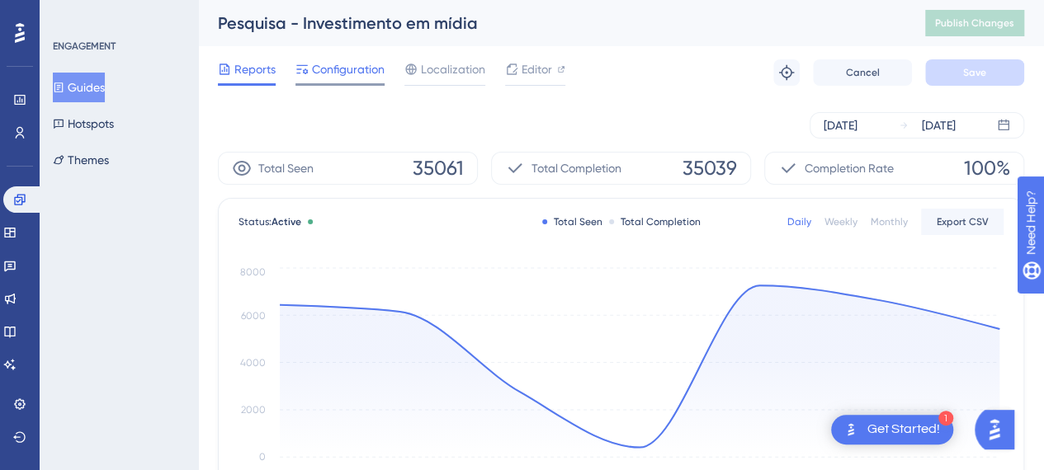
click at [342, 72] on span "Configuration" at bounding box center [348, 69] width 73 height 20
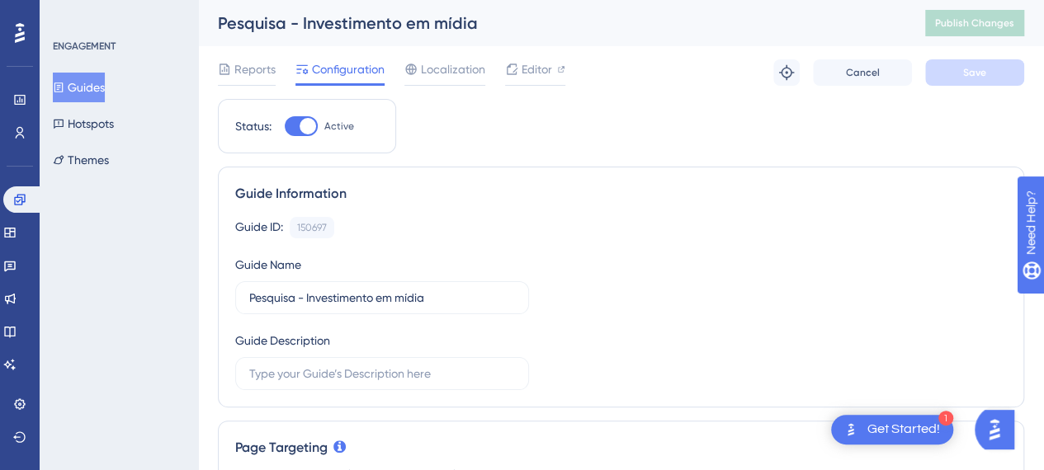
click at [297, 125] on div at bounding box center [301, 126] width 33 height 20
click at [285, 126] on input "Active" at bounding box center [284, 126] width 1 height 1
checkbox input "false"
click at [933, 70] on button "Save" at bounding box center [974, 72] width 99 height 26
click at [526, 68] on span "Editor" at bounding box center [536, 69] width 31 height 20
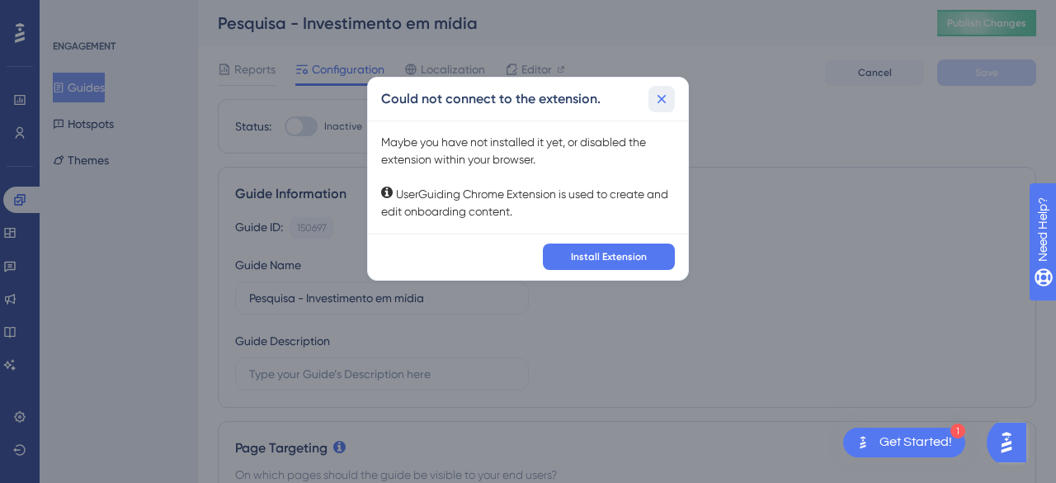
click at [652, 96] on button at bounding box center [661, 99] width 26 height 26
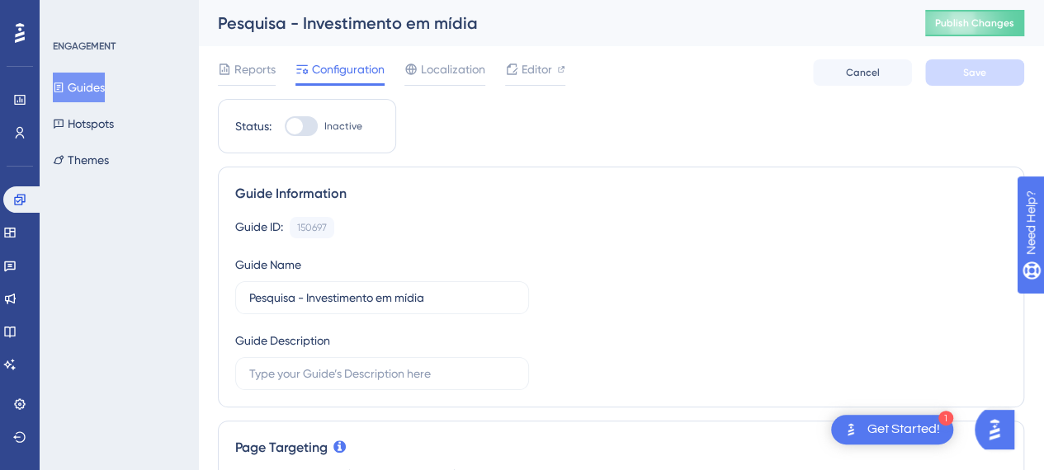
click at [105, 85] on button "Guides" at bounding box center [79, 88] width 52 height 30
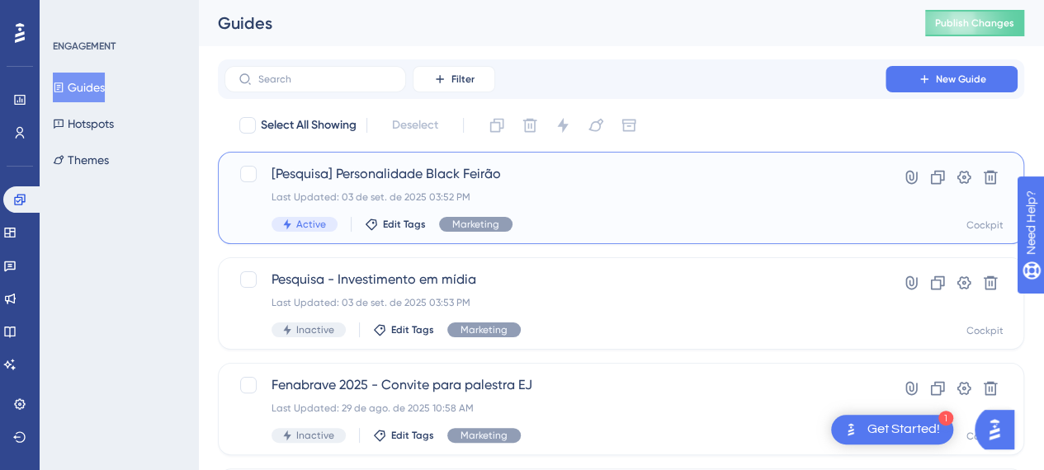
click at [394, 173] on span "[Pesquisa] Personalidade Black Feirão" at bounding box center [554, 174] width 567 height 20
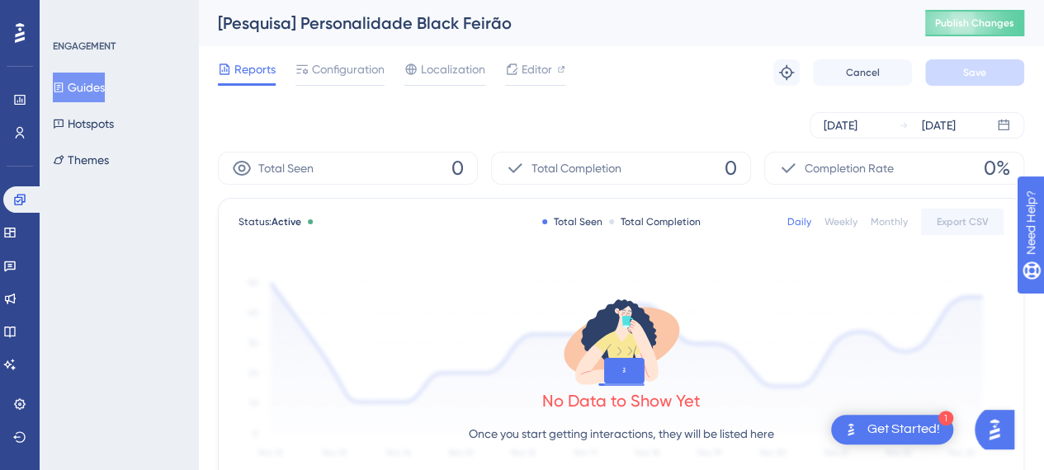
click at [498, 62] on div "Reports Configuration Localization Editor" at bounding box center [391, 72] width 347 height 26
click at [516, 68] on icon at bounding box center [512, 69] width 11 height 11
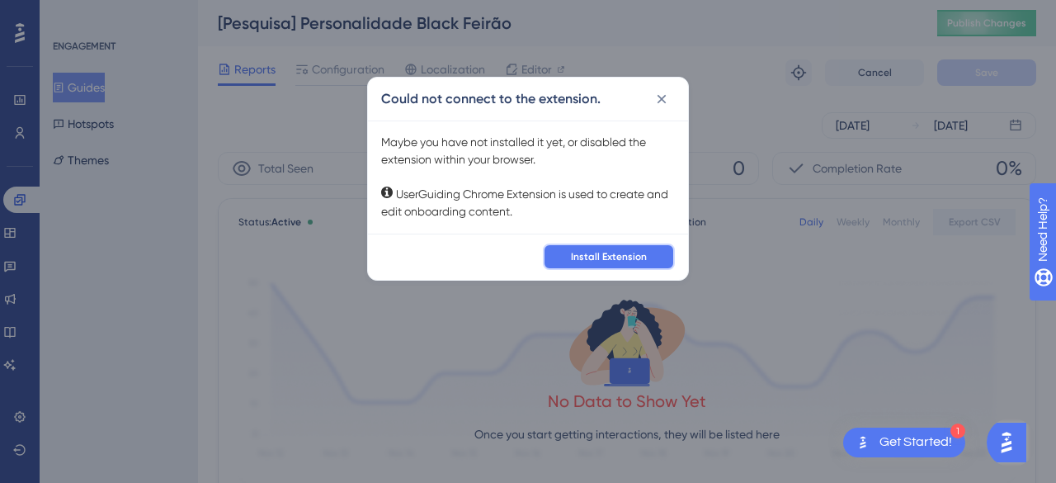
click at [615, 256] on span "Install Extension" at bounding box center [609, 256] width 76 height 13
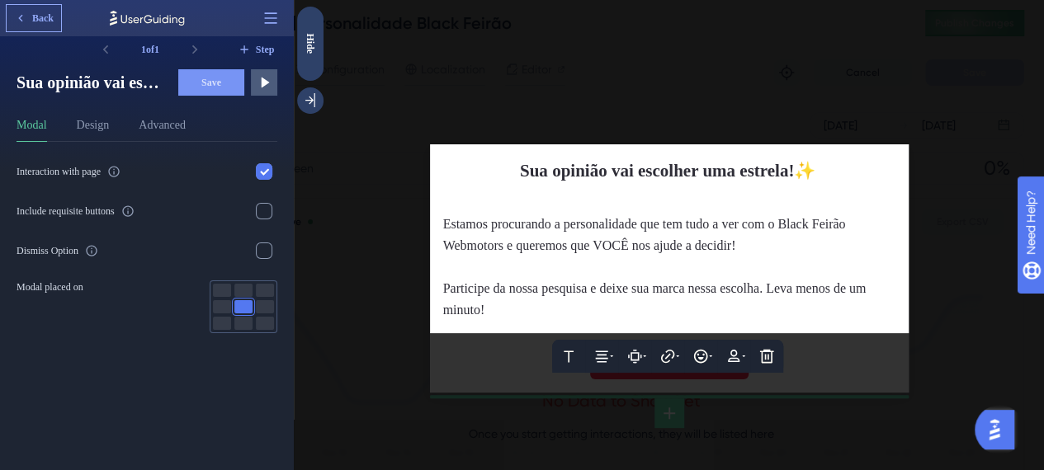
click at [32, 19] on span "Back" at bounding box center [42, 18] width 21 height 13
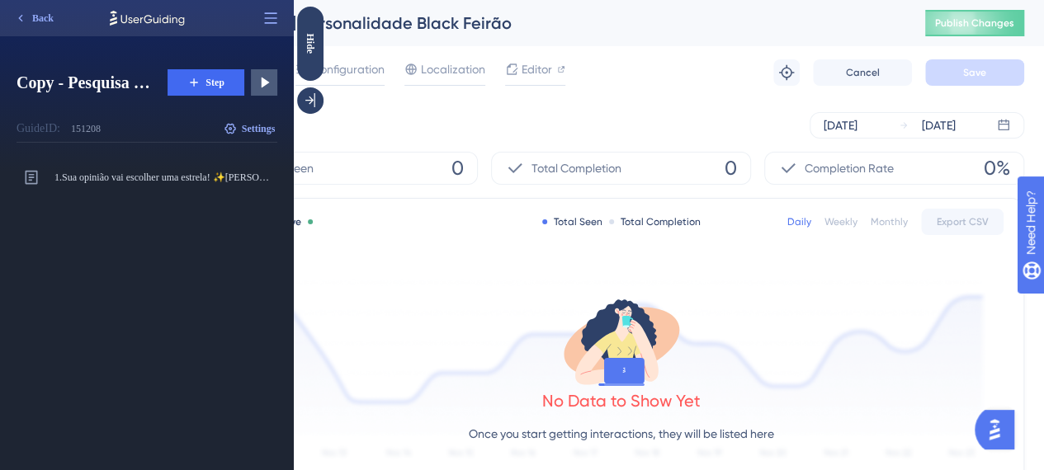
click at [485, 67] on div "Reports Configuration Localization Editor" at bounding box center [391, 72] width 347 height 26
click at [304, 44] on div "Hide" at bounding box center [310, 43] width 26 height 21
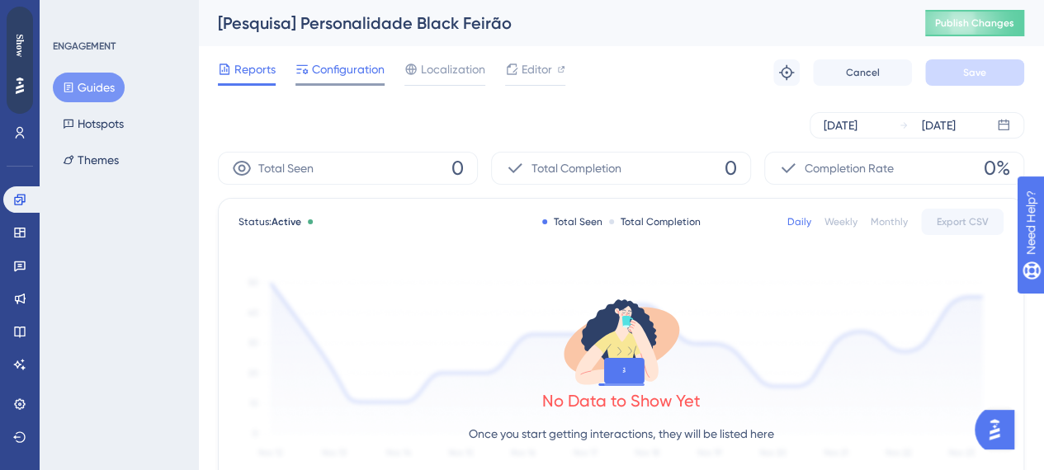
click at [350, 78] on span "Configuration" at bounding box center [348, 69] width 73 height 20
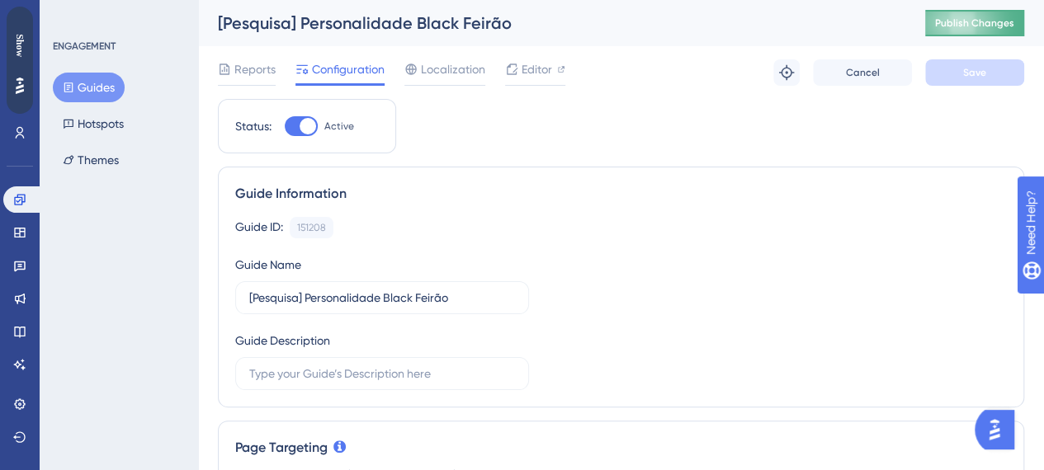
click at [964, 29] on span "Publish Changes" at bounding box center [974, 22] width 79 height 13
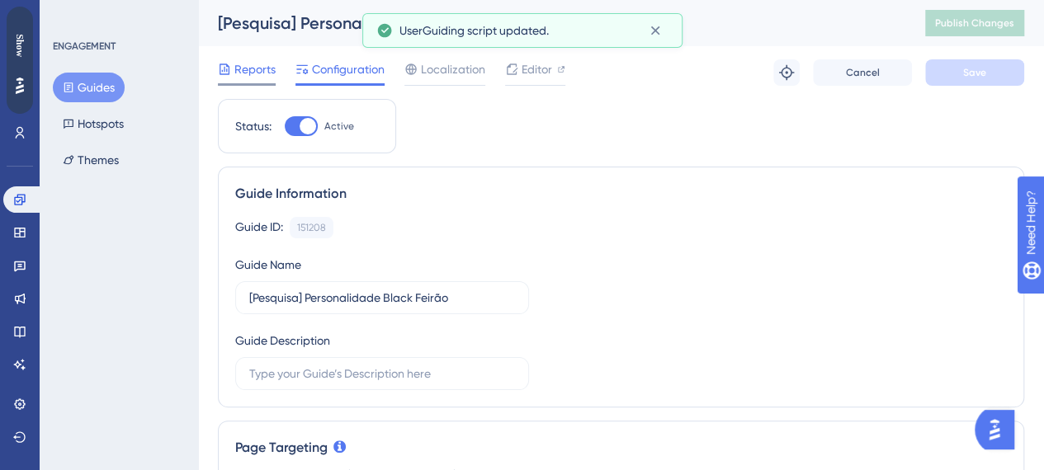
click at [243, 66] on span "Reports" at bounding box center [254, 69] width 41 height 20
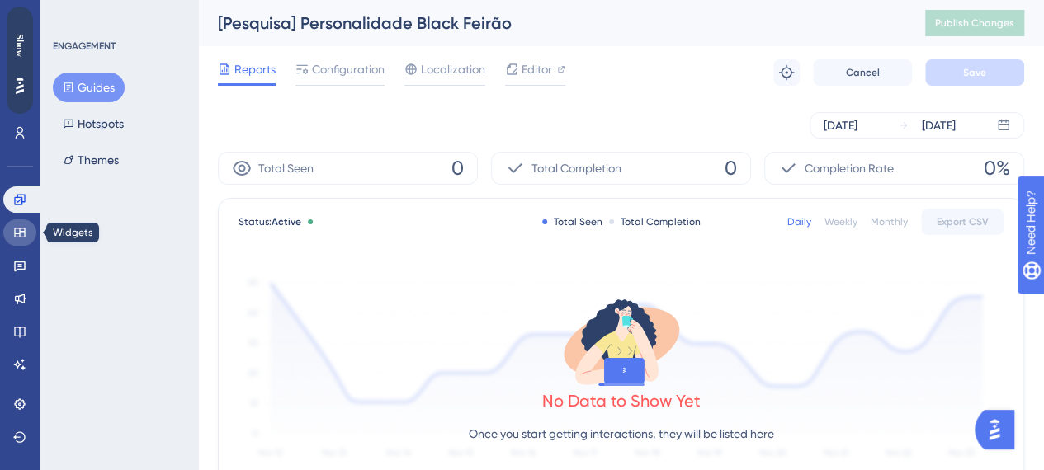
click at [17, 235] on icon at bounding box center [19, 232] width 13 height 13
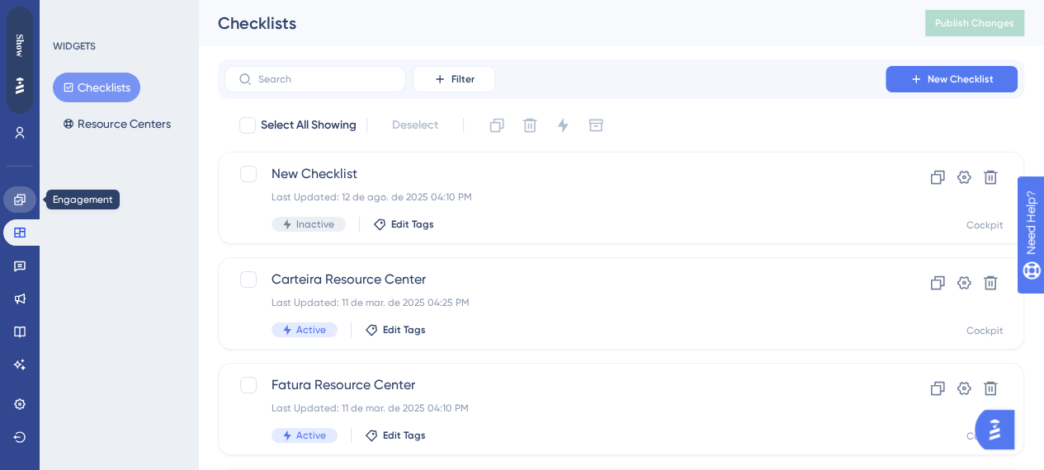
click at [17, 200] on icon at bounding box center [19, 199] width 13 height 13
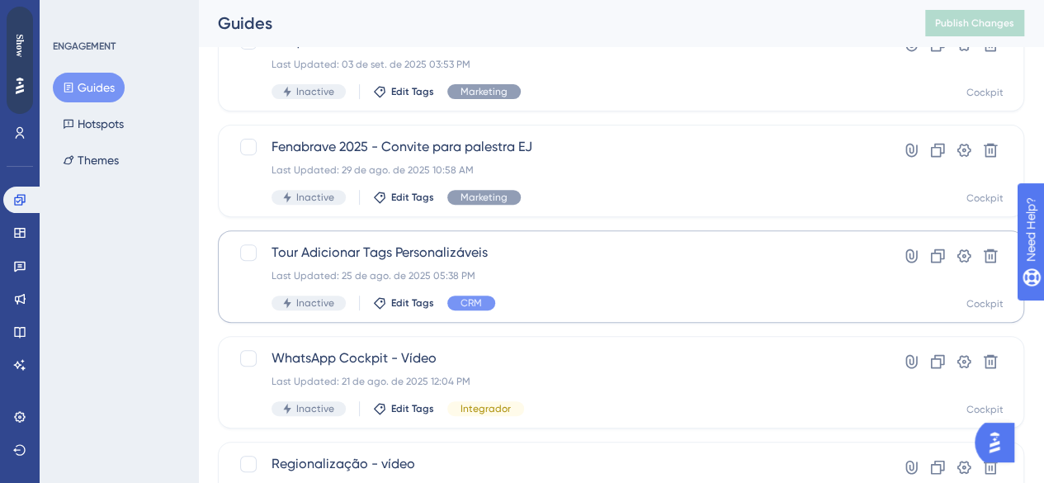
scroll to position [247, 0]
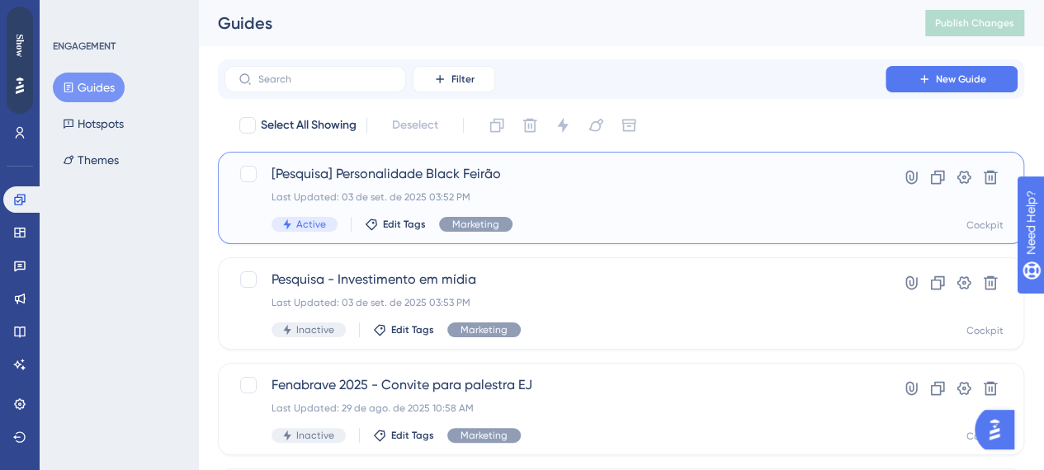
click at [304, 173] on span "[Pesquisa] Personalidade Black Feirão" at bounding box center [554, 174] width 567 height 20
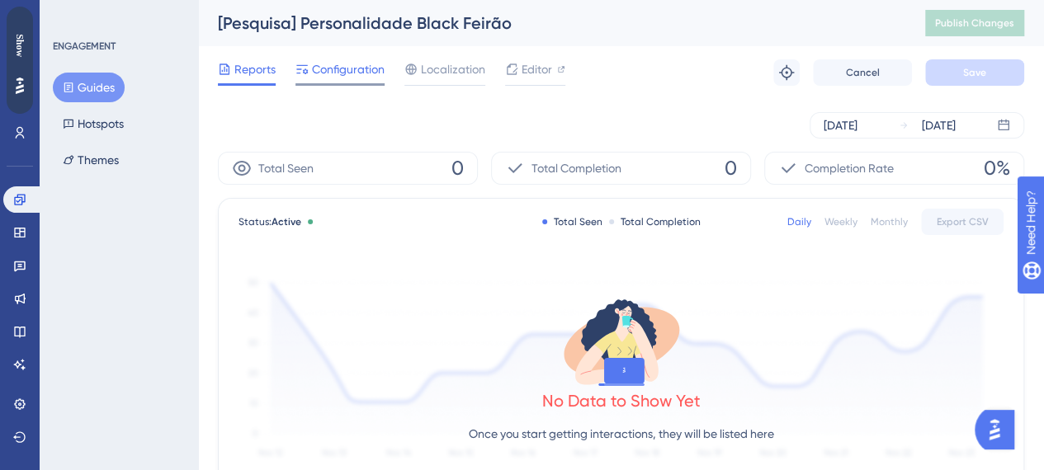
click at [345, 75] on span "Configuration" at bounding box center [348, 69] width 73 height 20
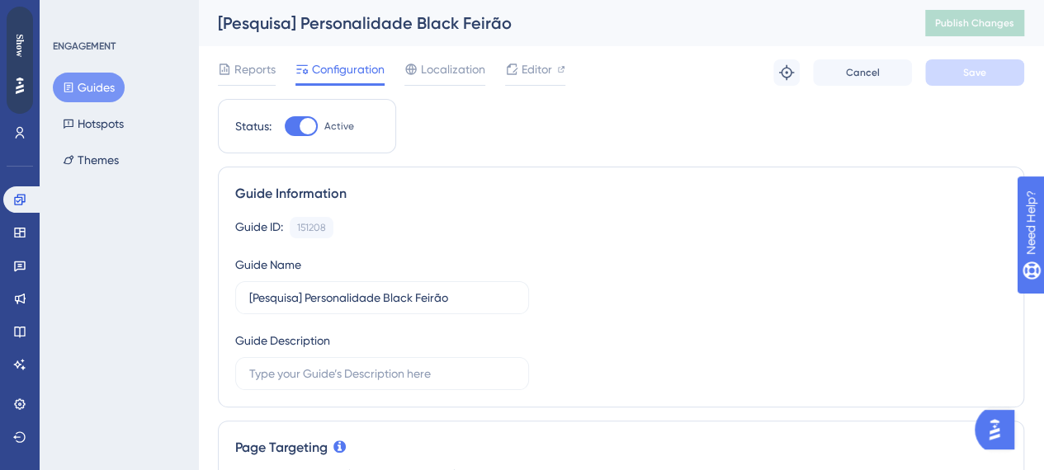
click at [292, 122] on div at bounding box center [301, 126] width 33 height 20
click at [285, 126] on input "Active" at bounding box center [284, 126] width 1 height 1
click at [299, 129] on div at bounding box center [294, 126] width 16 height 16
click at [285, 127] on input "Inactive" at bounding box center [284, 126] width 1 height 1
checkbox input "true"
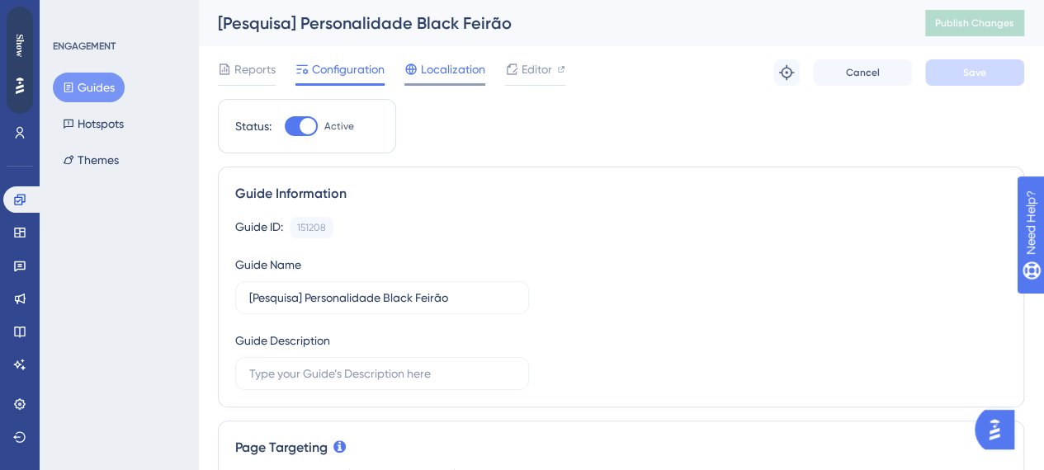
click at [443, 76] on span "Localization" at bounding box center [453, 69] width 64 height 20
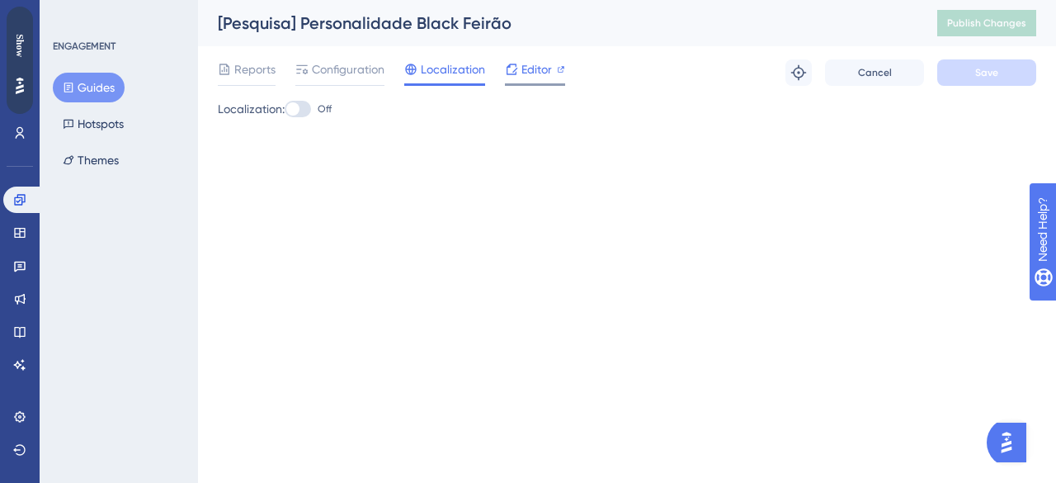
click at [537, 69] on span "Editor" at bounding box center [536, 69] width 31 height 20
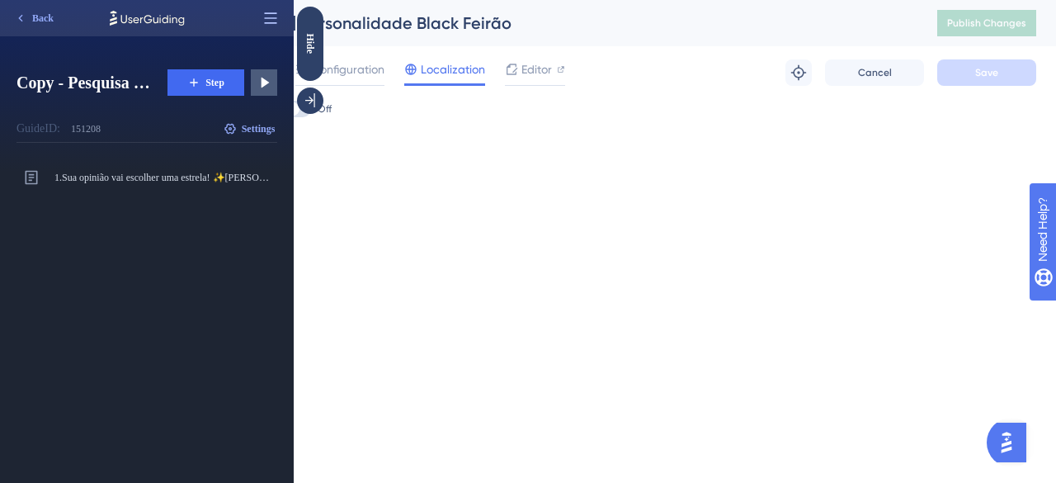
click at [271, 12] on icon at bounding box center [270, 18] width 16 height 16
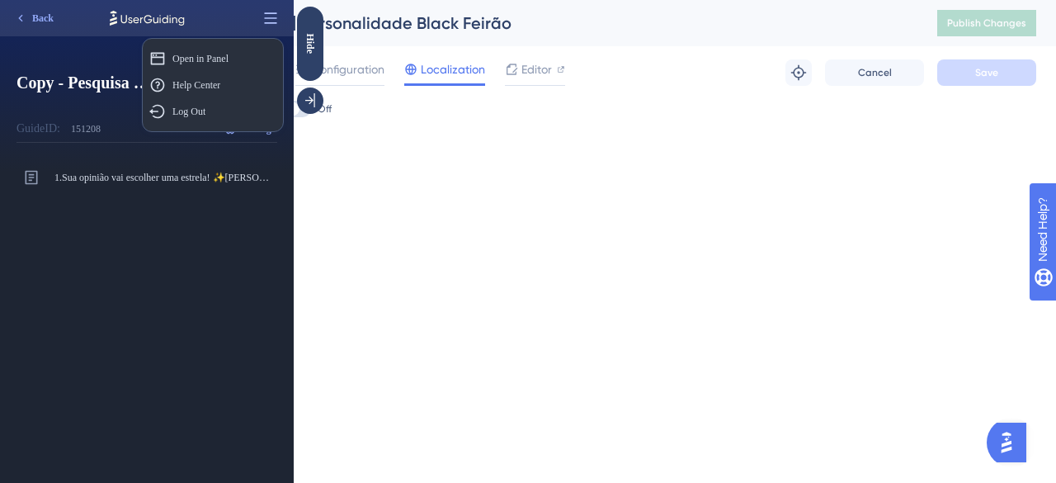
click at [271, 12] on icon at bounding box center [270, 18] width 16 height 16
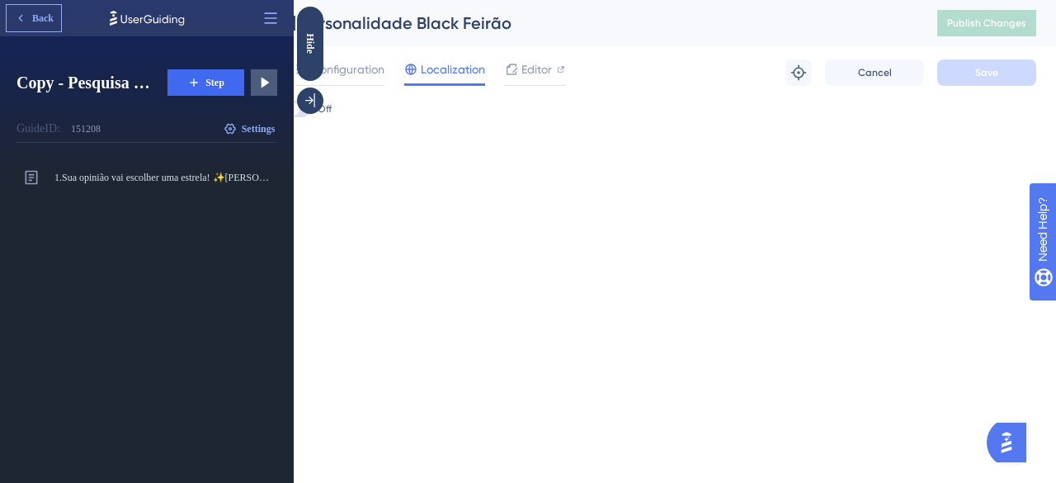
click at [60, 14] on button "Back" at bounding box center [34, 18] width 54 height 26
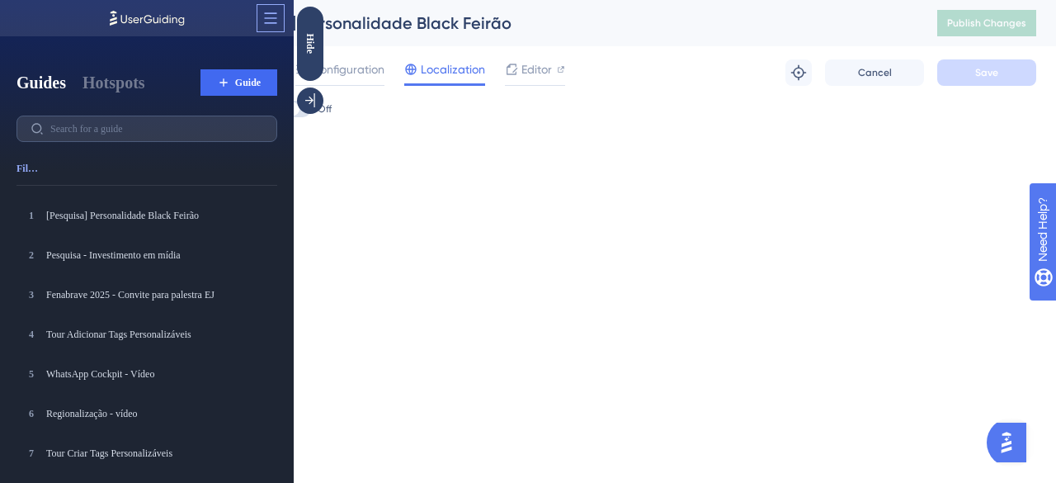
click at [273, 17] on icon at bounding box center [270, 18] width 16 height 16
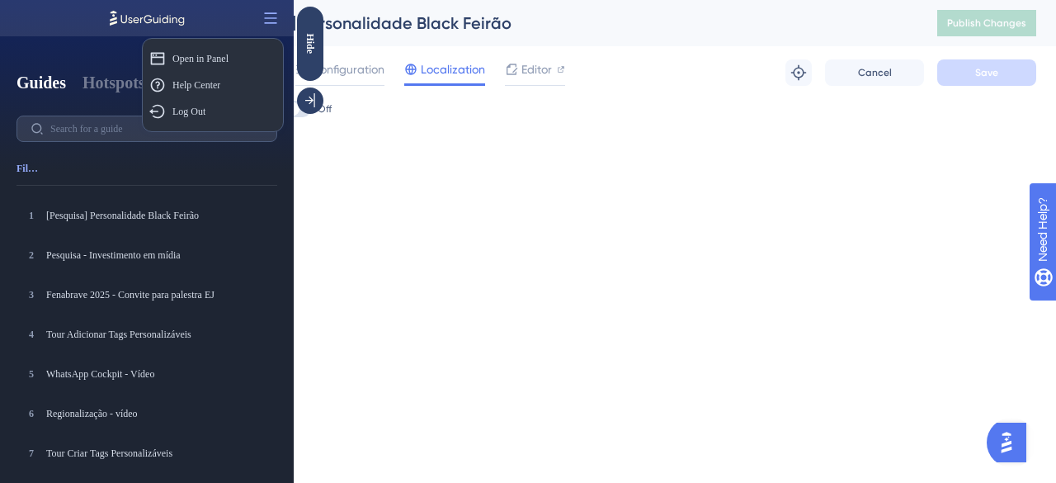
click at [389, 188] on div "Performance Users Engagement Widgets Feedback Product Updates Knowledge Base AI…" at bounding box center [528, 99] width 1056 height 198
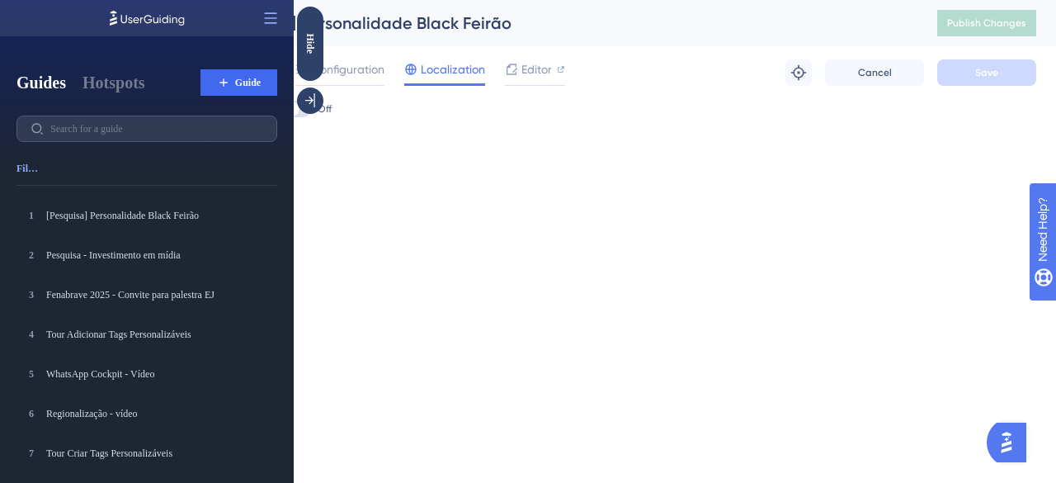
click at [388, 177] on div "Performance Users Engagement Widgets Feedback Product Updates Knowledge Base AI…" at bounding box center [528, 99] width 1056 height 198
click at [306, 59] on div "Hide" at bounding box center [310, 44] width 26 height 74
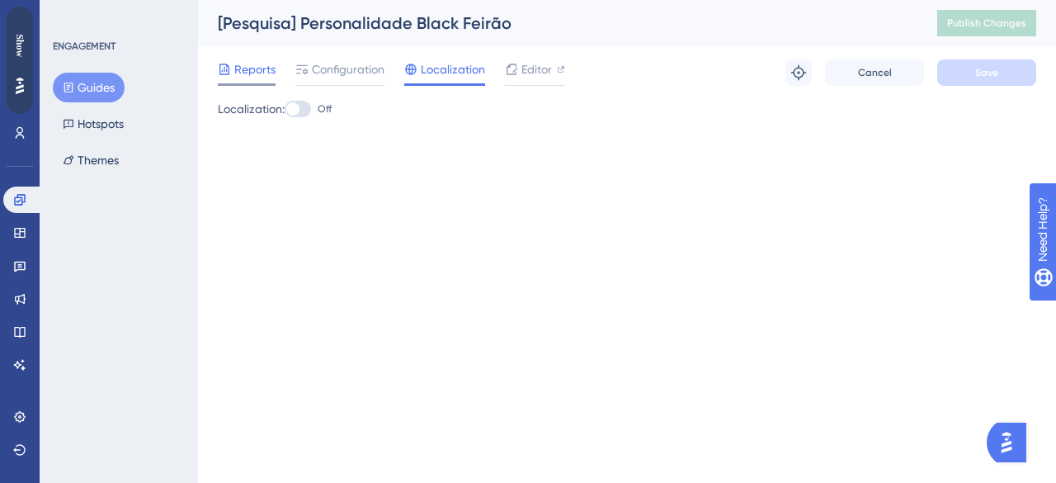
click at [268, 66] on span "Reports" at bounding box center [254, 69] width 41 height 20
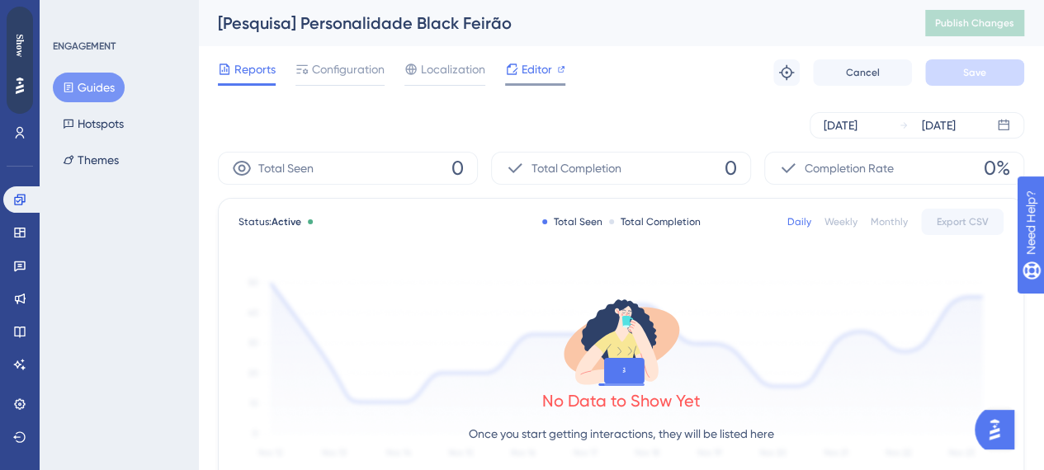
click at [525, 73] on span "Editor" at bounding box center [536, 69] width 31 height 20
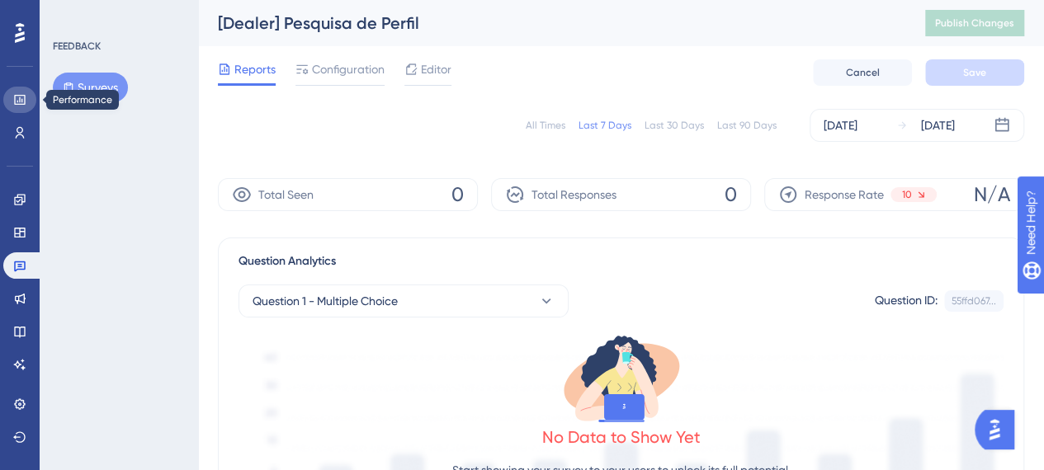
click at [26, 100] on link at bounding box center [19, 100] width 33 height 26
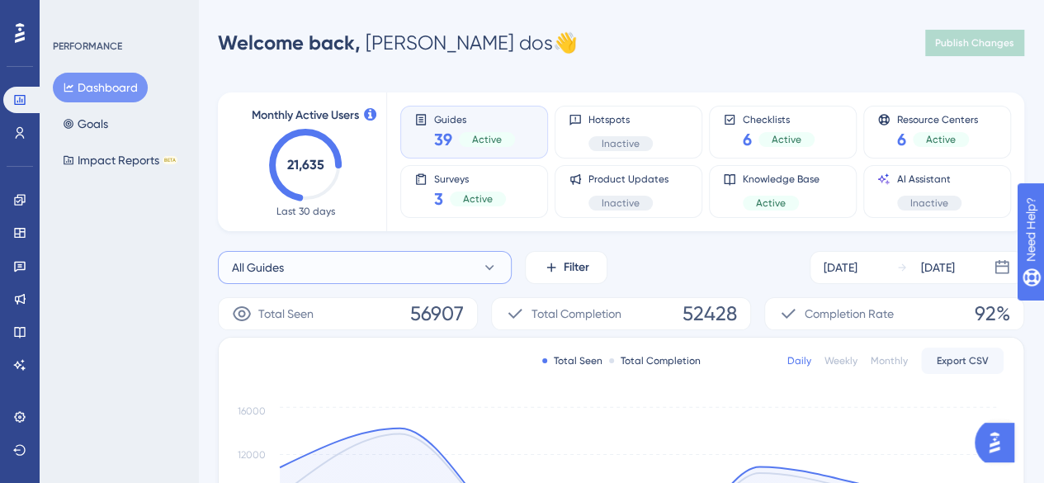
click at [370, 275] on button "All Guides" at bounding box center [365, 267] width 294 height 33
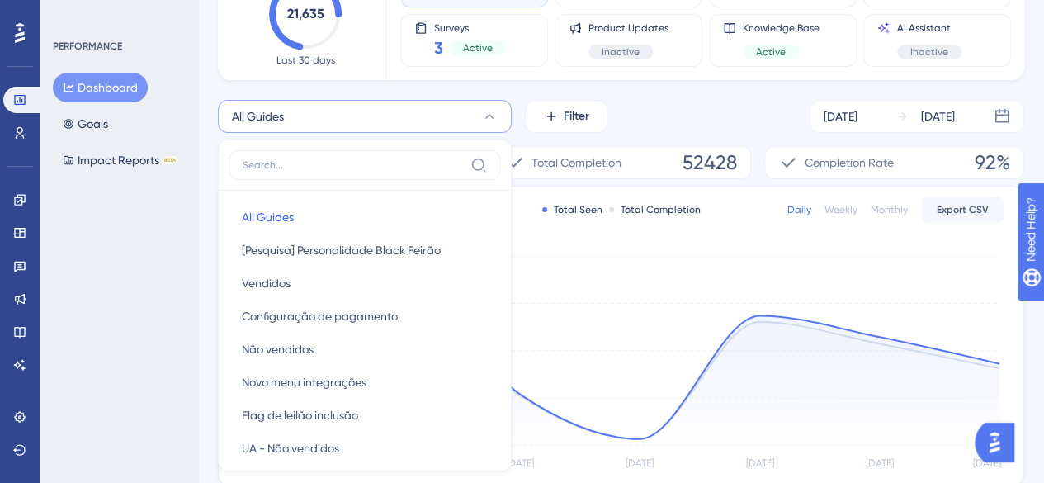
scroll to position [181, 0]
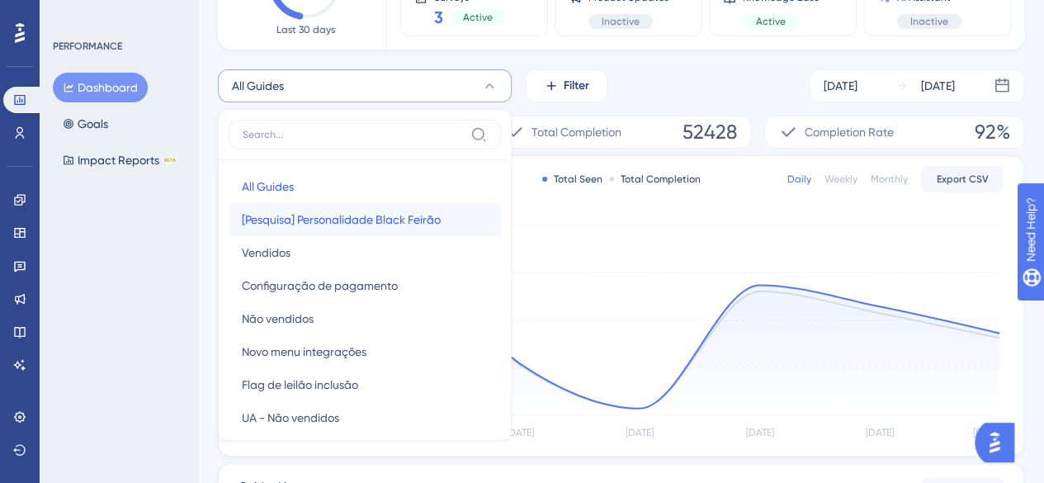
click at [303, 214] on span "[Pesquisa] Personalidade Black Feirão" at bounding box center [341, 220] width 199 height 20
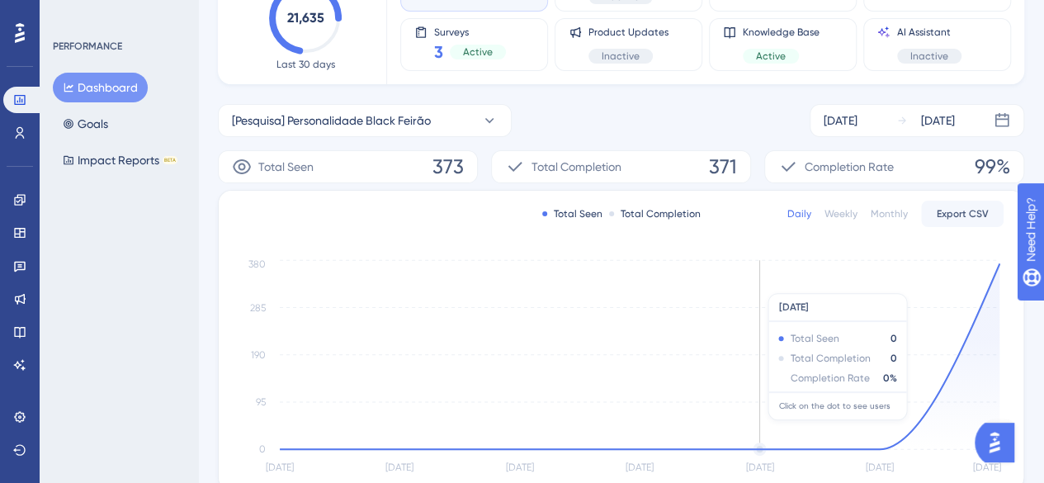
scroll to position [173, 0]
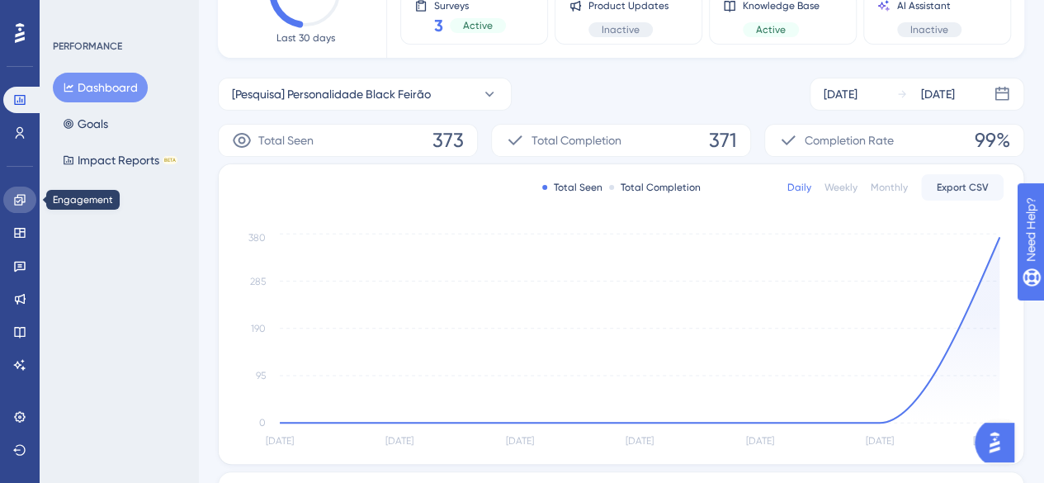
click at [18, 199] on icon at bounding box center [19, 199] width 13 height 13
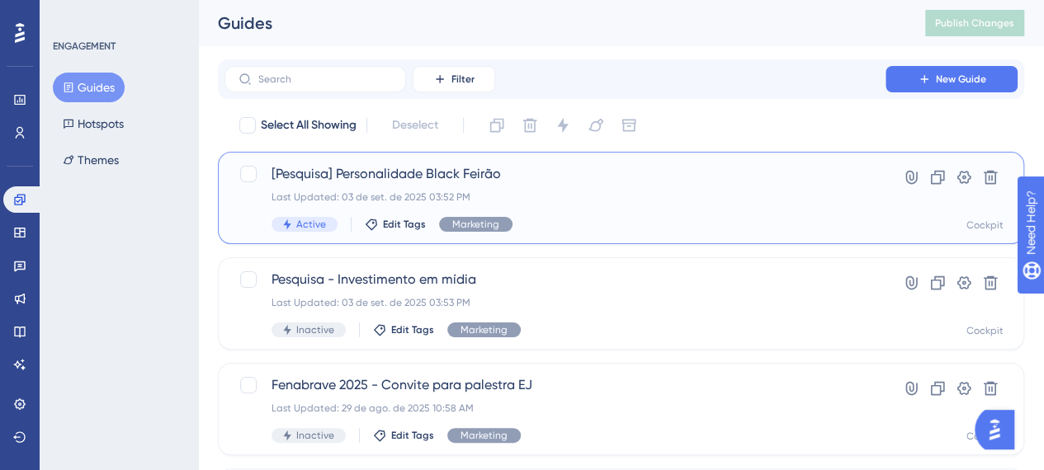
click at [575, 172] on span "[Pesquisa] Personalidade Black Feirão" at bounding box center [554, 174] width 567 height 20
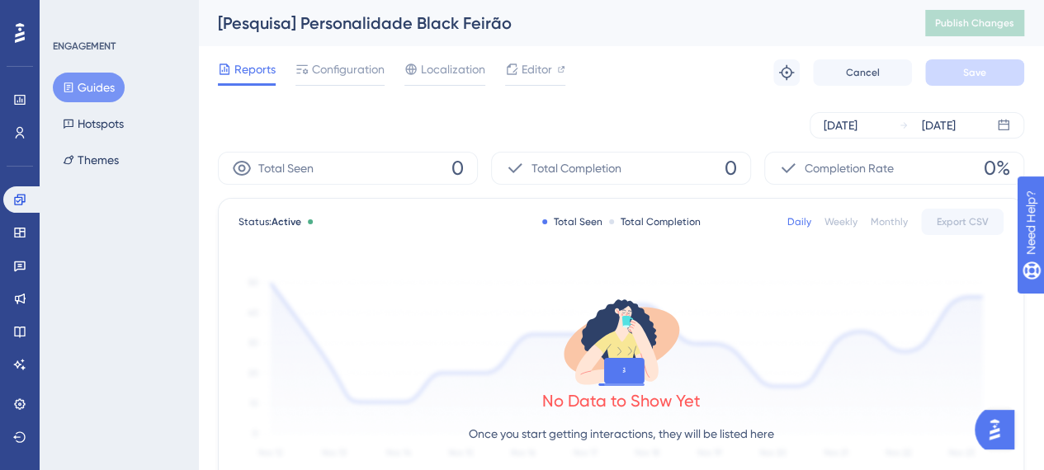
click at [417, 178] on div "Total Seen 0" at bounding box center [348, 168] width 260 height 33
click at [421, 167] on div "Total Seen 0" at bounding box center [348, 168] width 260 height 33
click at [868, 175] on span "Completion Rate" at bounding box center [848, 168] width 89 height 20
click at [563, 169] on span "Total Completion" at bounding box center [576, 168] width 90 height 20
click at [32, 101] on link at bounding box center [19, 100] width 33 height 26
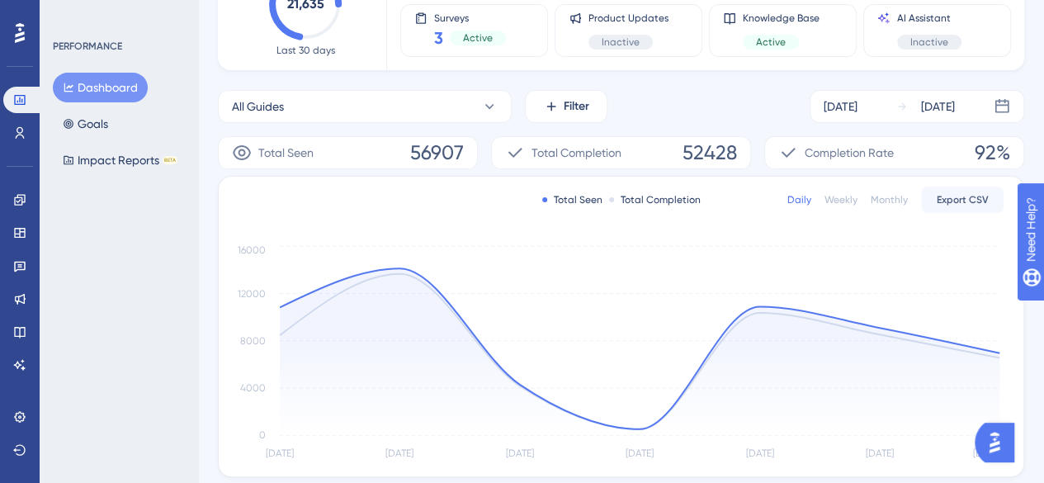
scroll to position [165, 0]
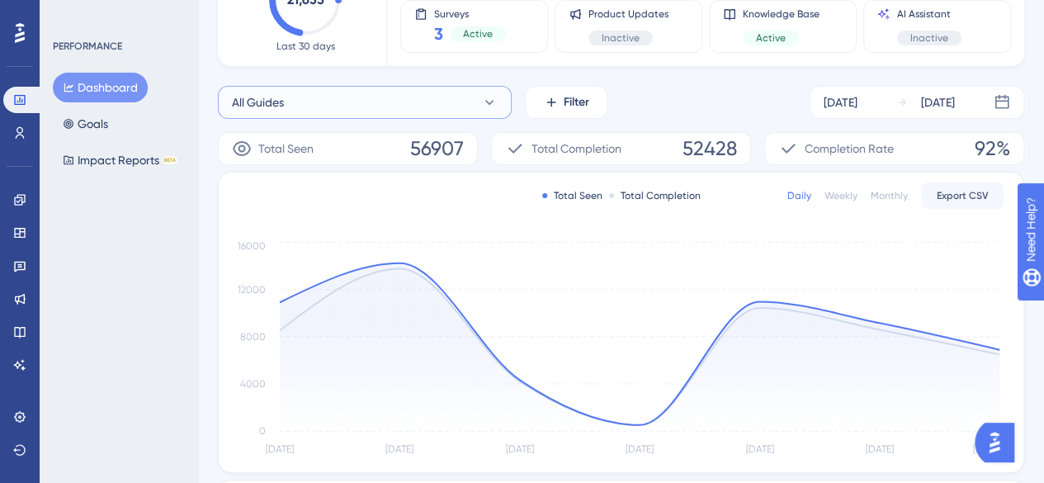
click at [431, 105] on button "All Guides" at bounding box center [365, 102] width 294 height 33
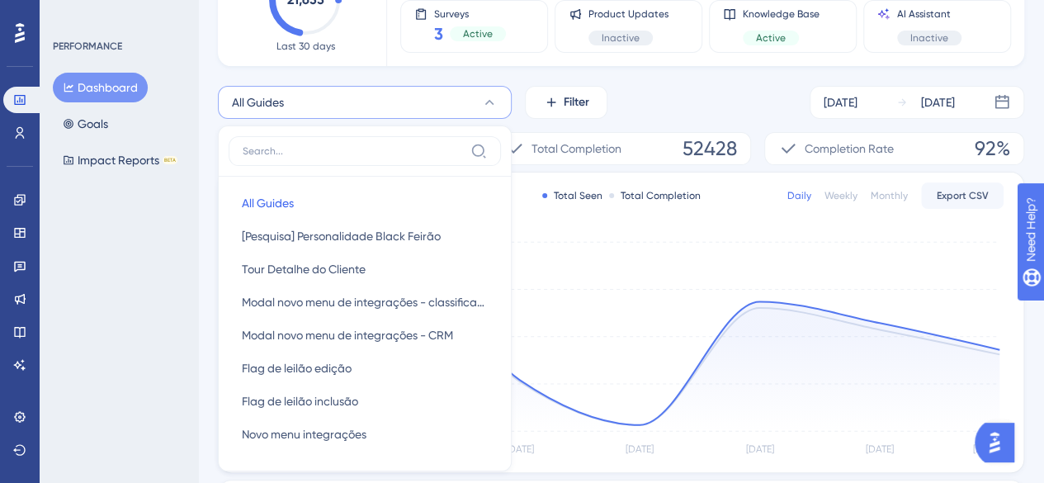
scroll to position [209, 0]
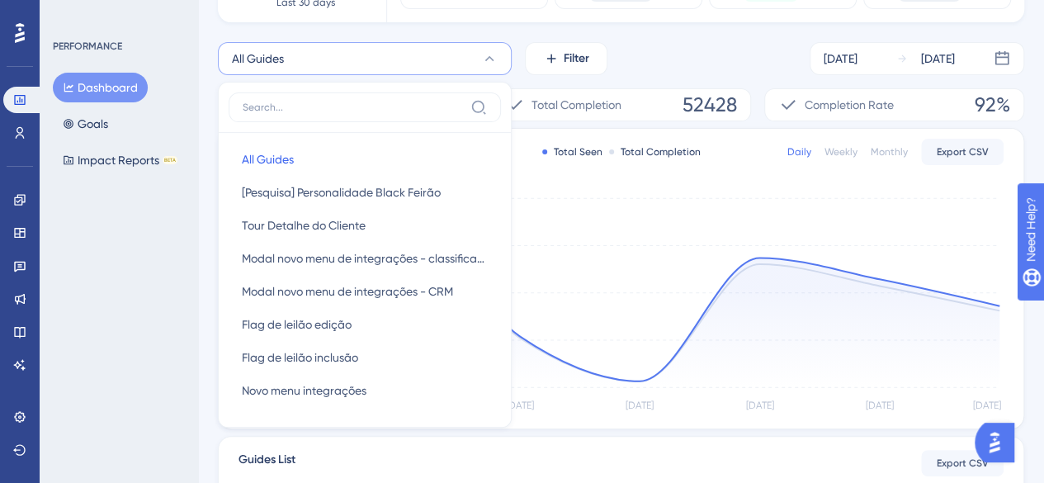
click at [186, 306] on div "PERFORMANCE Dashboard Goals Impact Reports BETA" at bounding box center [119, 241] width 158 height 483
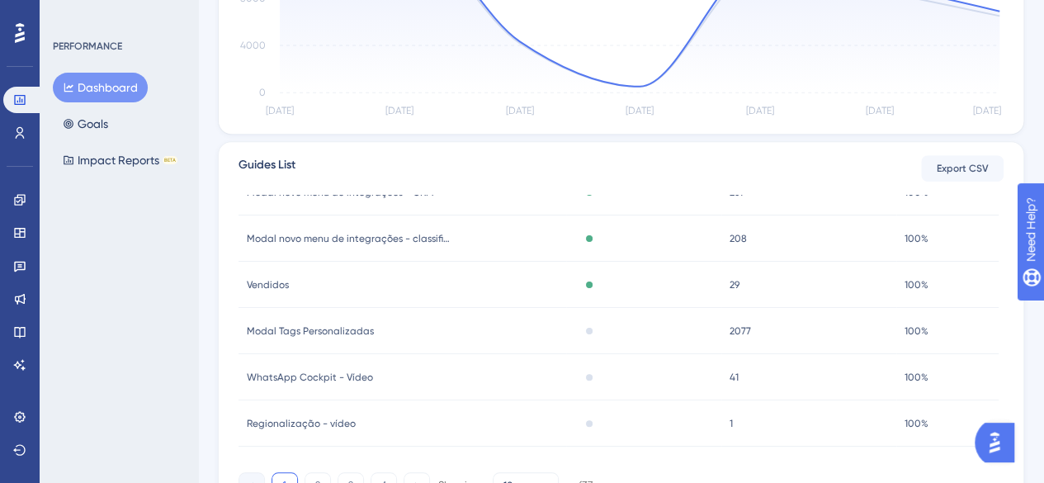
scroll to position [586, 0]
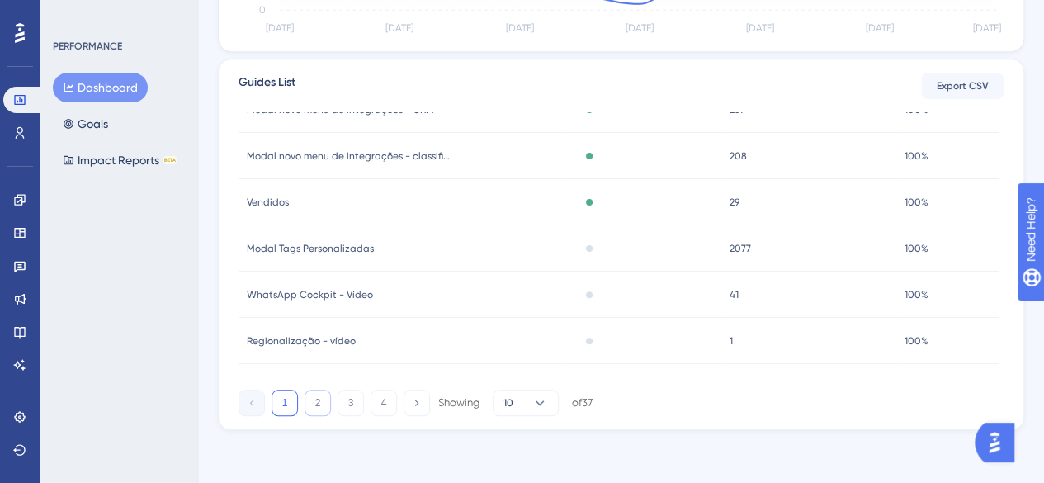
click at [322, 402] on button "2" at bounding box center [317, 402] width 26 height 26
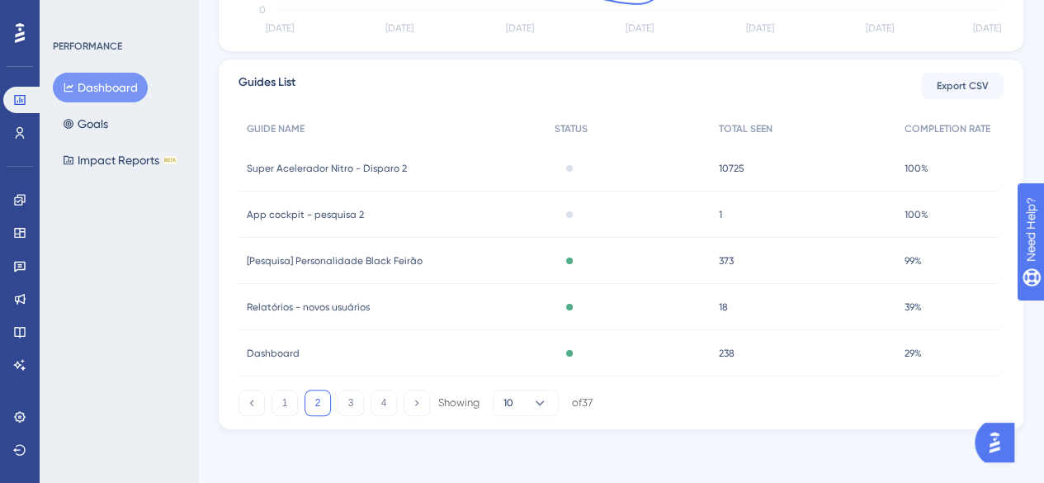
click at [394, 258] on span "[Pesquisa] Personalidade Black Feirão" at bounding box center [335, 260] width 176 height 13
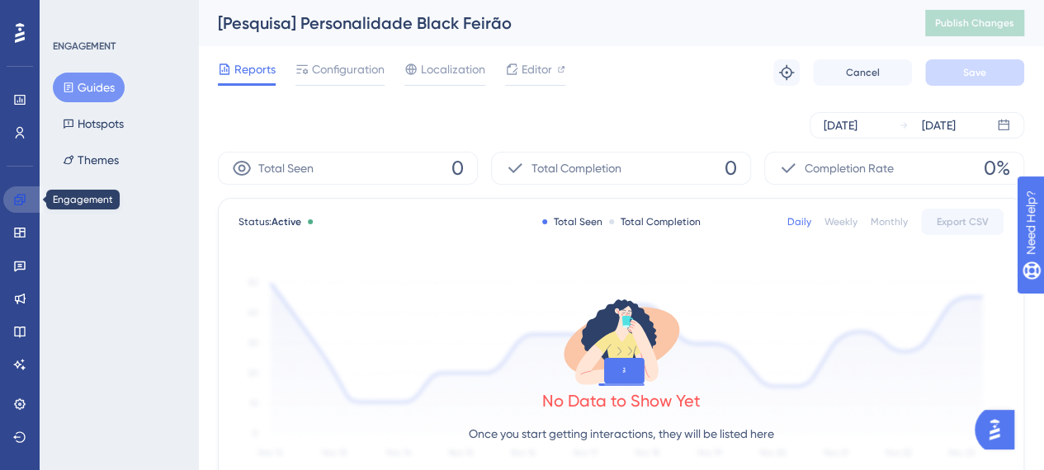
click at [21, 195] on icon at bounding box center [19, 199] width 11 height 11
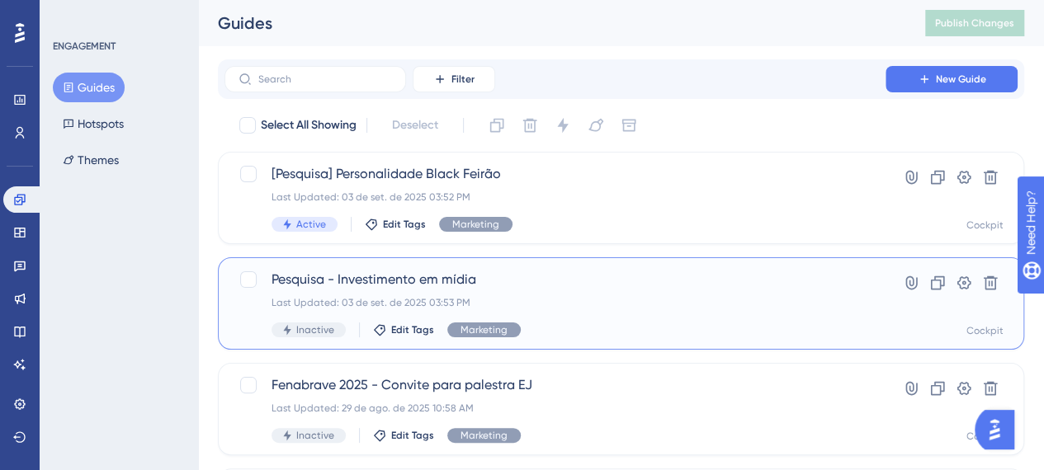
click at [455, 285] on span "Pesquisa - Investimento em mídia" at bounding box center [554, 280] width 567 height 20
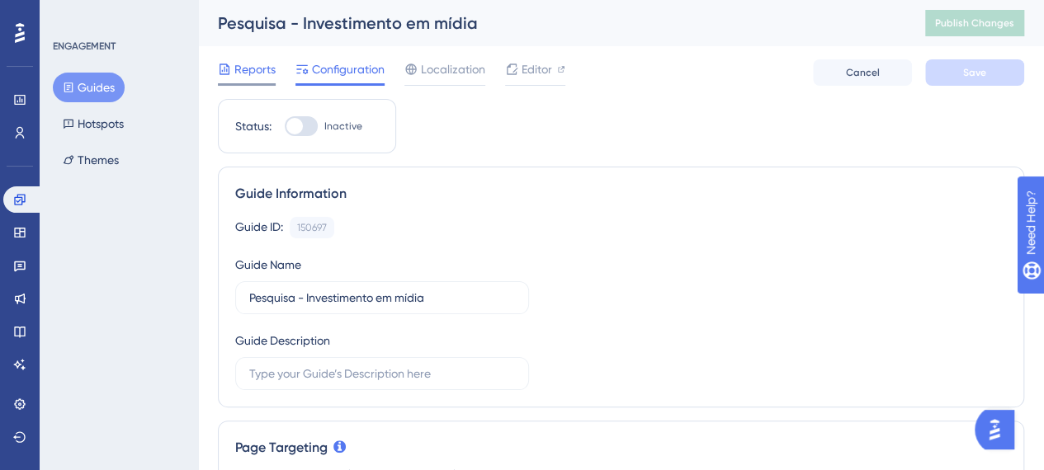
click at [241, 68] on span "Reports" at bounding box center [254, 69] width 41 height 20
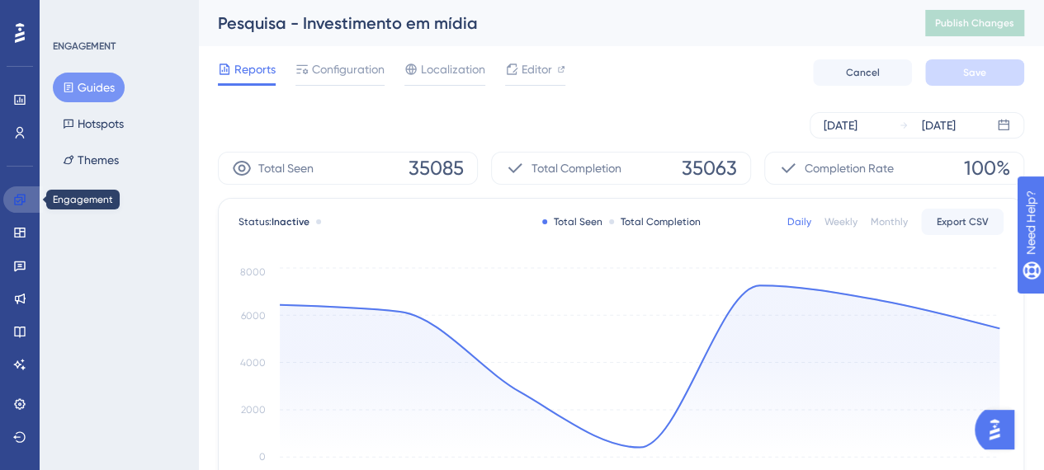
click at [19, 194] on icon at bounding box center [19, 199] width 11 height 11
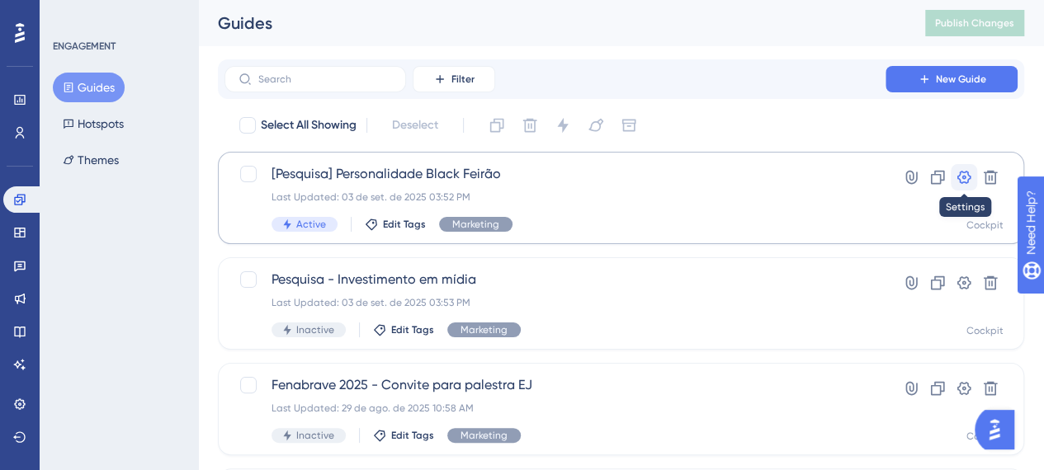
click at [958, 176] on icon at bounding box center [964, 177] width 14 height 13
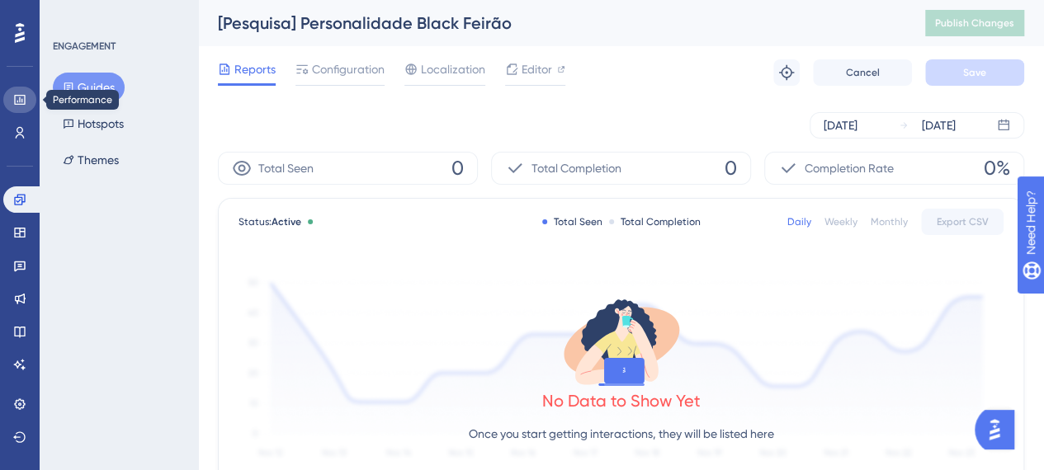
click at [26, 95] on icon at bounding box center [19, 99] width 13 height 13
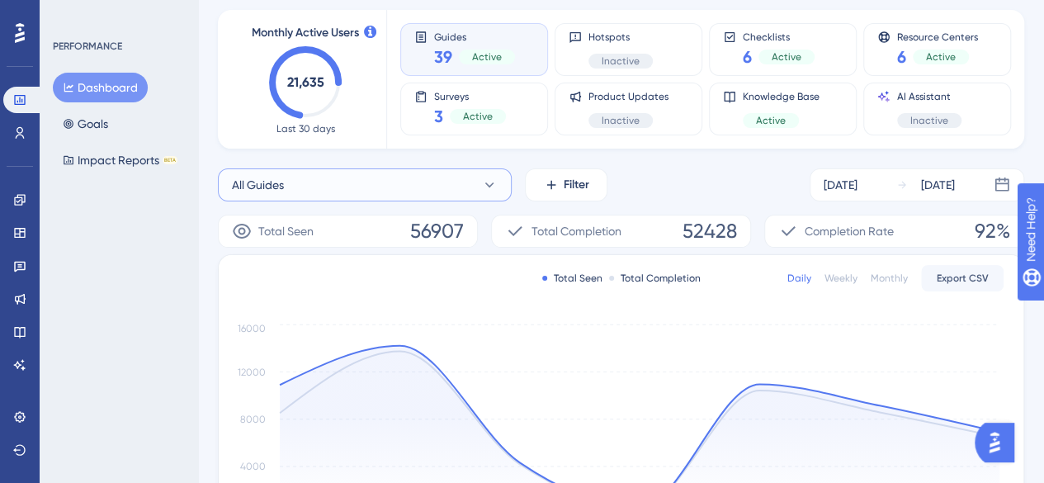
click at [437, 196] on button "All Guides" at bounding box center [365, 184] width 294 height 33
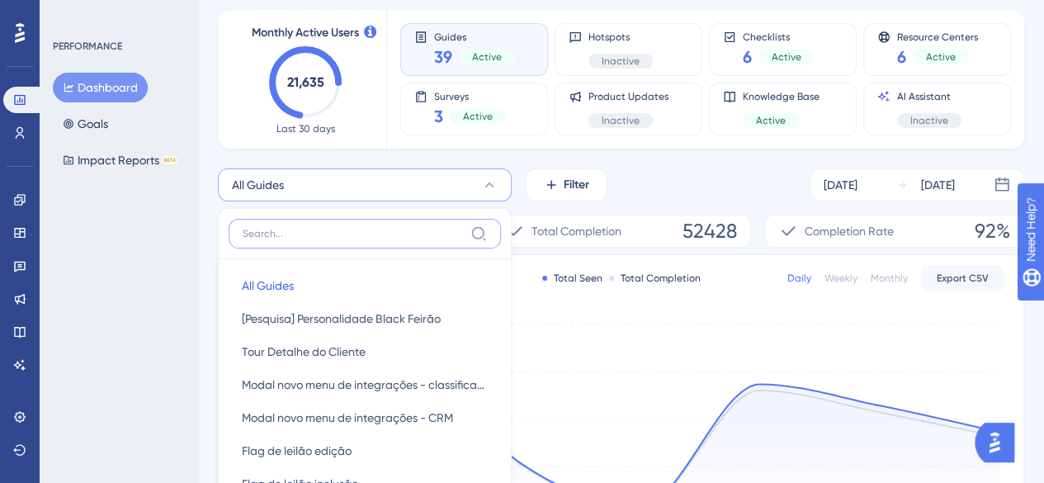
scroll to position [202, 0]
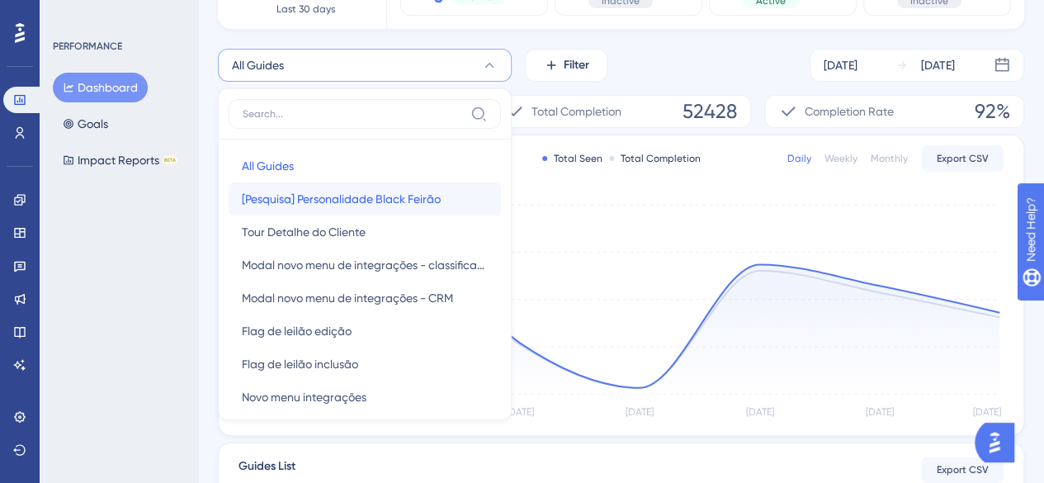
click at [376, 196] on span "[Pesquisa] Personalidade Black Feirão" at bounding box center [341, 199] width 199 height 20
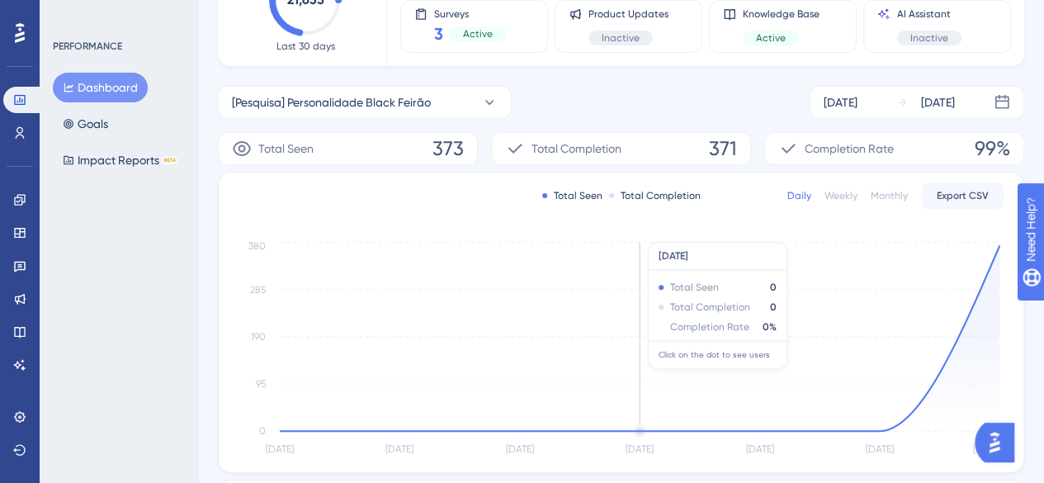
scroll to position [0, 0]
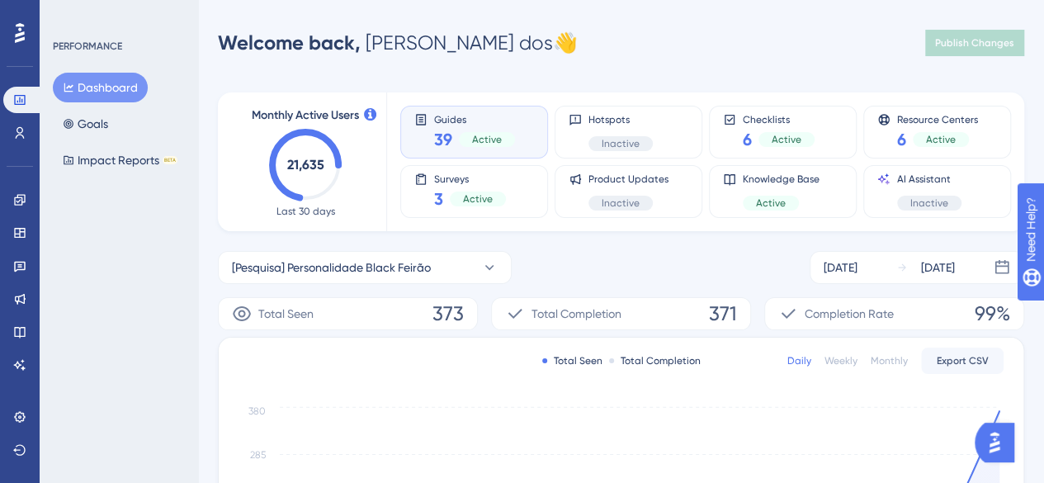
click at [487, 123] on span "Guides" at bounding box center [474, 119] width 81 height 12
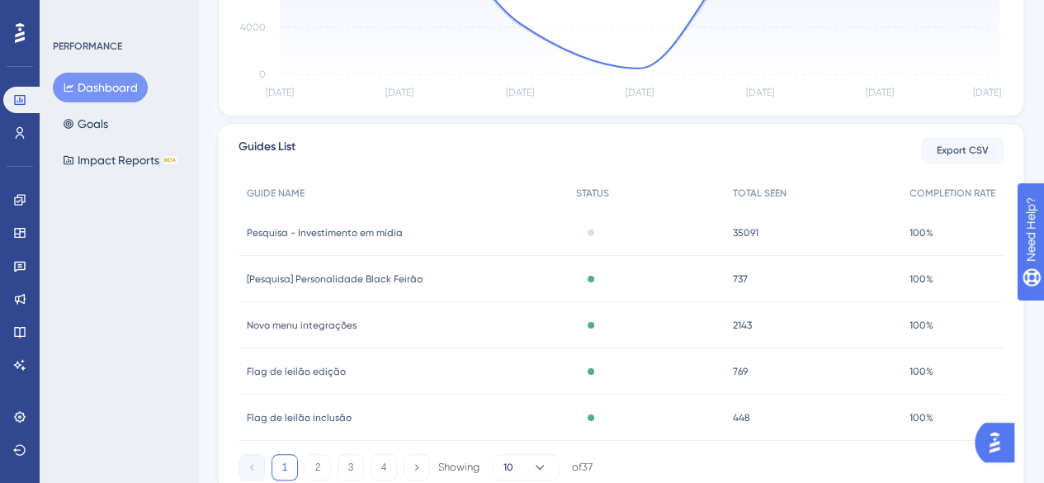
scroll to position [586, 0]
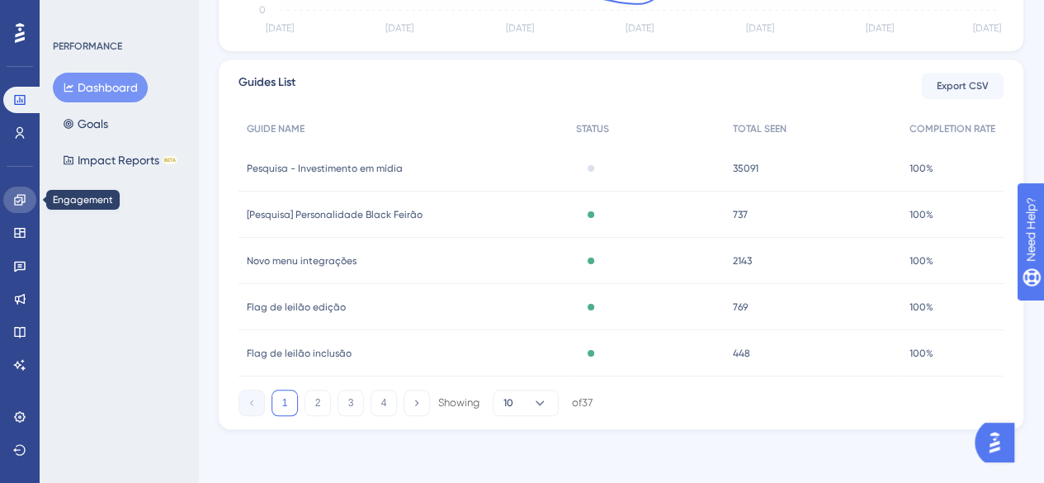
click at [12, 202] on link at bounding box center [19, 199] width 33 height 26
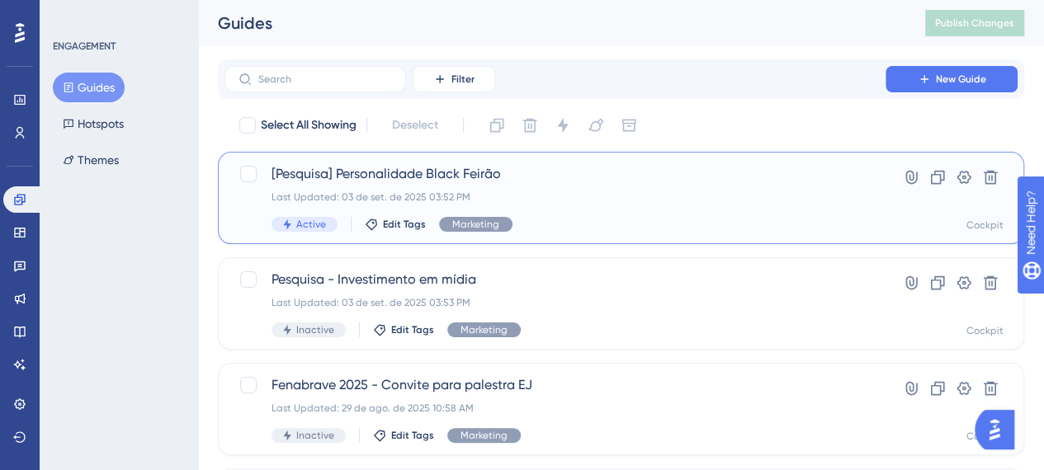
click at [340, 170] on span "[Pesquisa] Personalidade Black Feirão" at bounding box center [554, 174] width 567 height 20
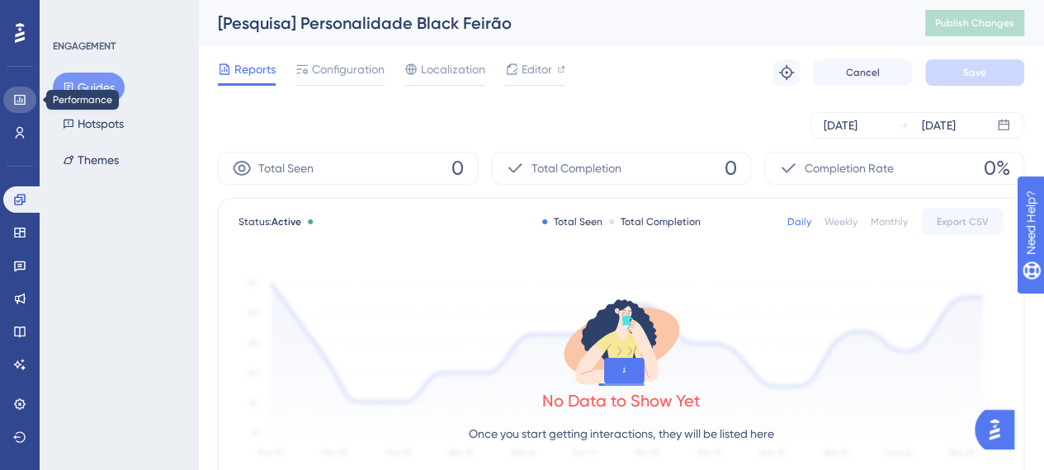
click at [23, 108] on link at bounding box center [19, 100] width 33 height 26
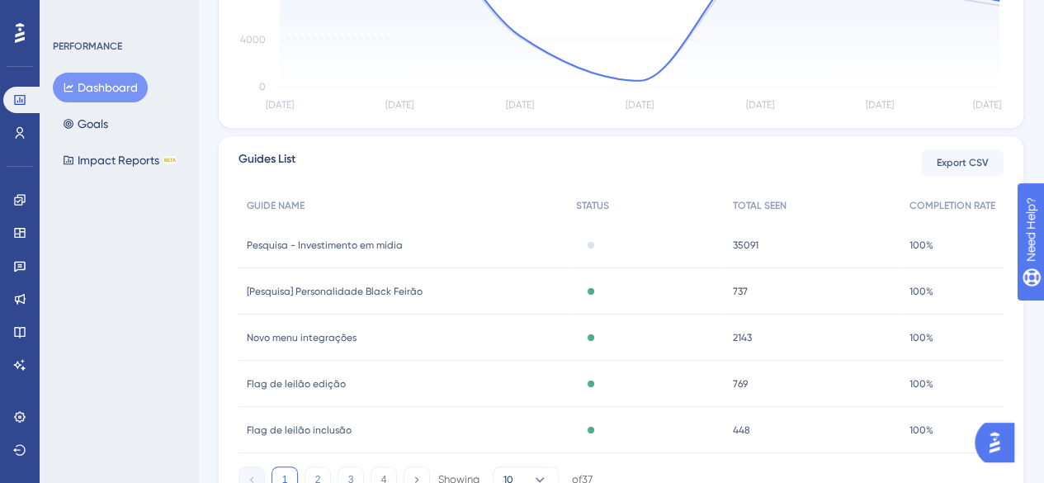
scroll to position [586, 0]
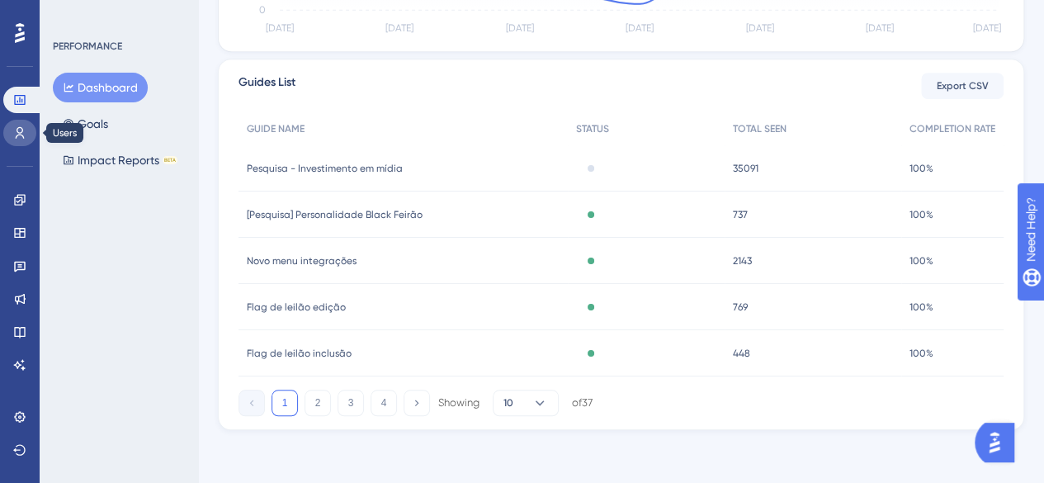
click at [10, 129] on link at bounding box center [19, 133] width 33 height 26
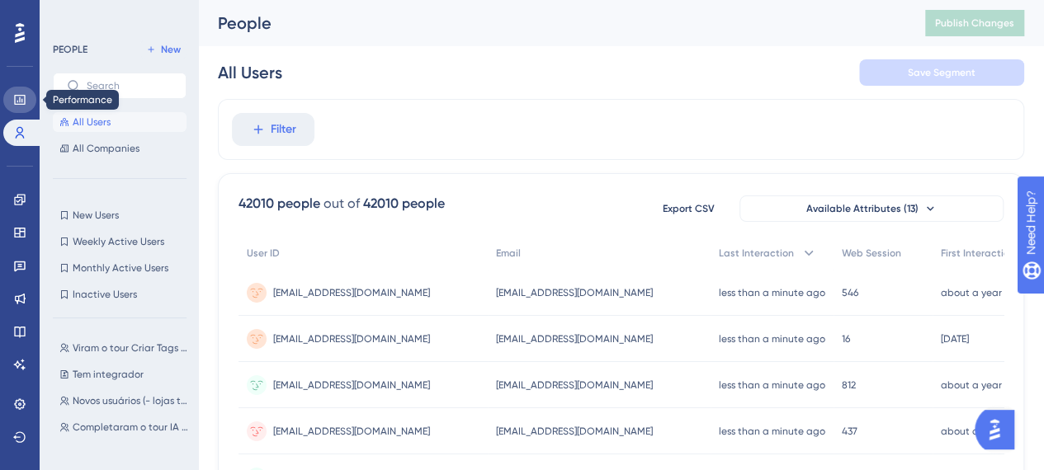
click at [24, 101] on icon at bounding box center [19, 100] width 11 height 10
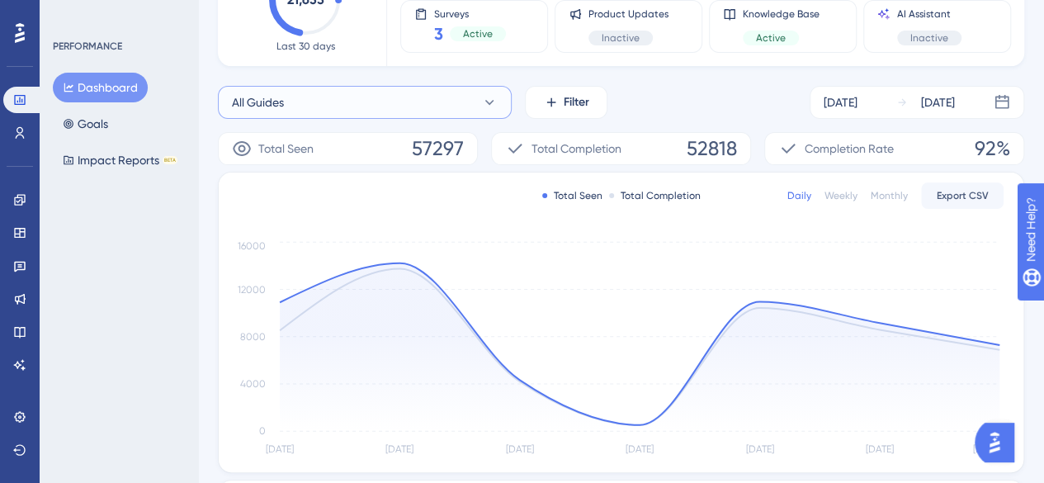
click at [355, 102] on button "All Guides" at bounding box center [365, 102] width 294 height 33
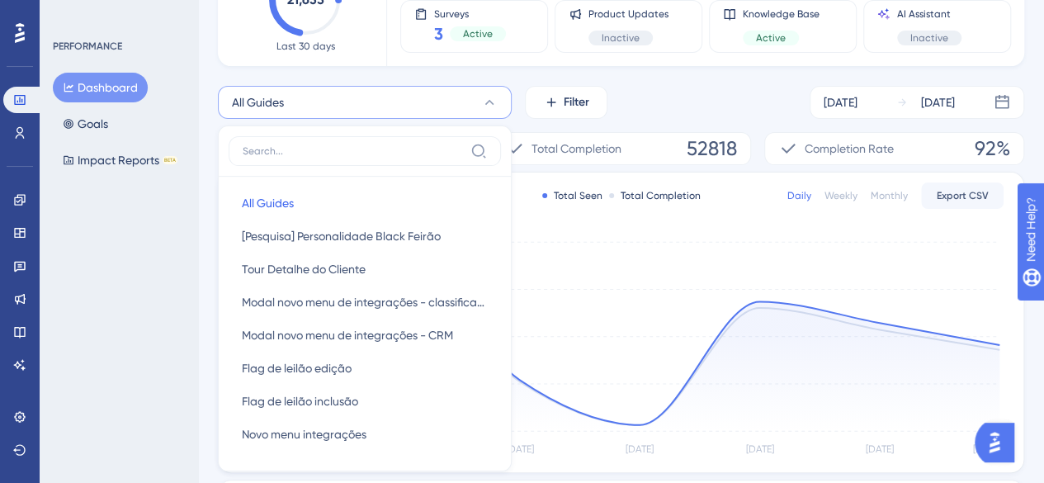
scroll to position [209, 0]
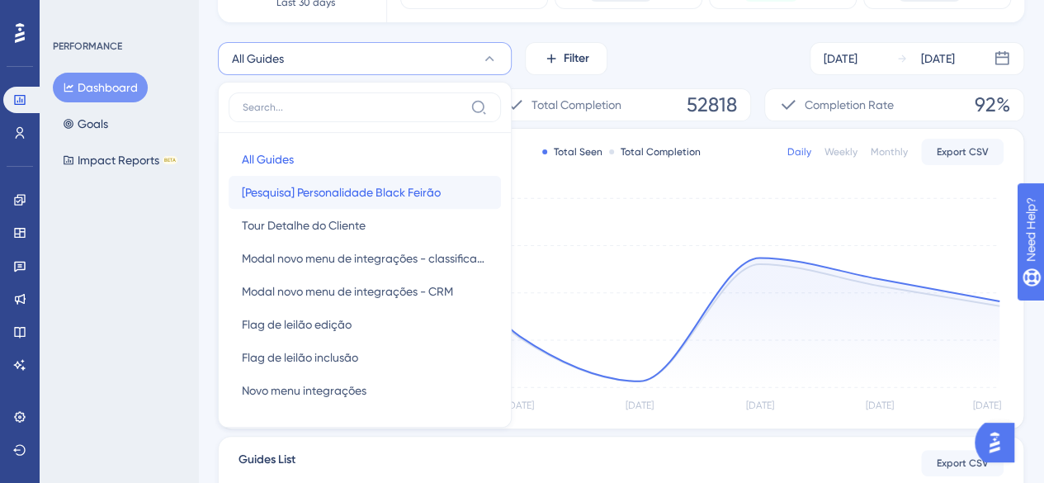
click at [323, 195] on span "[Pesquisa] Personalidade Black Feirão" at bounding box center [341, 192] width 199 height 20
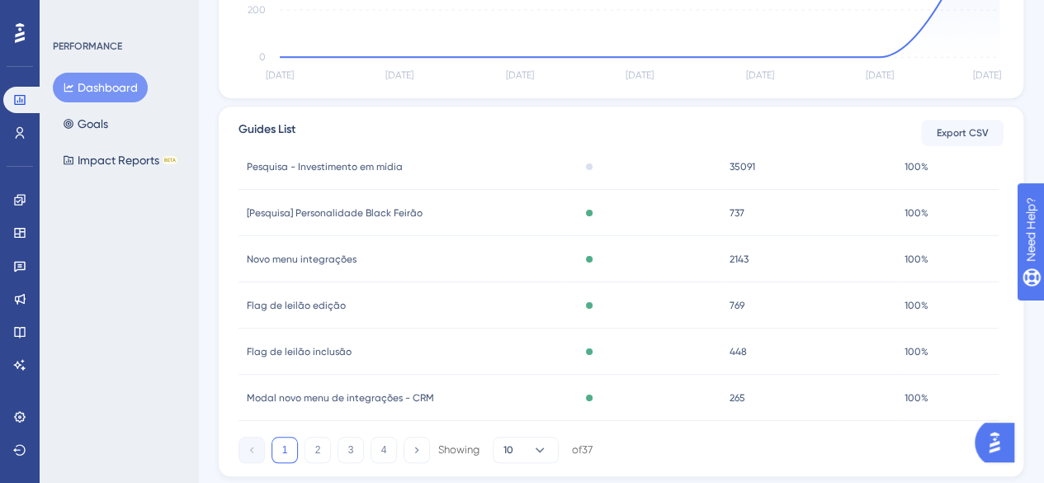
scroll to position [0, 0]
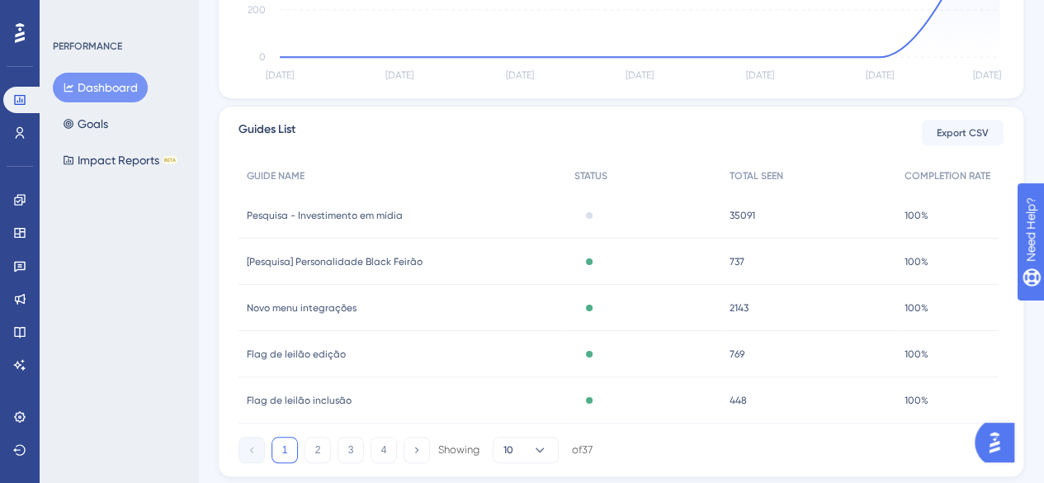
click at [392, 260] on span "[Pesquisa] Personalidade Black Feirão" at bounding box center [335, 261] width 176 height 13
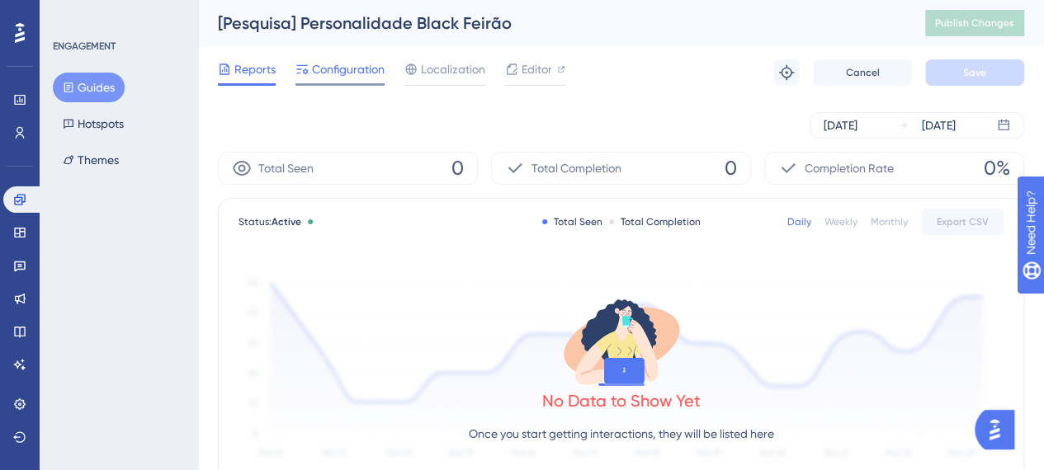
click at [337, 68] on span "Configuration" at bounding box center [348, 69] width 73 height 20
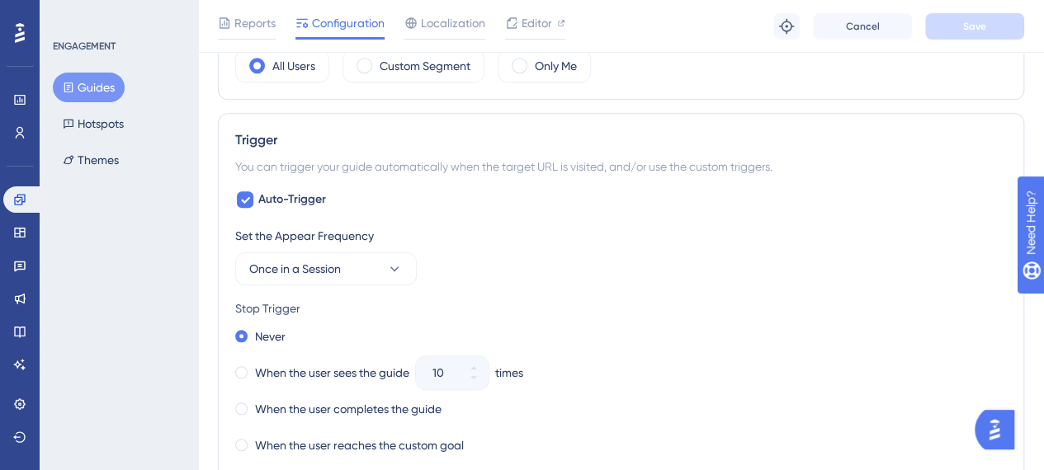
scroll to position [463, 0]
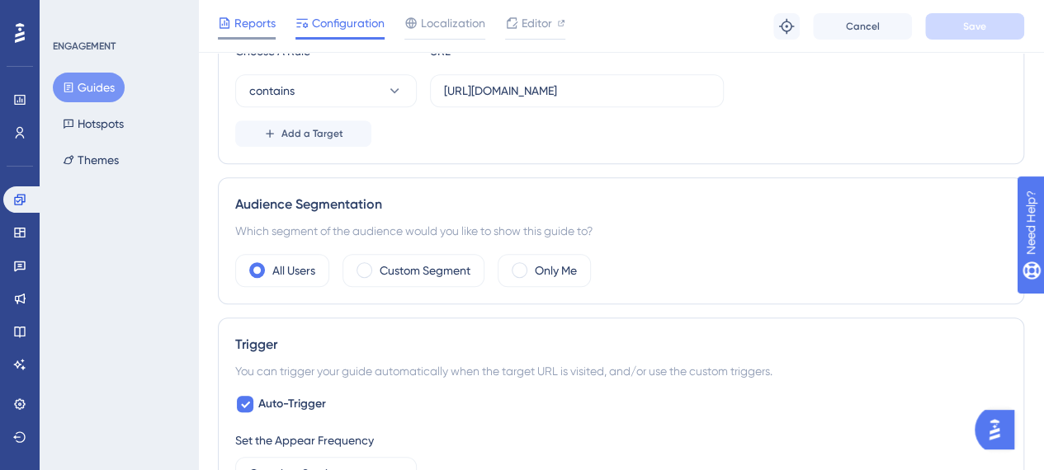
click at [260, 19] on span "Reports" at bounding box center [254, 23] width 41 height 20
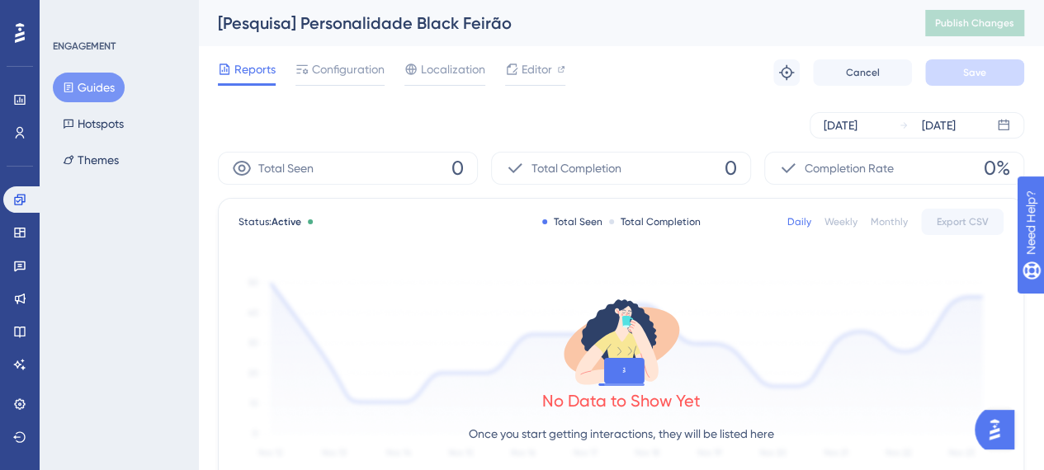
click at [65, 87] on icon at bounding box center [69, 88] width 12 height 12
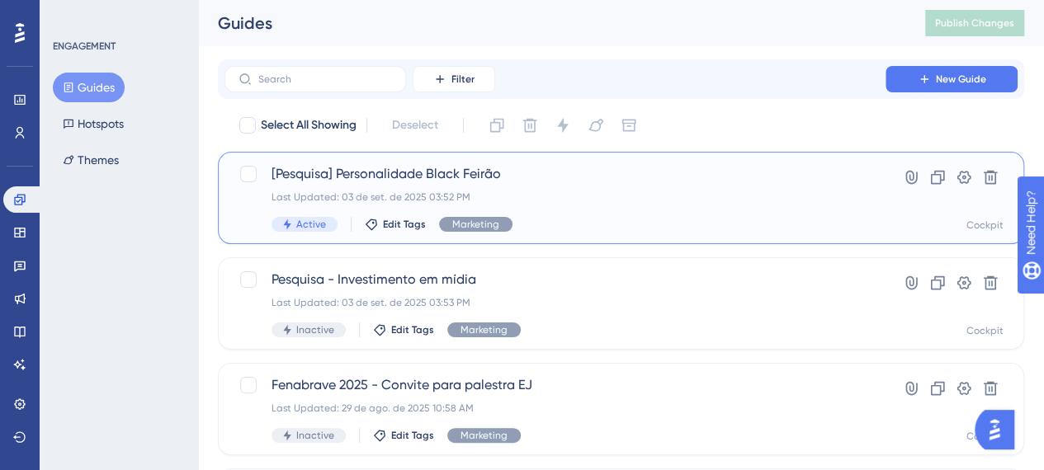
click at [431, 176] on span "[Pesquisa] Personalidade Black Feirão" at bounding box center [554, 174] width 567 height 20
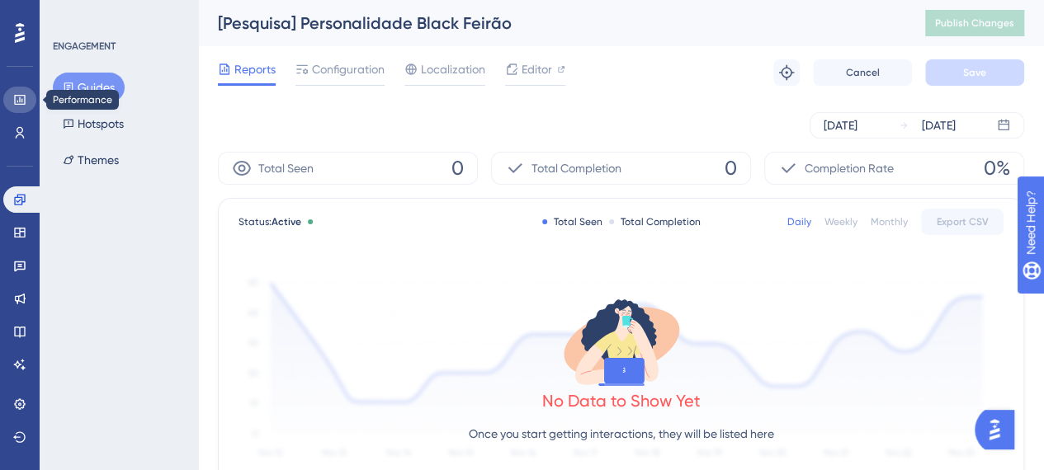
click at [15, 95] on icon at bounding box center [19, 99] width 13 height 13
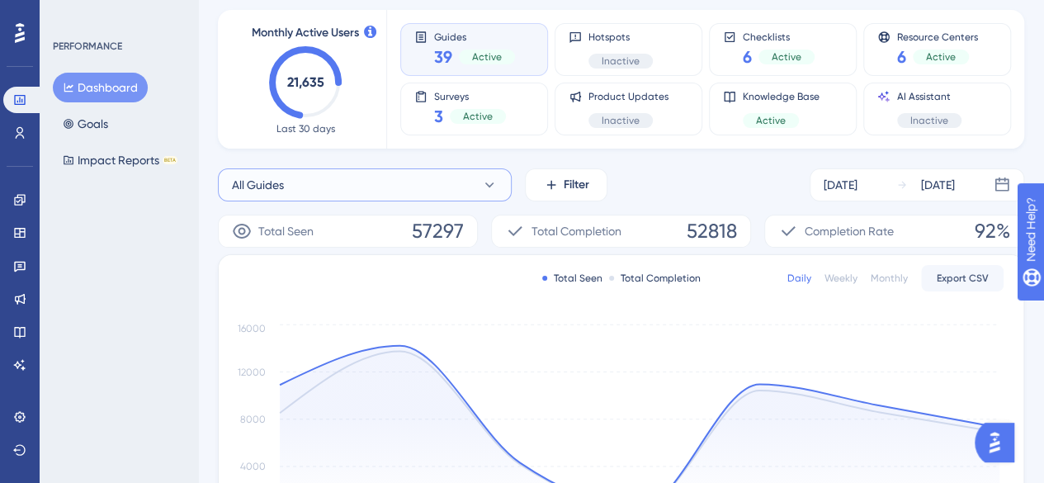
click at [349, 197] on button "All Guides" at bounding box center [365, 184] width 294 height 33
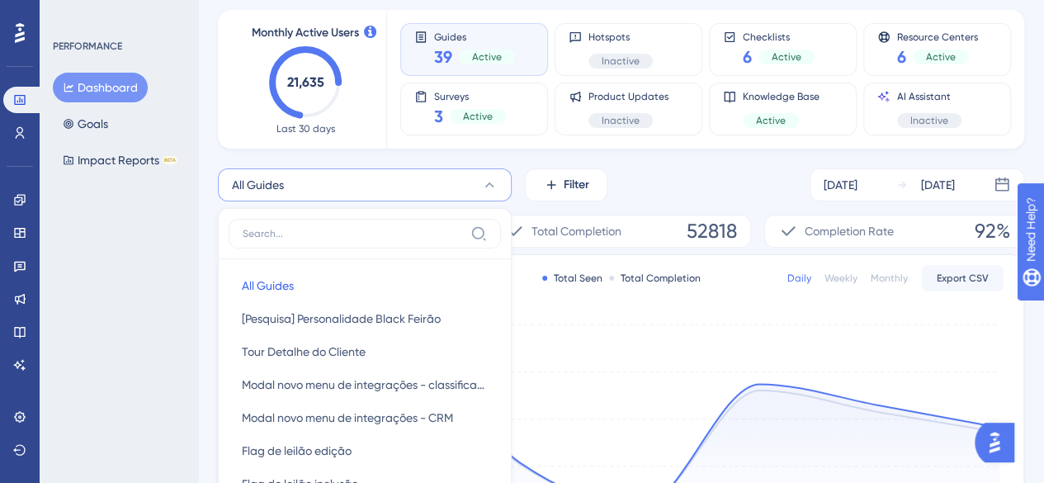
scroll to position [214, 0]
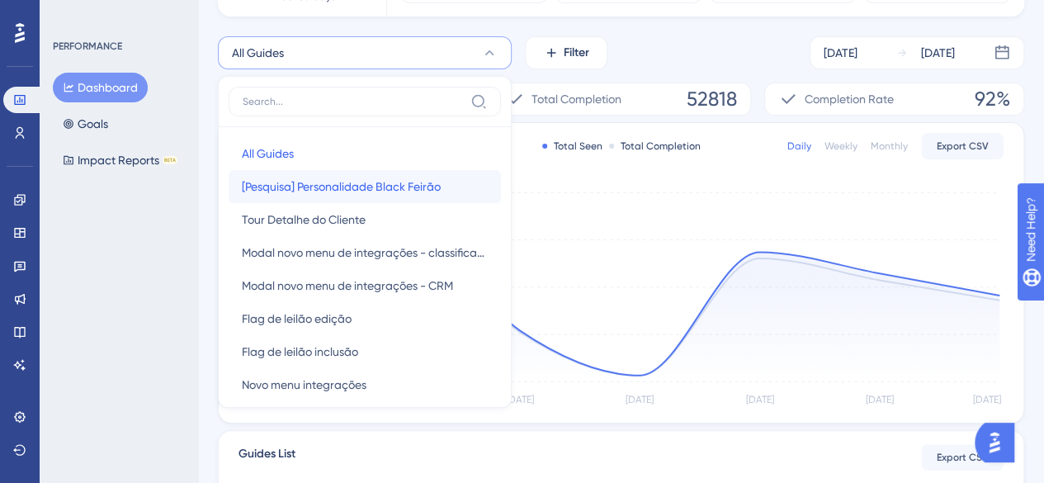
click at [318, 178] on span "[Pesquisa] Personalidade Black Feirão" at bounding box center [341, 187] width 199 height 20
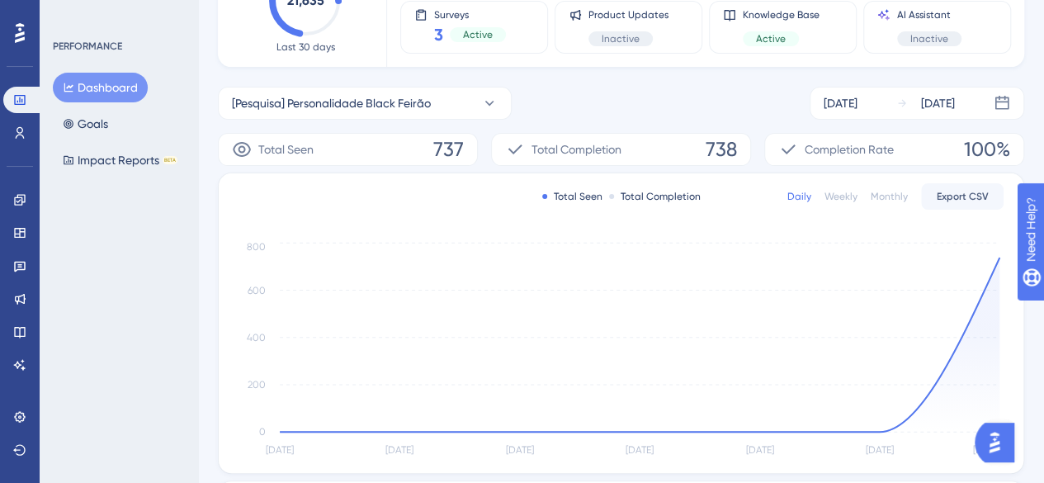
scroll to position [0, 0]
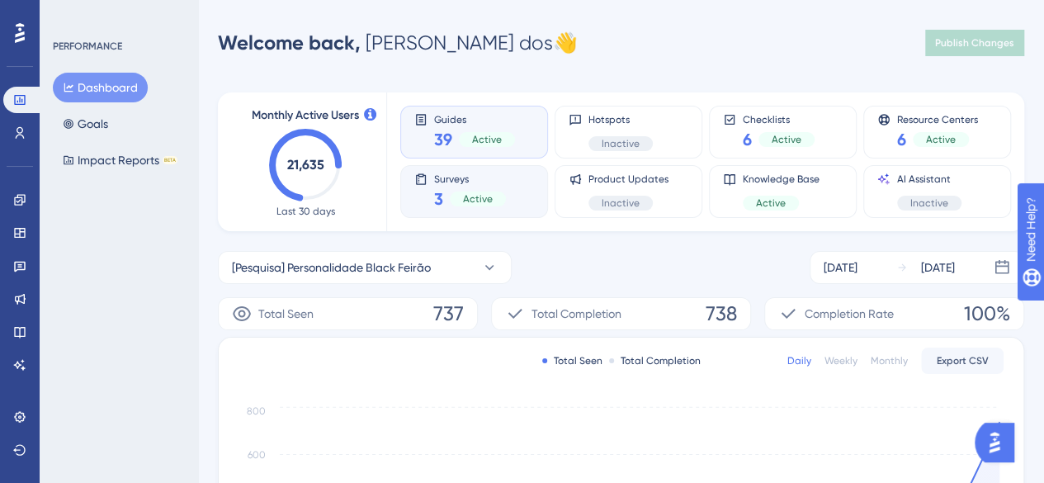
click at [523, 177] on div "Surveys 3 Active" at bounding box center [474, 191] width 120 height 38
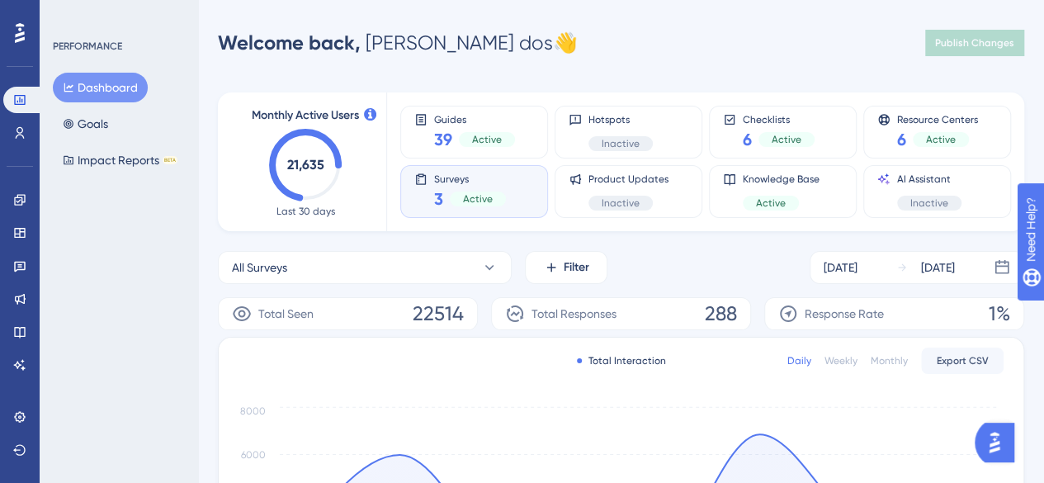
click at [691, 39] on div "Welcome back, Beatriz Florencio dos 👋 Publish Changes" at bounding box center [621, 42] width 806 height 33
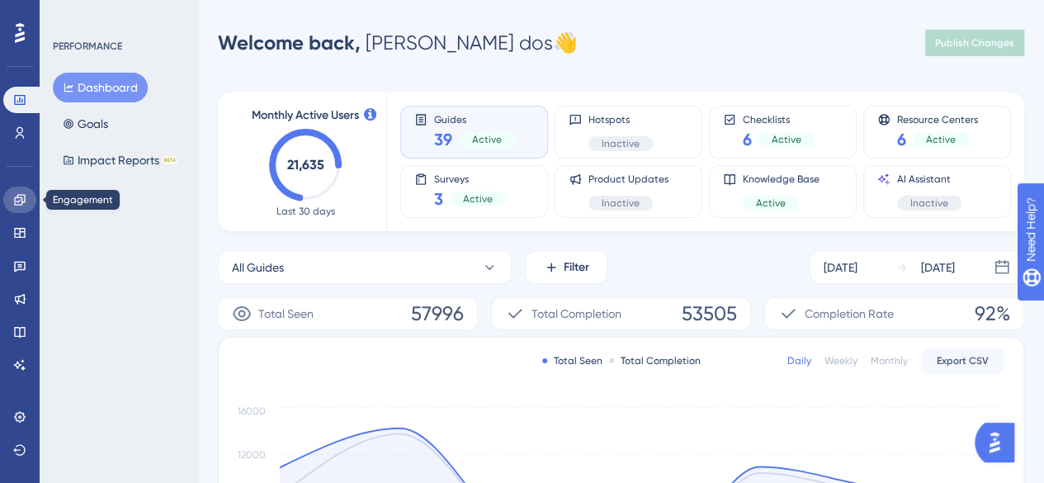
click at [15, 203] on icon at bounding box center [19, 199] width 11 height 11
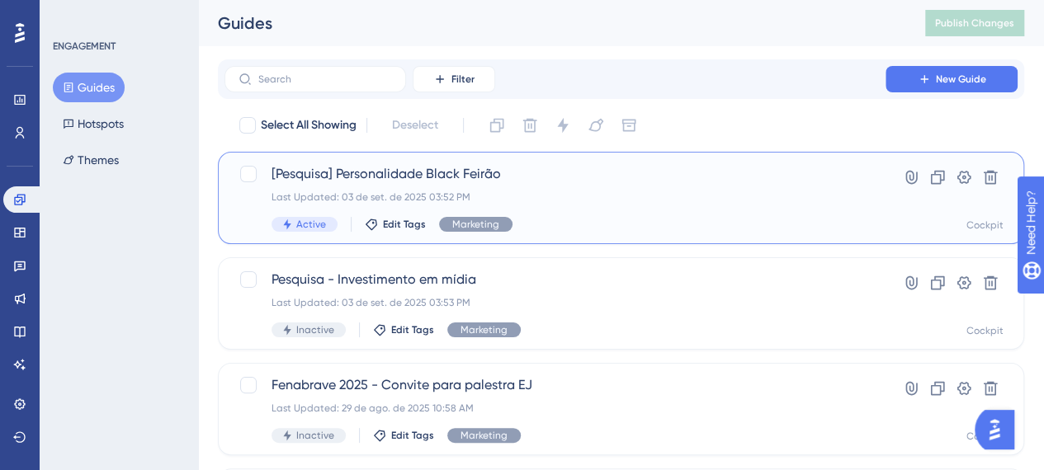
click at [379, 186] on div "[Pesquisa] Personalidade Black Feirão Last Updated: 03 de set. de 2025 03:52 PM…" at bounding box center [554, 198] width 567 height 68
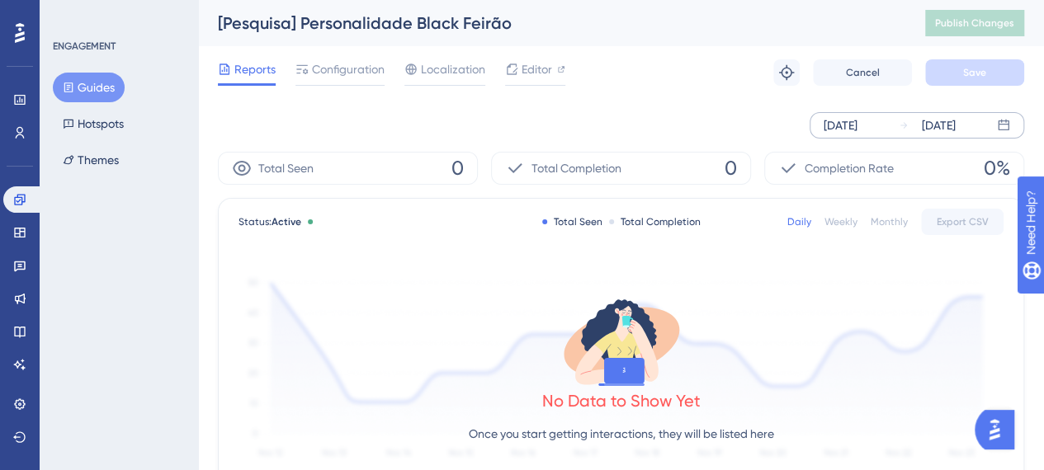
click at [857, 130] on div "[DATE]" at bounding box center [840, 125] width 34 height 20
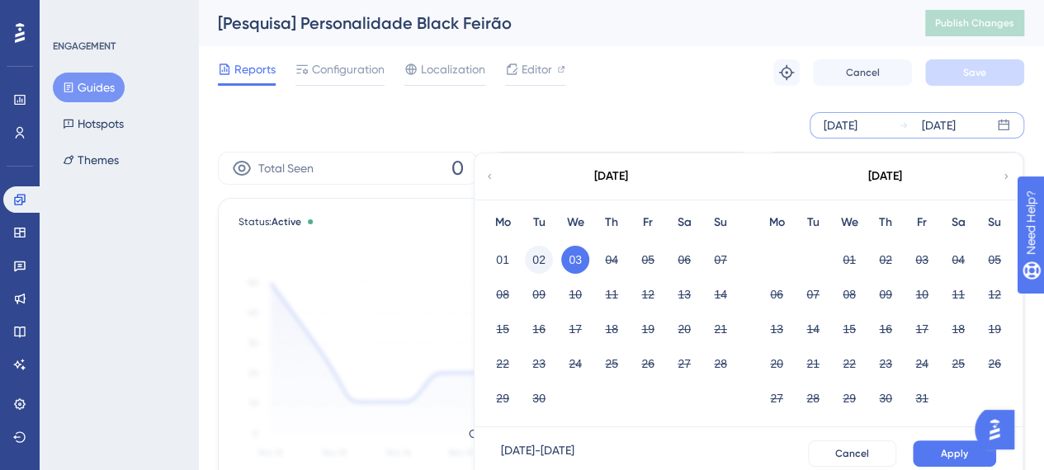
click at [549, 260] on button "02" at bounding box center [539, 260] width 28 height 28
click at [957, 455] on span "Apply" at bounding box center [953, 453] width 27 height 13
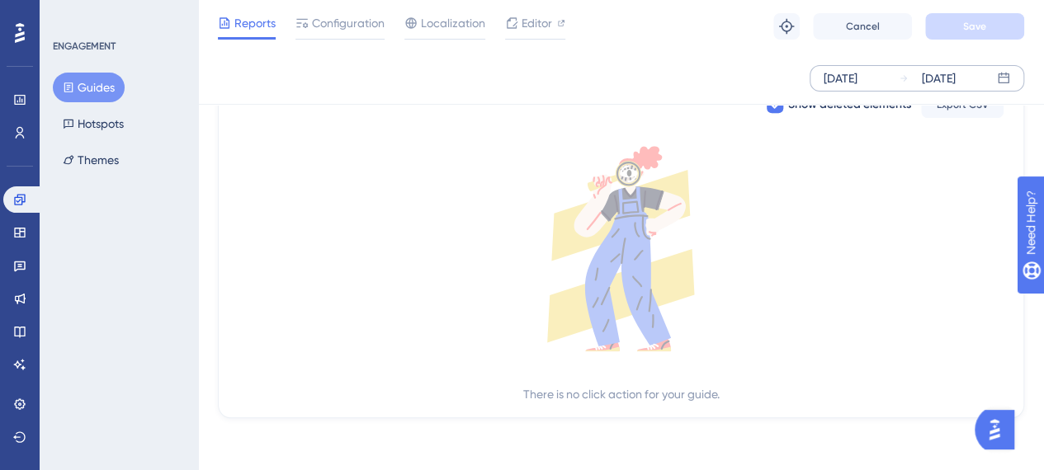
scroll to position [186, 0]
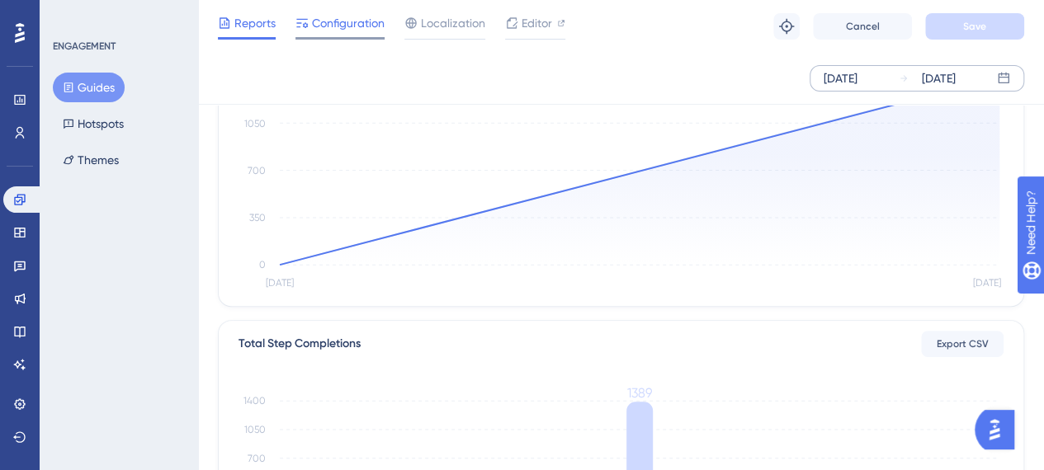
click at [328, 29] on span "Configuration" at bounding box center [348, 23] width 73 height 20
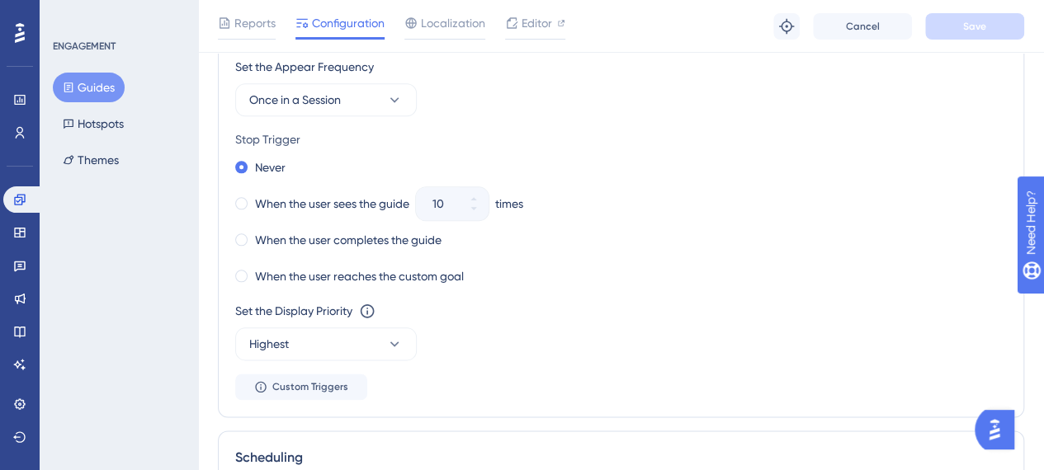
scroll to position [742, 0]
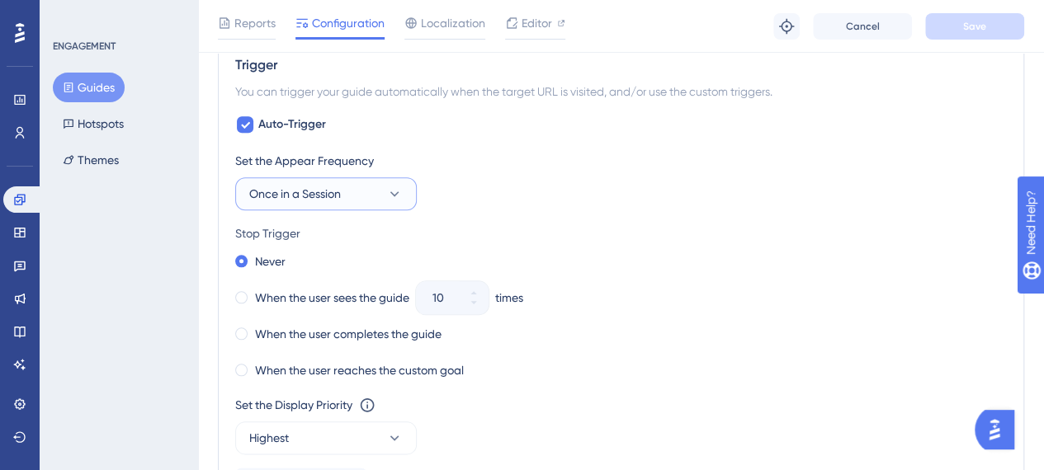
click at [398, 191] on icon at bounding box center [394, 194] width 16 height 16
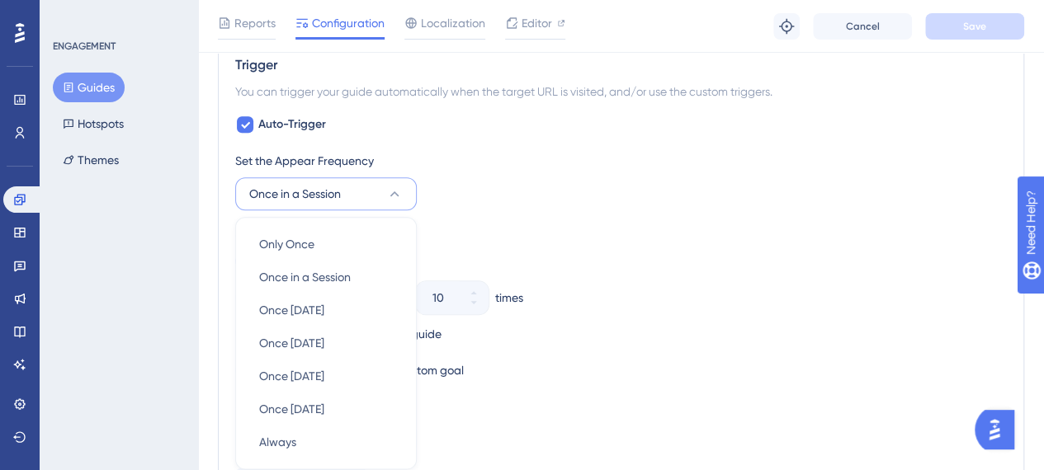
scroll to position [846, 0]
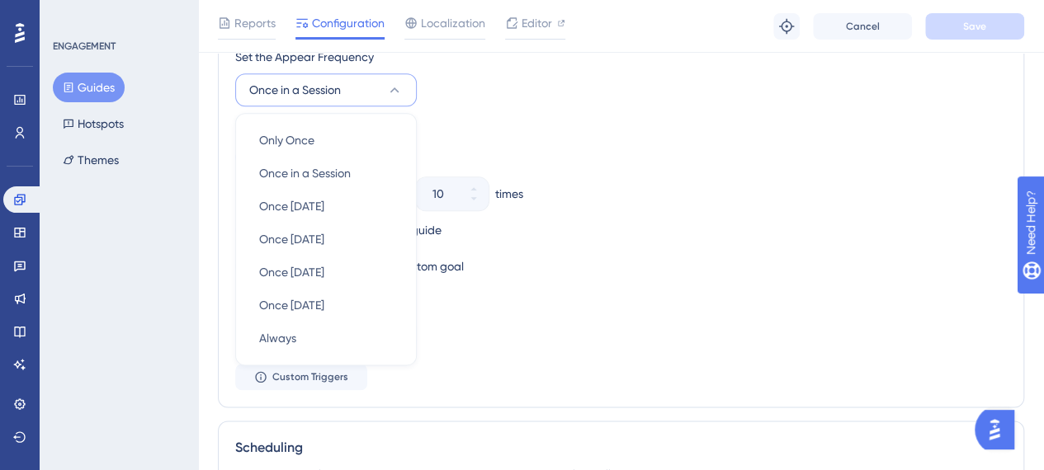
click at [616, 134] on div "Stop Trigger" at bounding box center [620, 130] width 771 height 20
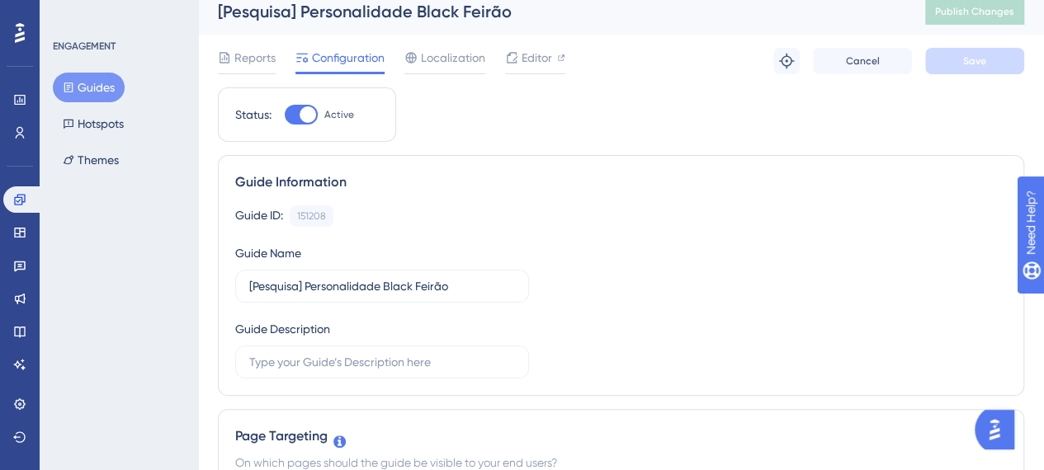
scroll to position [0, 0]
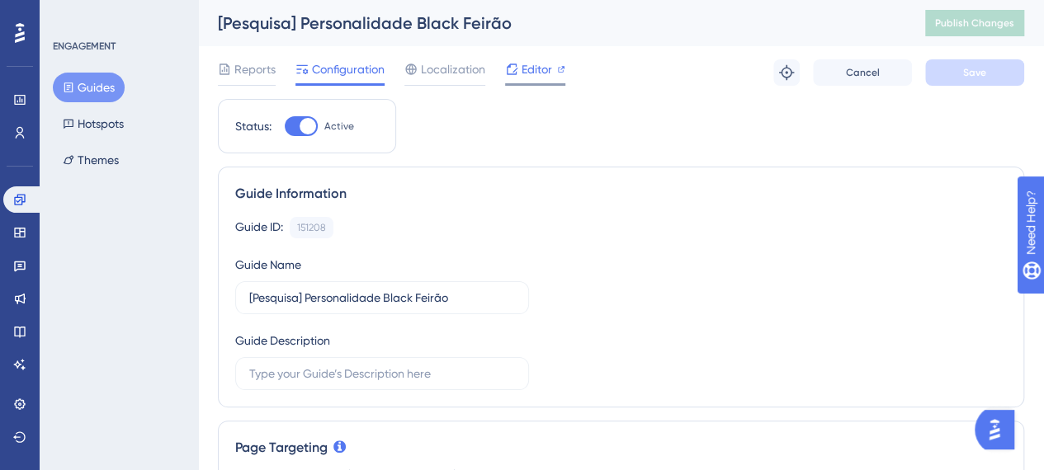
click at [544, 70] on span "Editor" at bounding box center [536, 69] width 31 height 20
click at [249, 59] on span "Reports" at bounding box center [254, 69] width 41 height 20
